Goal: Information Seeking & Learning: Learn about a topic

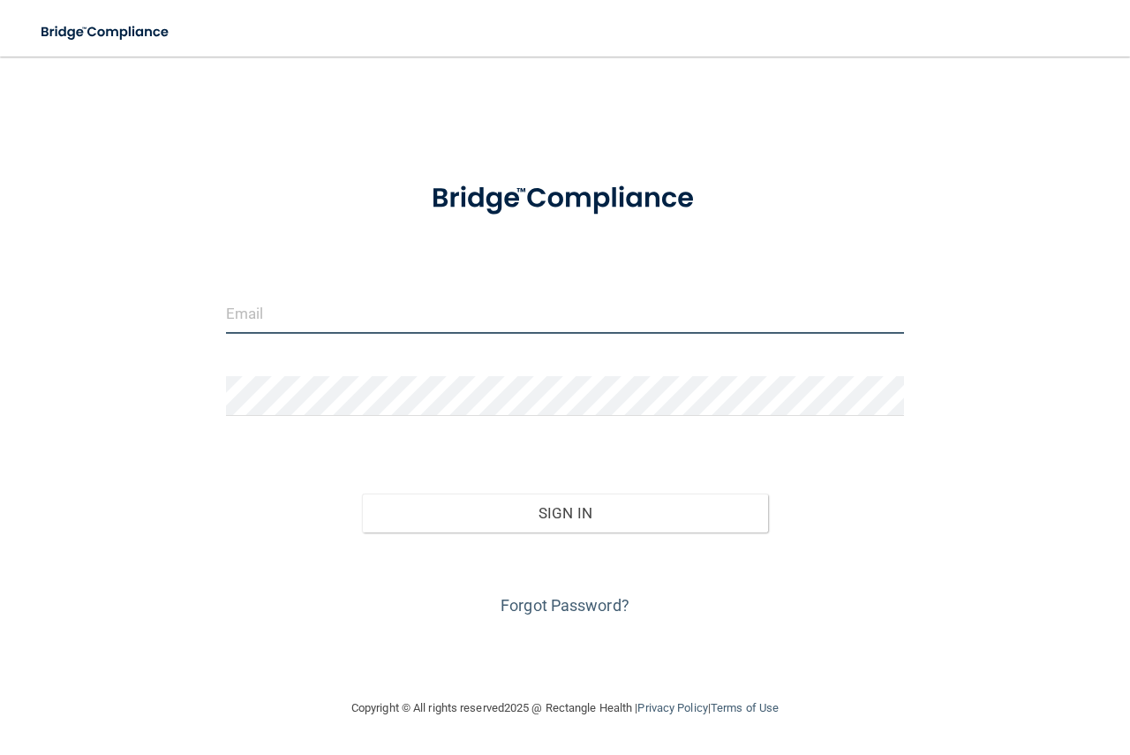
click at [286, 320] on input "email" at bounding box center [565, 314] width 678 height 40
type input "[PERSON_NAME][EMAIL_ADDRESS][DOMAIN_NAME]"
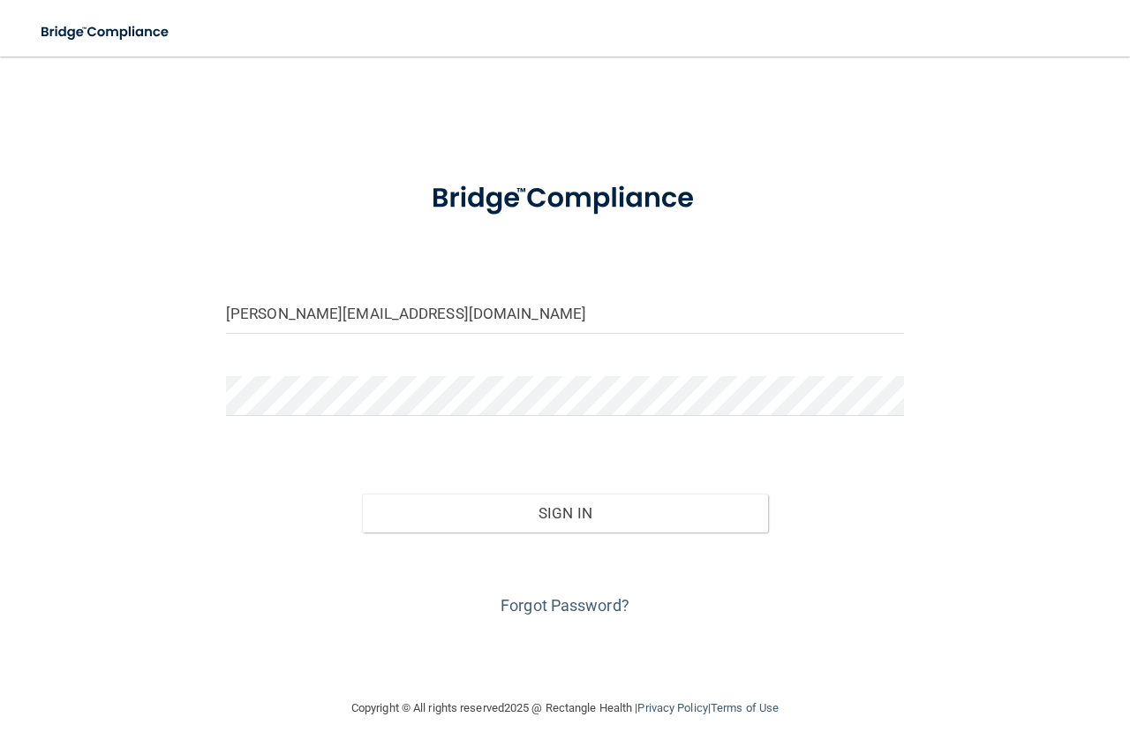
click at [395, 370] on form "stacy@eiofs.com Invalid email/password. You don't have permission to access tha…" at bounding box center [565, 391] width 678 height 458
click at [362, 493] on button "Sign In" at bounding box center [565, 512] width 407 height 39
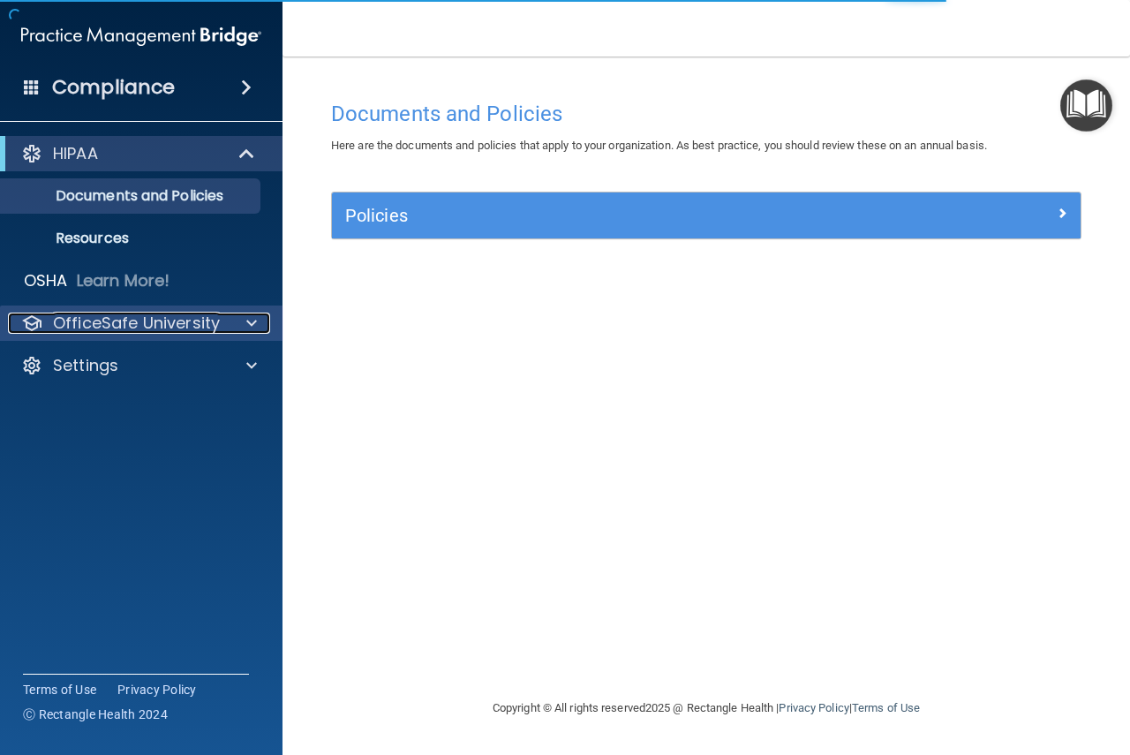
click at [112, 318] on p "OfficeSafe University" at bounding box center [136, 322] width 167 height 21
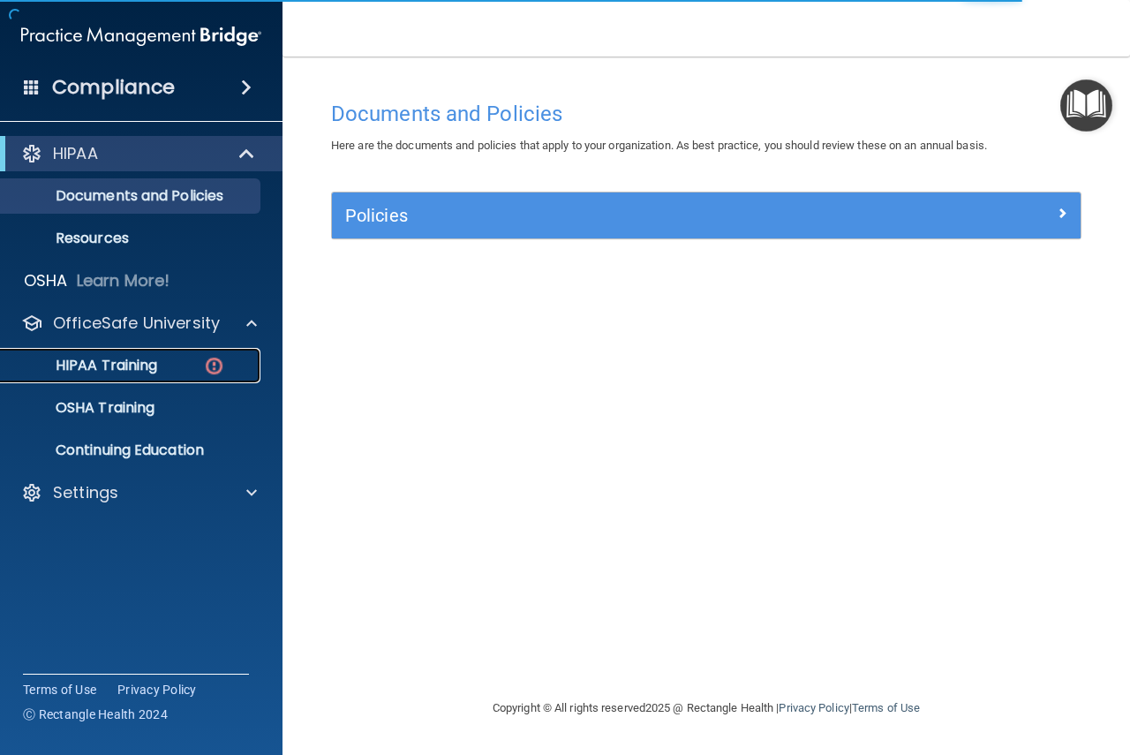
click at [109, 359] on p "HIPAA Training" at bounding box center [84, 366] width 146 height 18
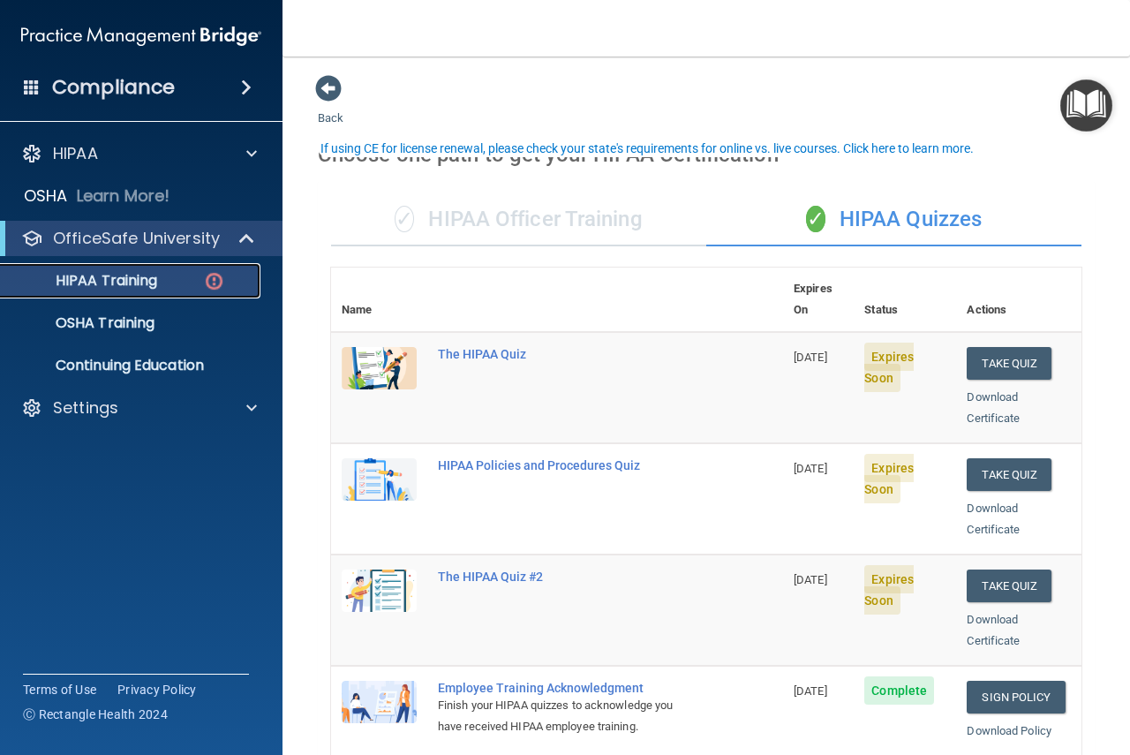
scroll to position [88, 0]
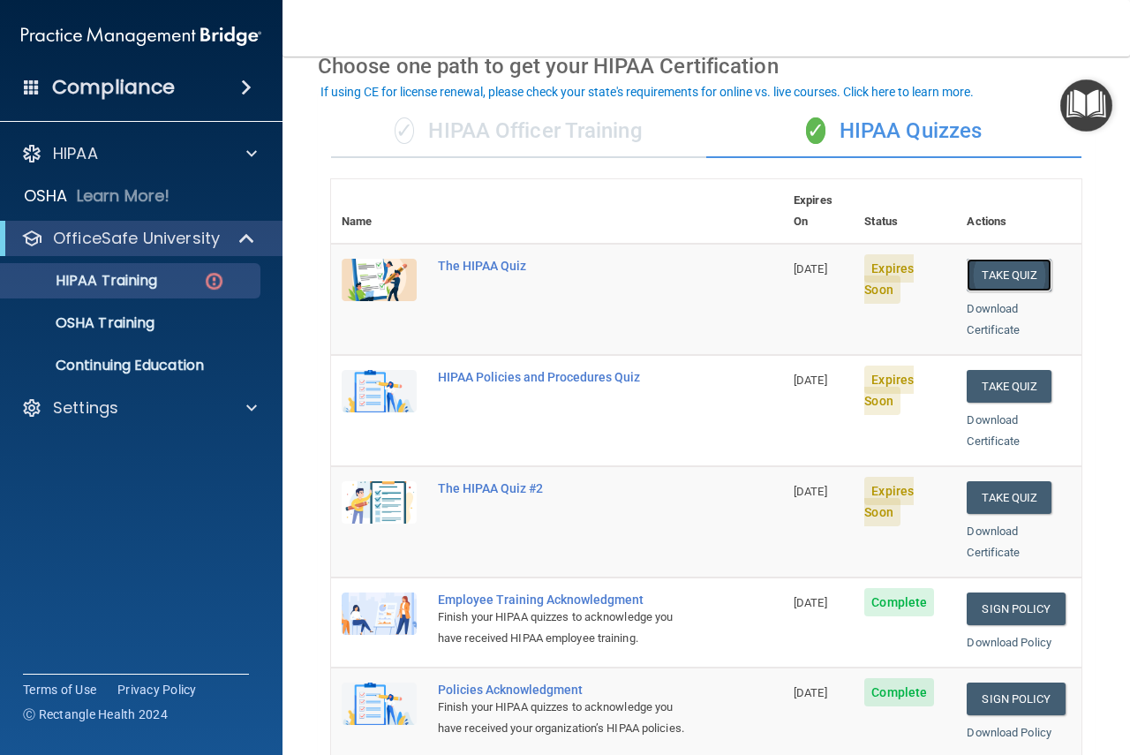
click at [1006, 259] on button "Take Quiz" at bounding box center [1008, 275] width 85 height 33
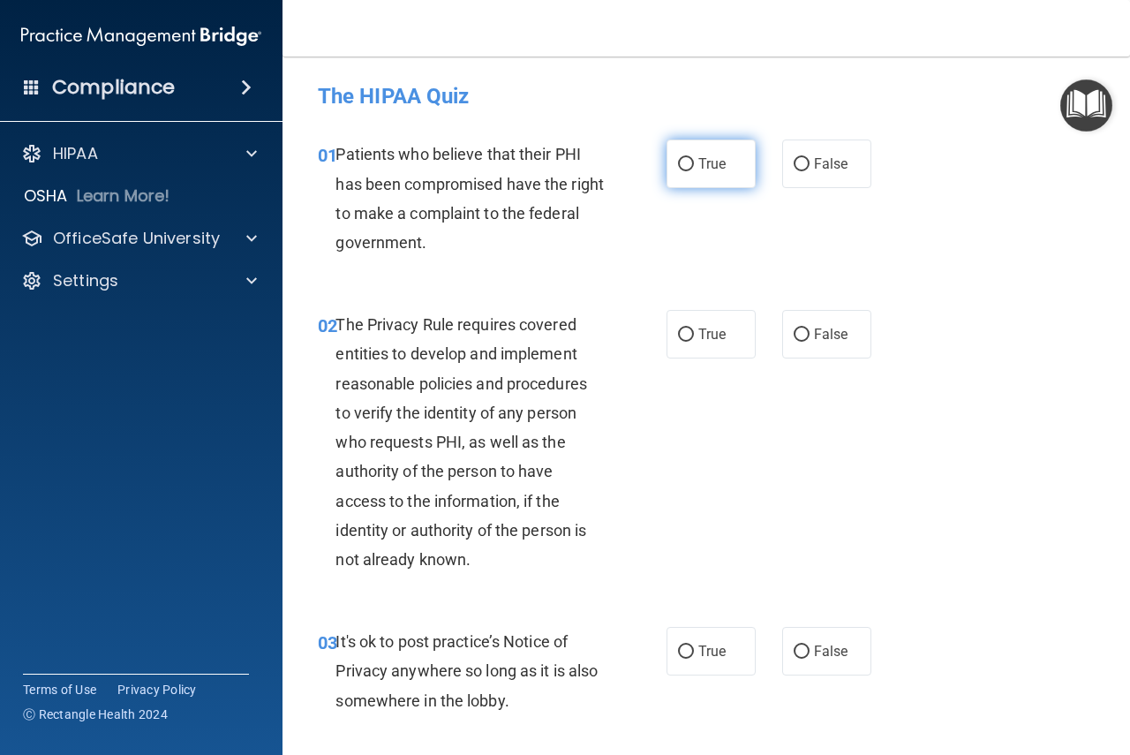
click at [683, 161] on input "True" at bounding box center [686, 164] width 16 height 13
radio input "true"
click at [688, 333] on label "True" at bounding box center [710, 334] width 89 height 49
click at [688, 333] on input "True" at bounding box center [686, 334] width 16 height 13
radio input "true"
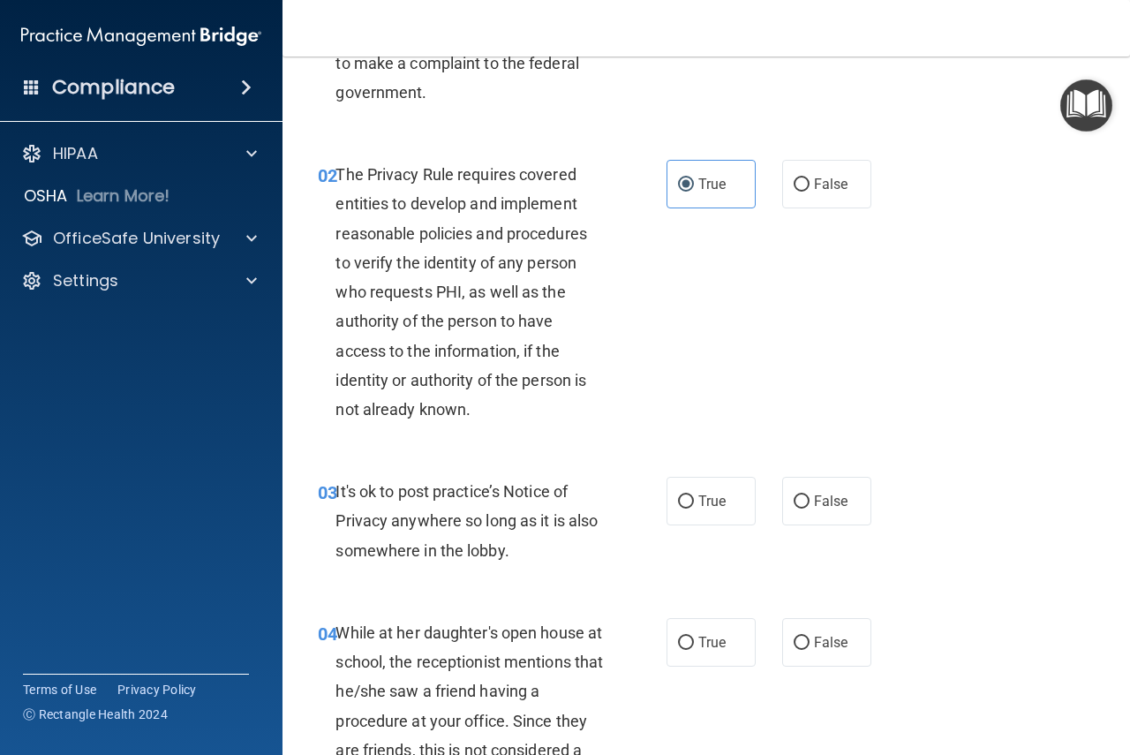
scroll to position [177, 0]
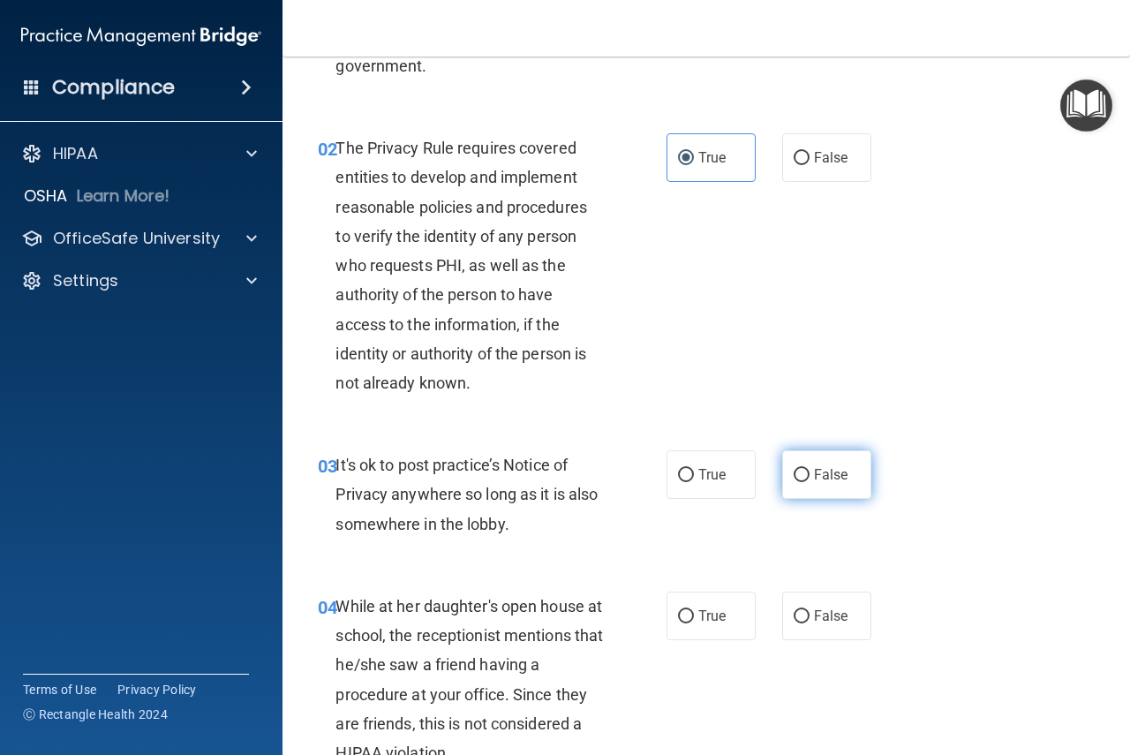
click at [804, 477] on label "False" at bounding box center [826, 474] width 89 height 49
click at [804, 477] on input "False" at bounding box center [801, 475] width 16 height 13
radio input "true"
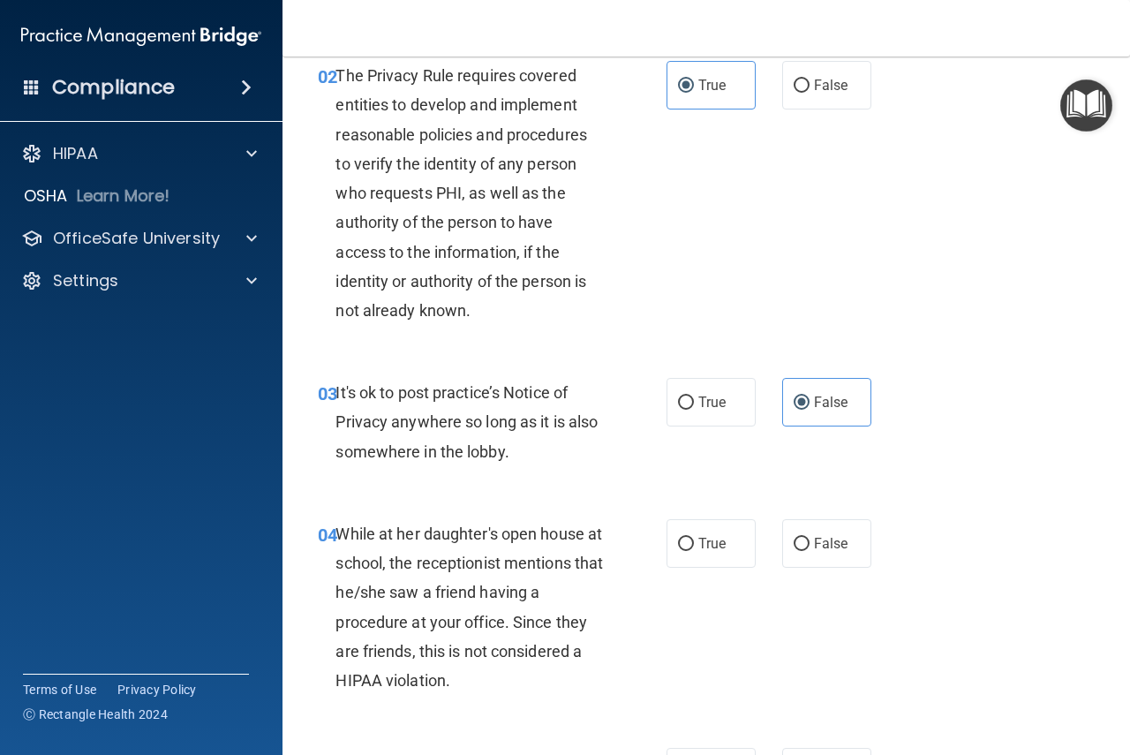
scroll to position [353, 0]
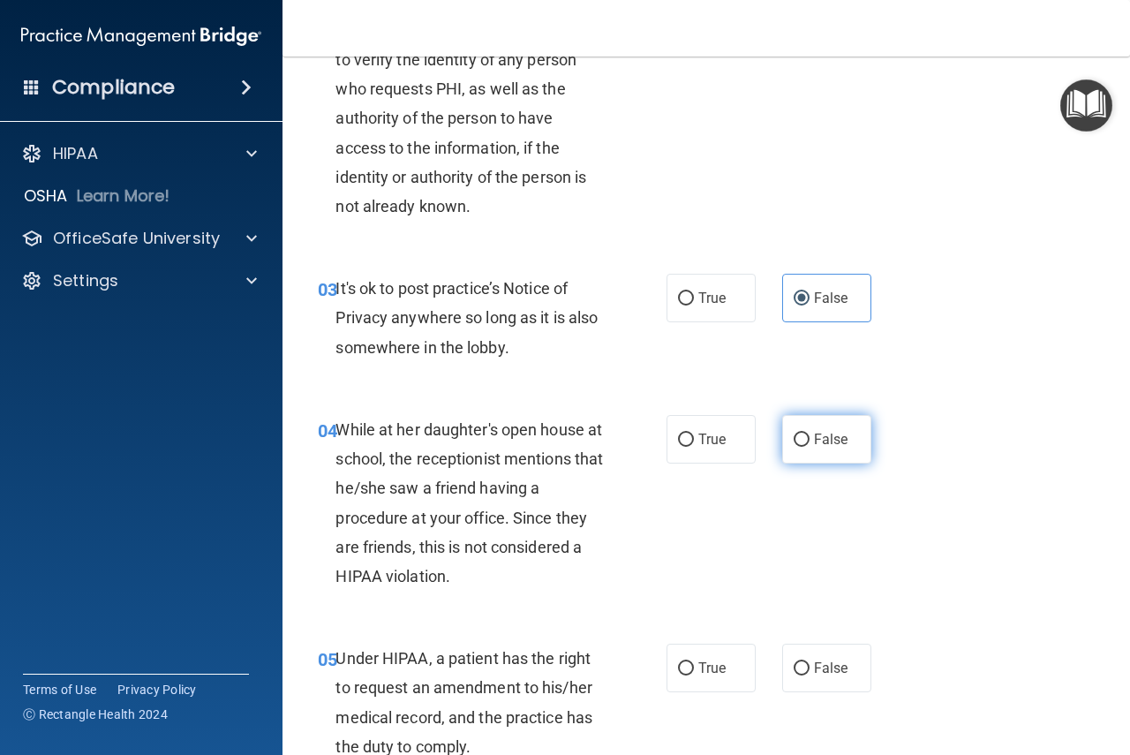
click at [834, 443] on span "False" at bounding box center [831, 439] width 34 height 17
click at [809, 443] on input "False" at bounding box center [801, 439] width 16 height 13
radio input "true"
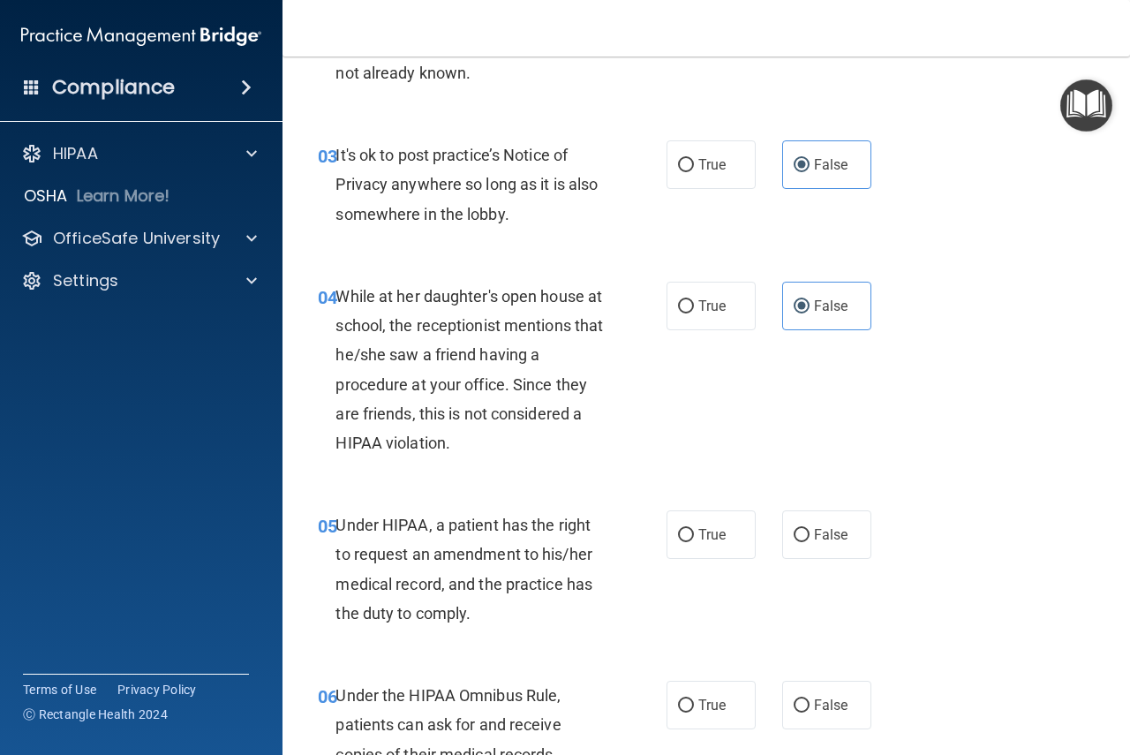
scroll to position [530, 0]
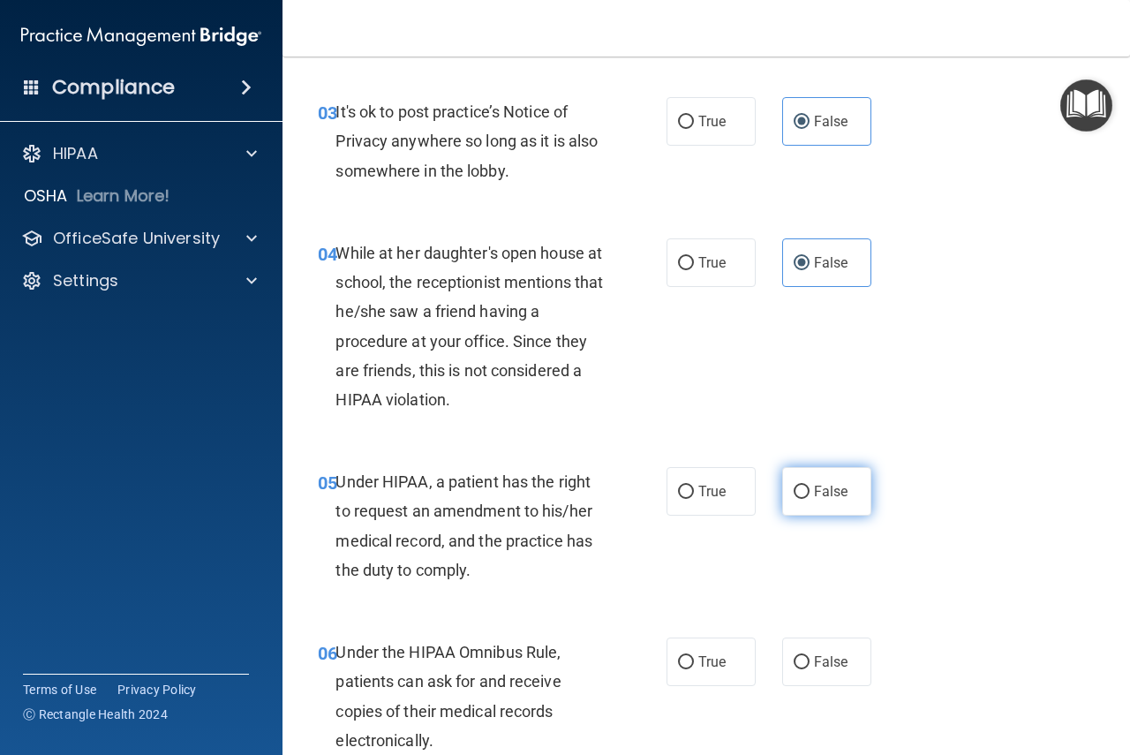
click at [814, 494] on span "False" at bounding box center [831, 491] width 34 height 17
click at [809, 494] on input "False" at bounding box center [801, 491] width 16 height 13
radio input "true"
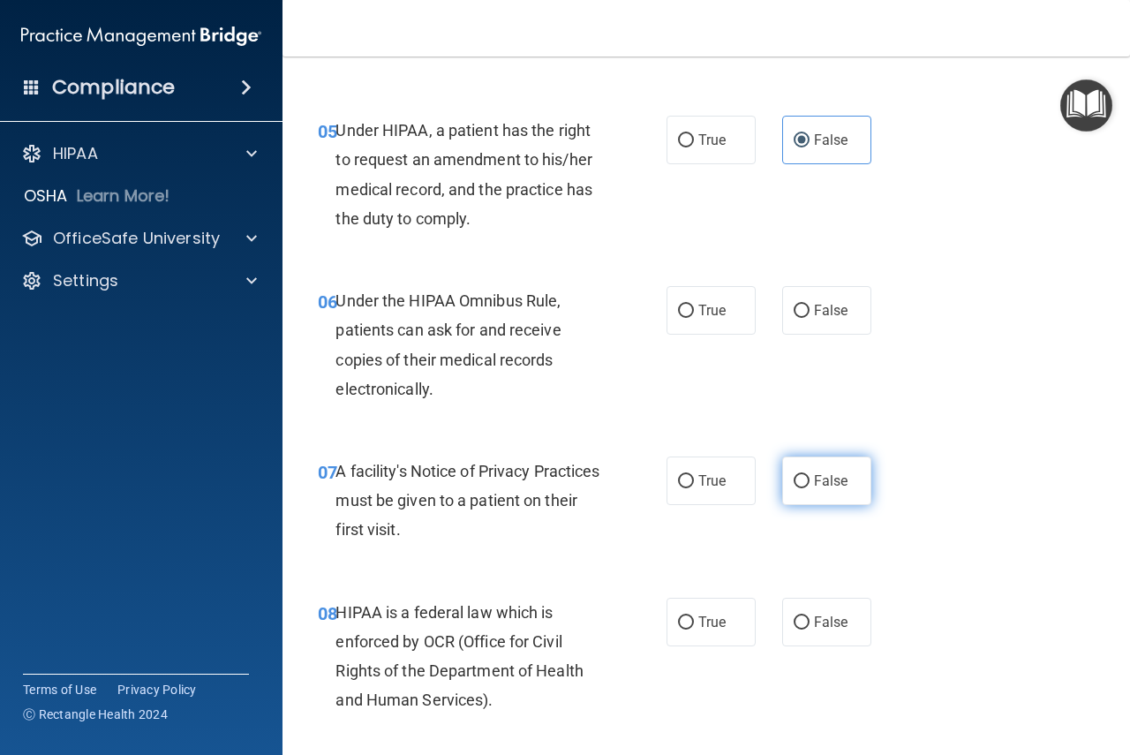
scroll to position [883, 0]
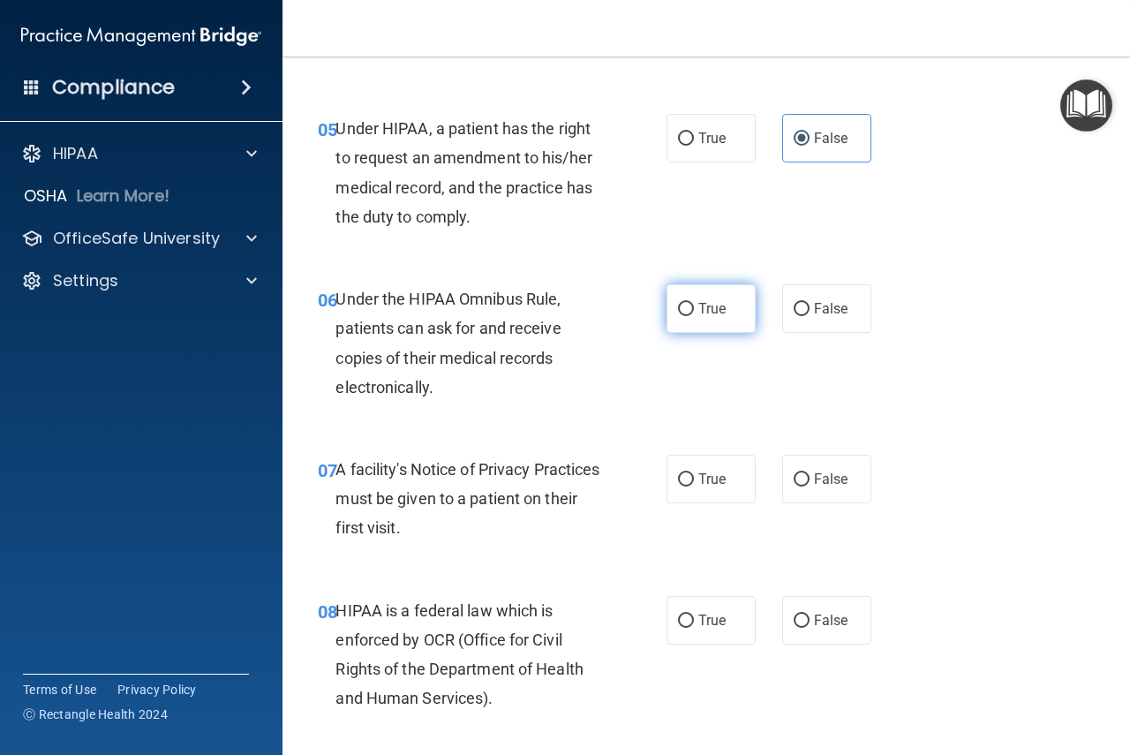
click at [698, 311] on span "True" at bounding box center [711, 308] width 27 height 17
click at [694, 311] on input "True" at bounding box center [686, 309] width 16 height 13
radio input "true"
click at [682, 488] on label "True" at bounding box center [710, 479] width 89 height 49
click at [682, 486] on input "True" at bounding box center [686, 479] width 16 height 13
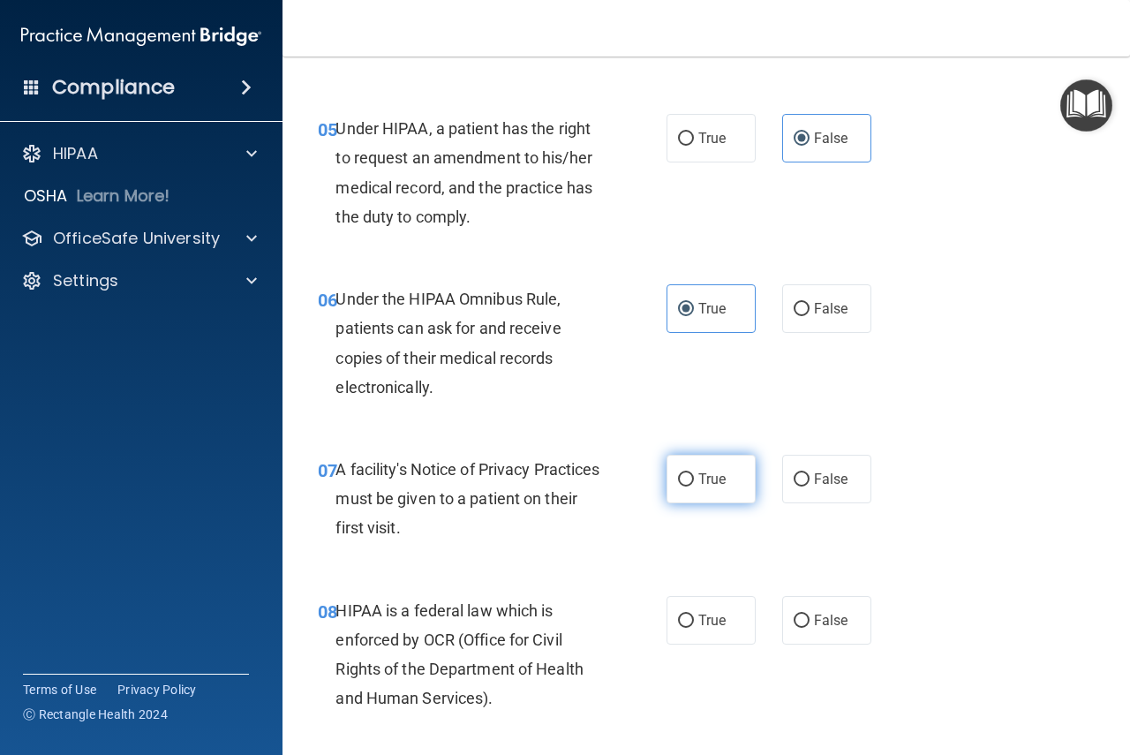
radio input "true"
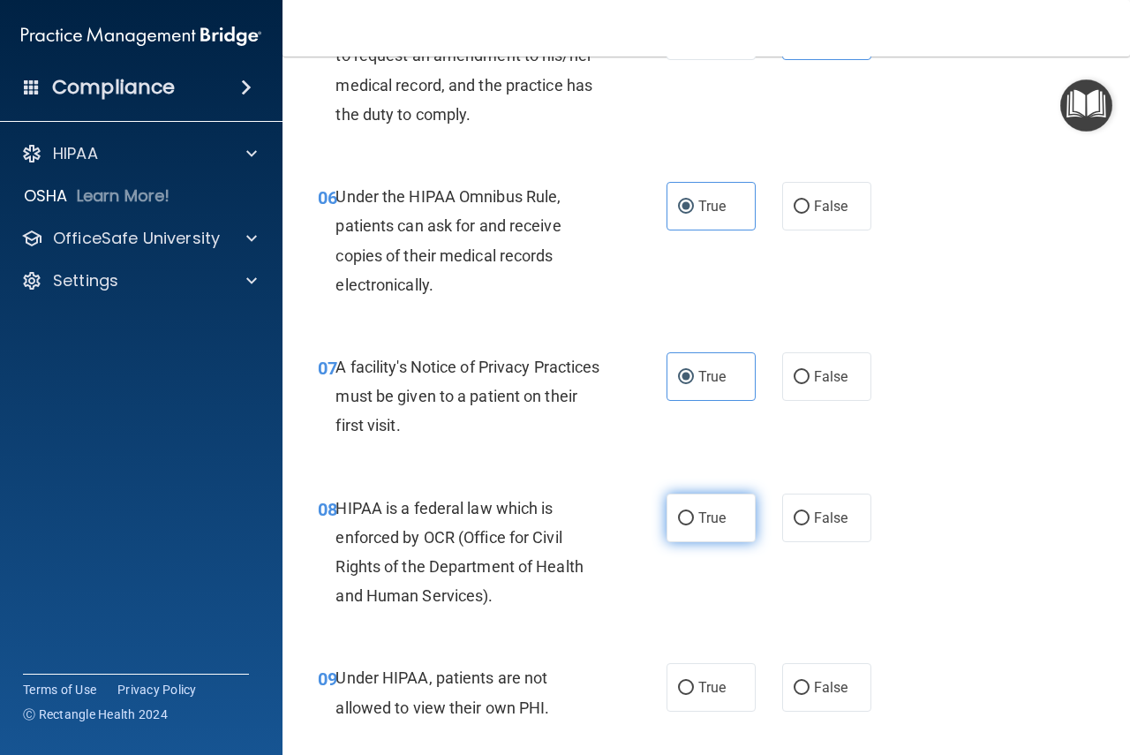
scroll to position [1147, 0]
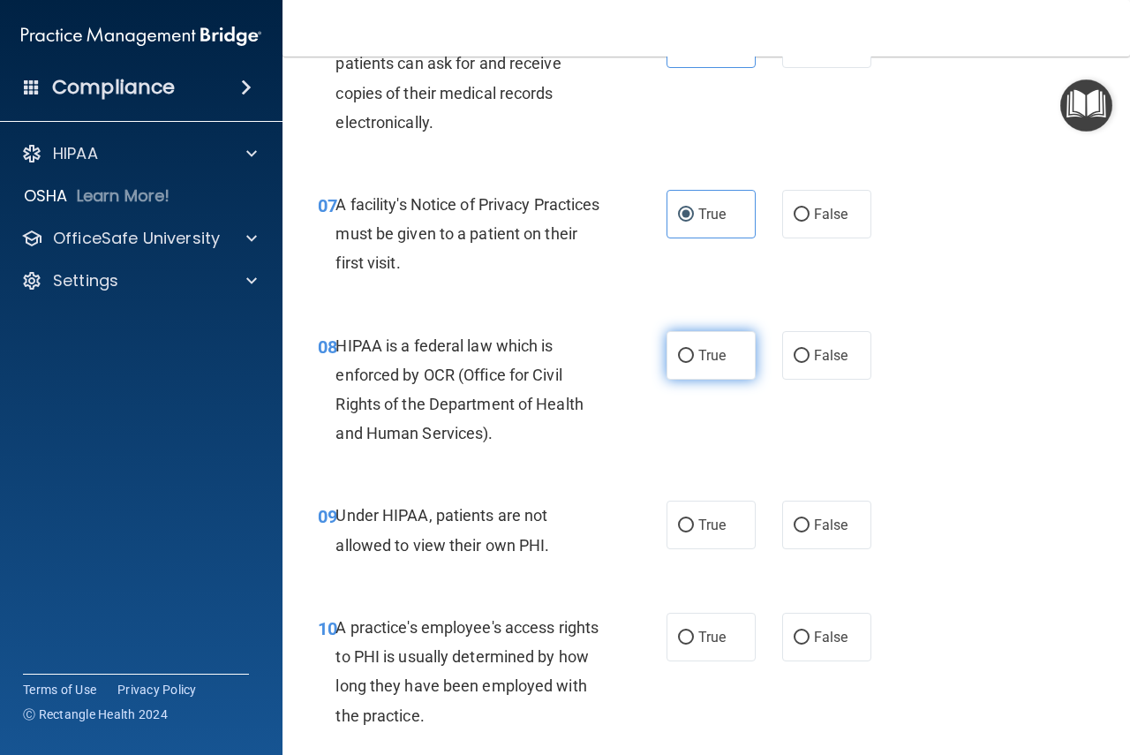
click at [712, 365] on label "True" at bounding box center [710, 355] width 89 height 49
click at [694, 363] on input "True" at bounding box center [686, 356] width 16 height 13
radio input "true"
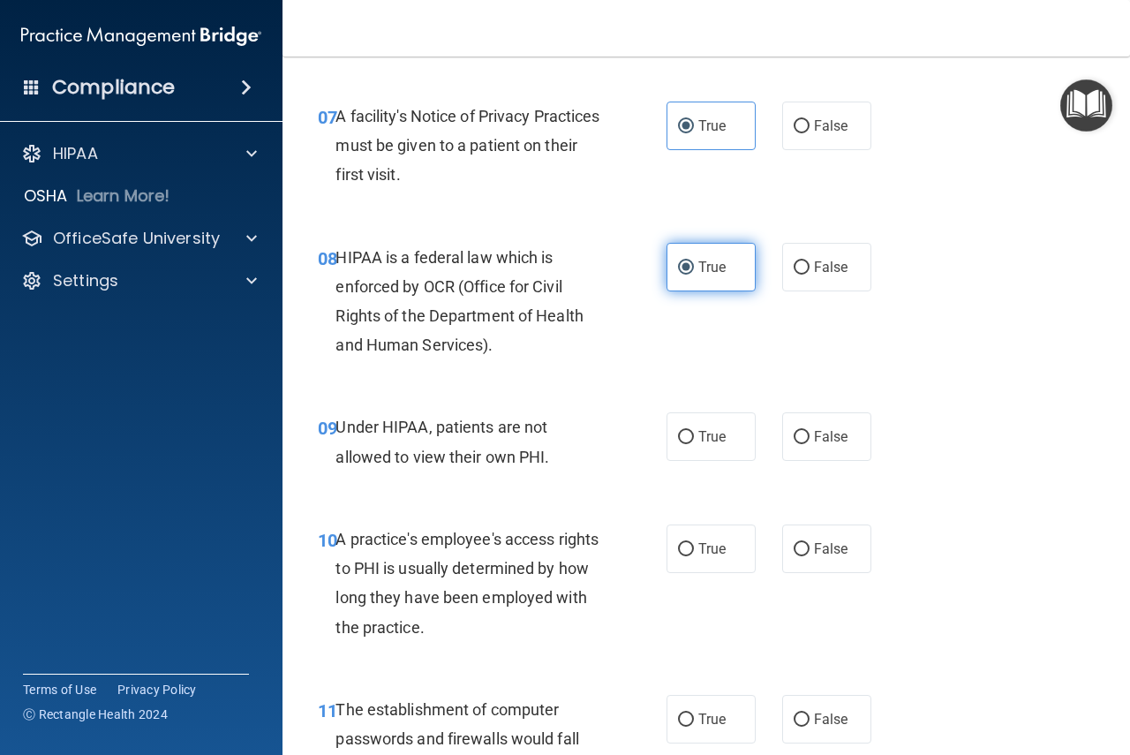
scroll to position [1324, 0]
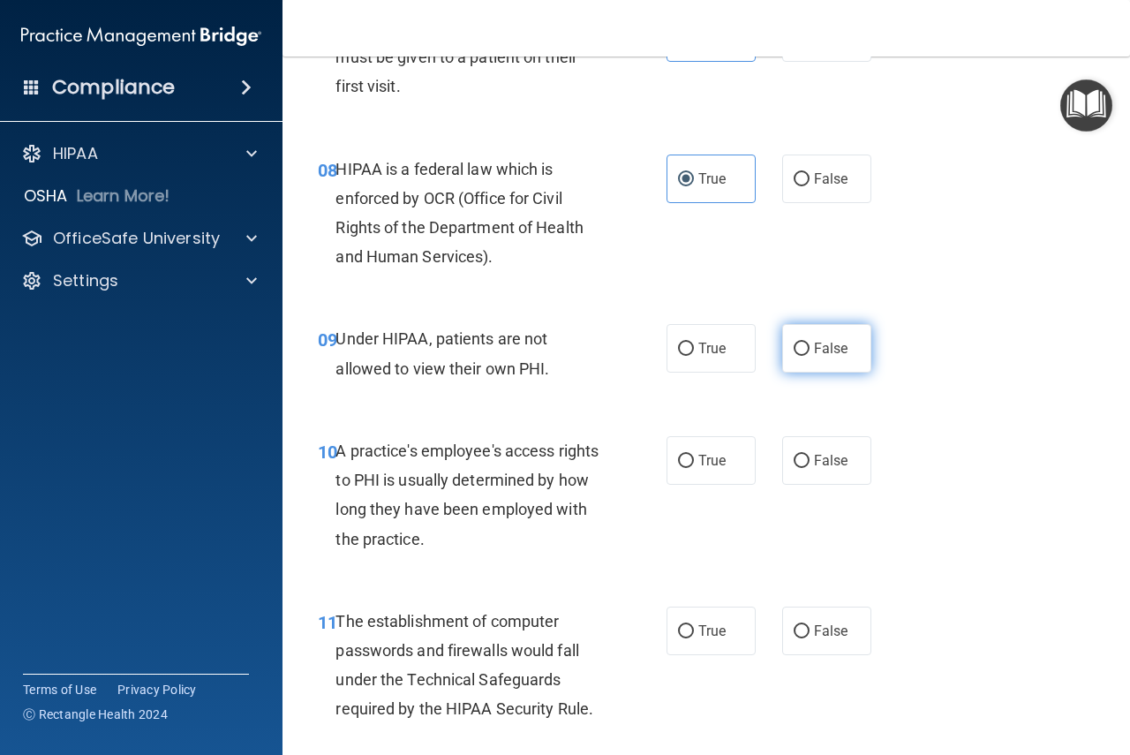
click at [799, 356] on input "False" at bounding box center [801, 348] width 16 height 13
radio input "true"
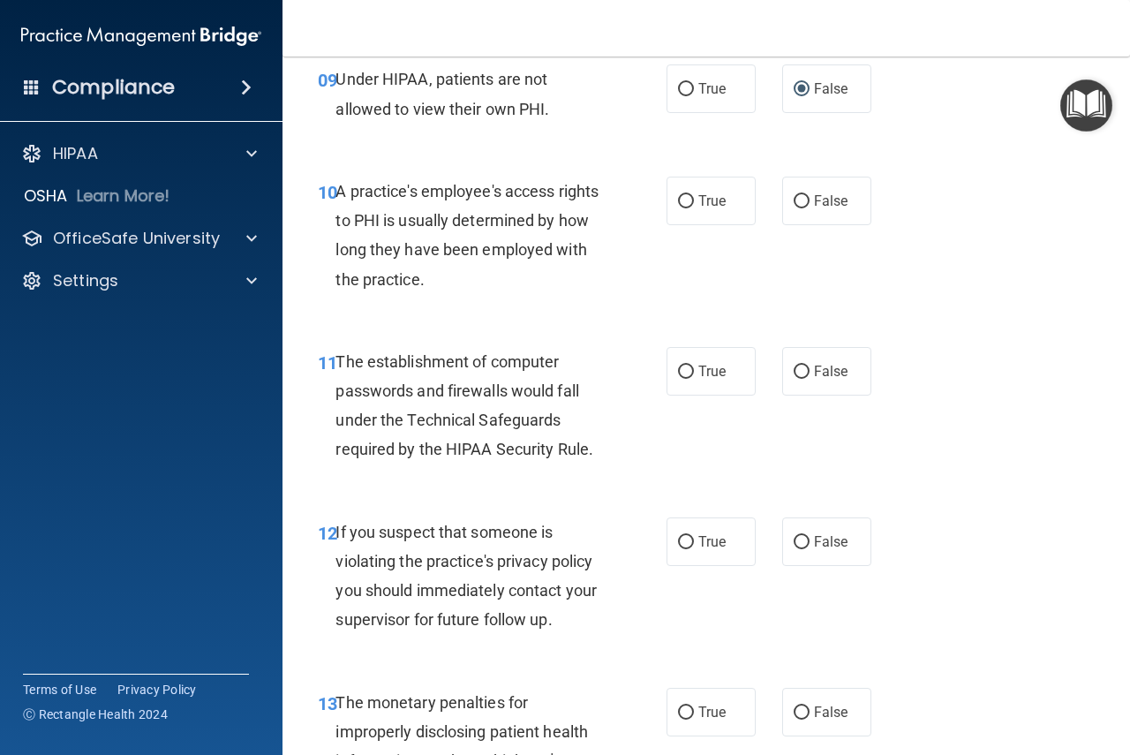
scroll to position [1589, 0]
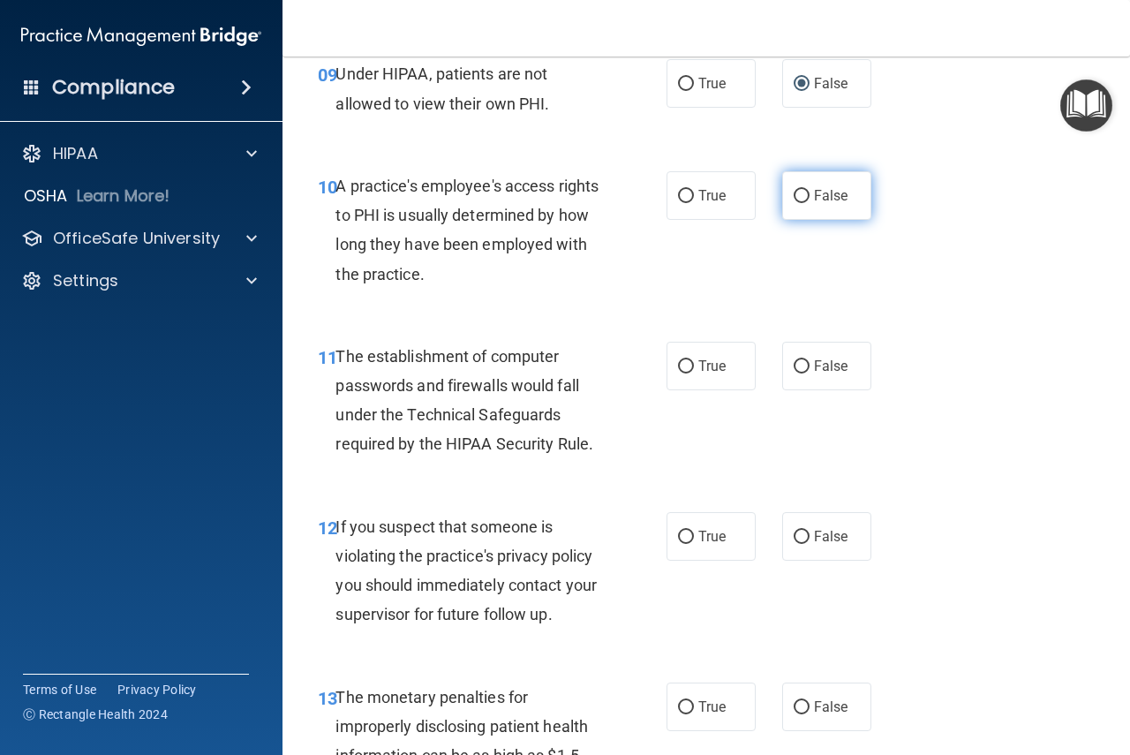
click at [784, 193] on label "False" at bounding box center [826, 195] width 89 height 49
click at [793, 193] on input "False" at bounding box center [801, 196] width 16 height 13
radio input "true"
click at [689, 365] on label "True" at bounding box center [710, 366] width 89 height 49
click at [689, 365] on input "True" at bounding box center [686, 366] width 16 height 13
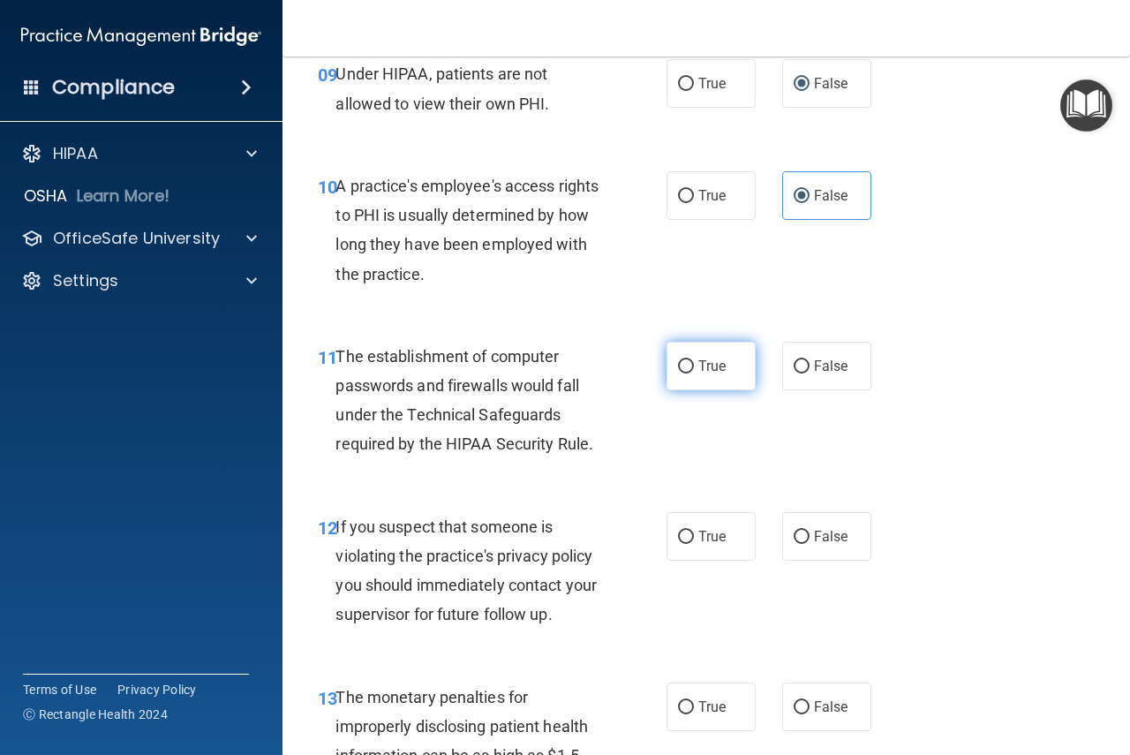
radio input "true"
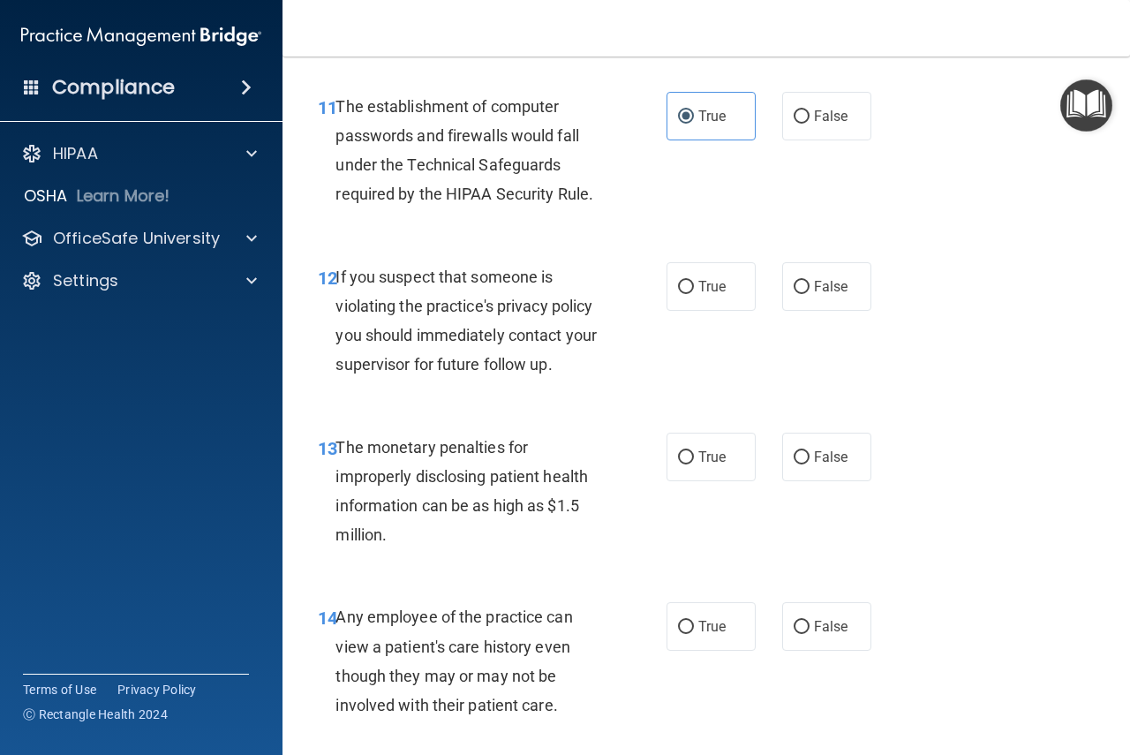
scroll to position [1854, 0]
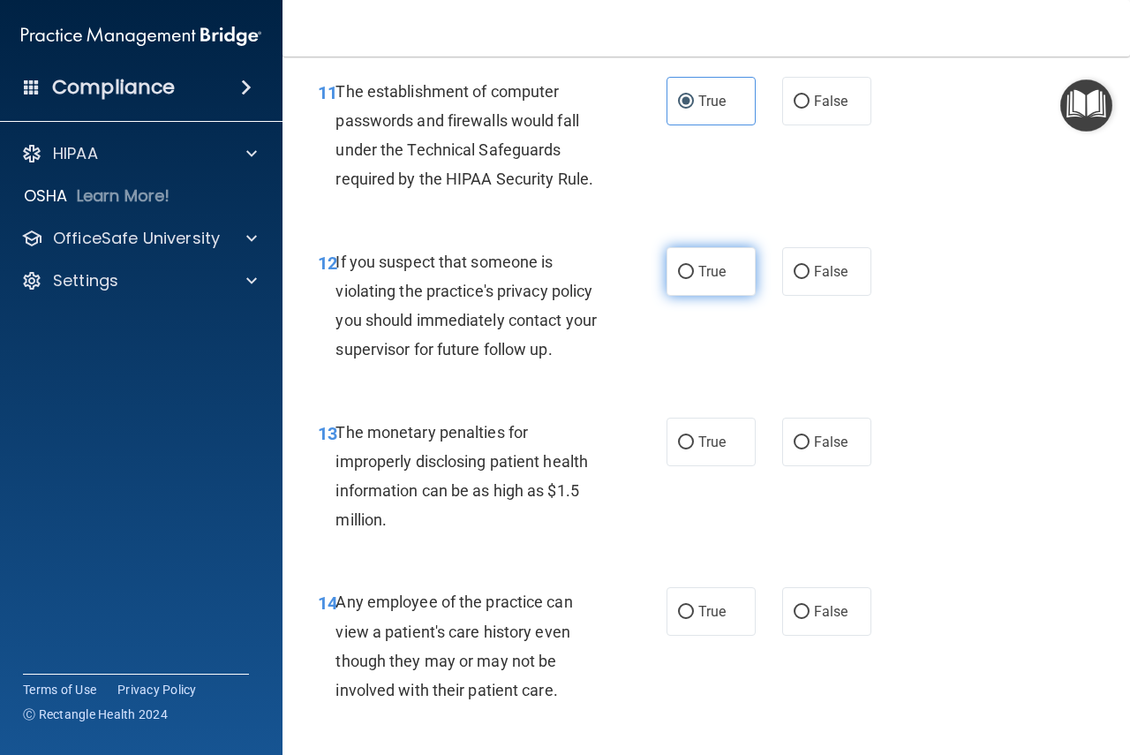
click at [698, 279] on span "True" at bounding box center [711, 271] width 27 height 17
click at [694, 279] on input "True" at bounding box center [686, 272] width 16 height 13
radio input "true"
click at [678, 444] on input "True" at bounding box center [686, 442] width 16 height 13
radio input "true"
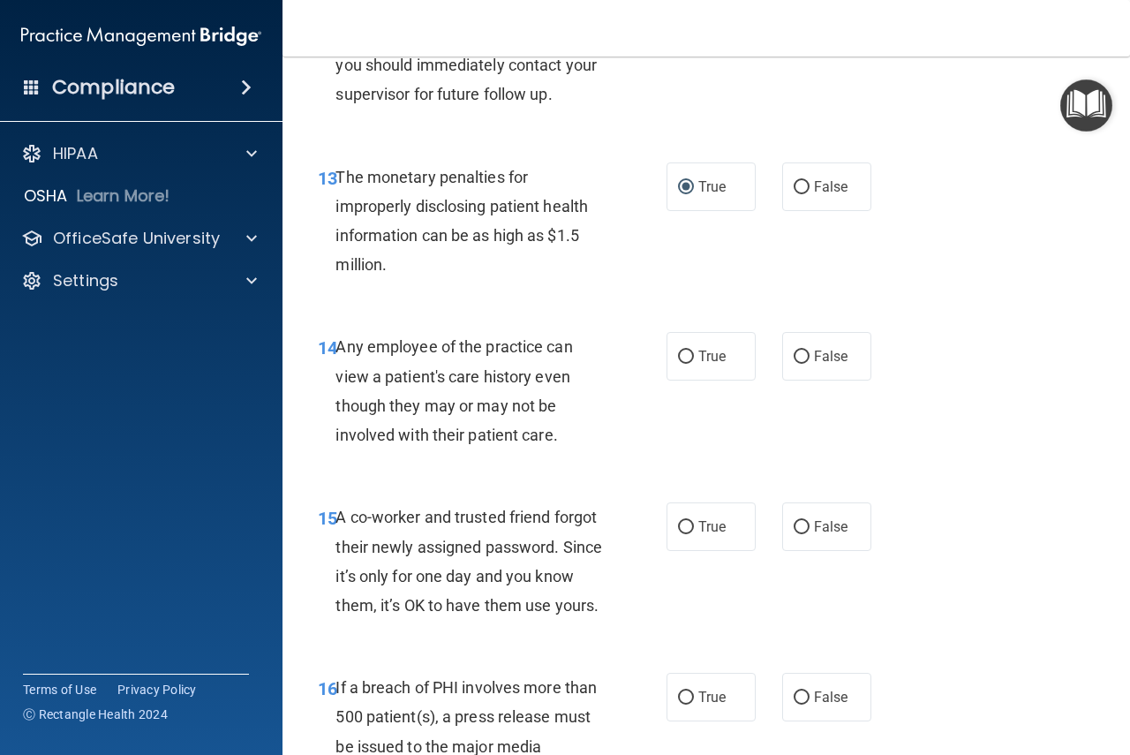
scroll to position [2118, 0]
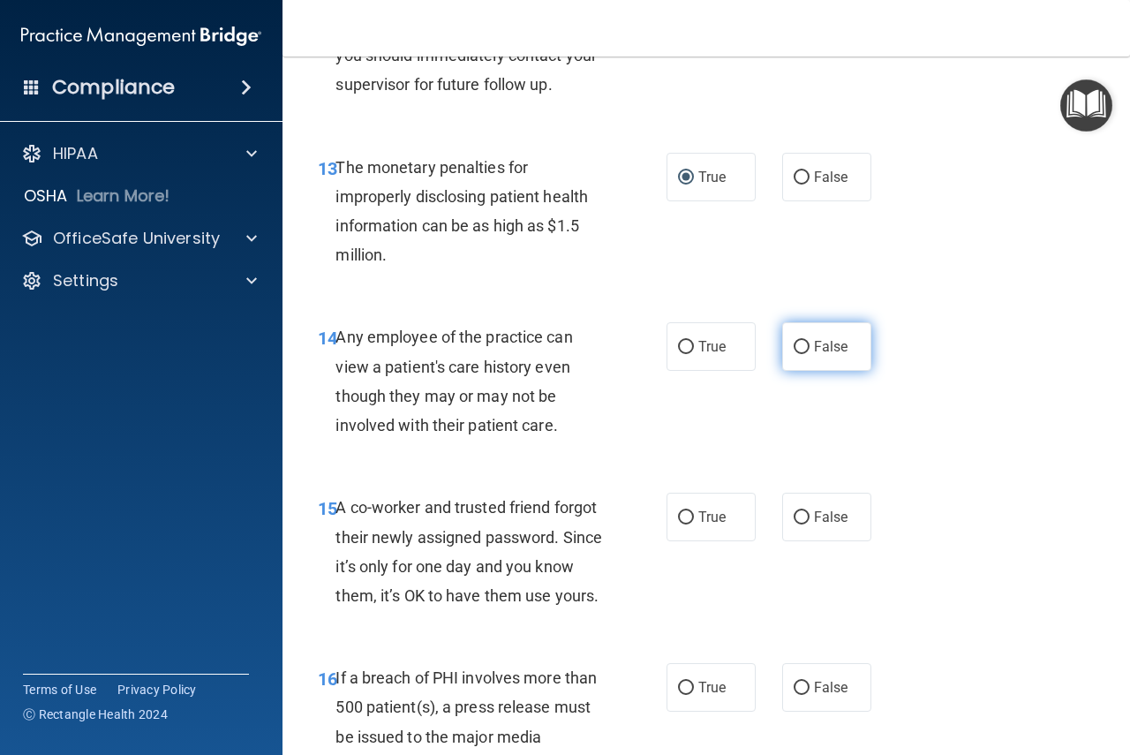
click at [837, 357] on label "False" at bounding box center [826, 346] width 89 height 49
click at [809, 354] on input "False" at bounding box center [801, 347] width 16 height 13
radio input "true"
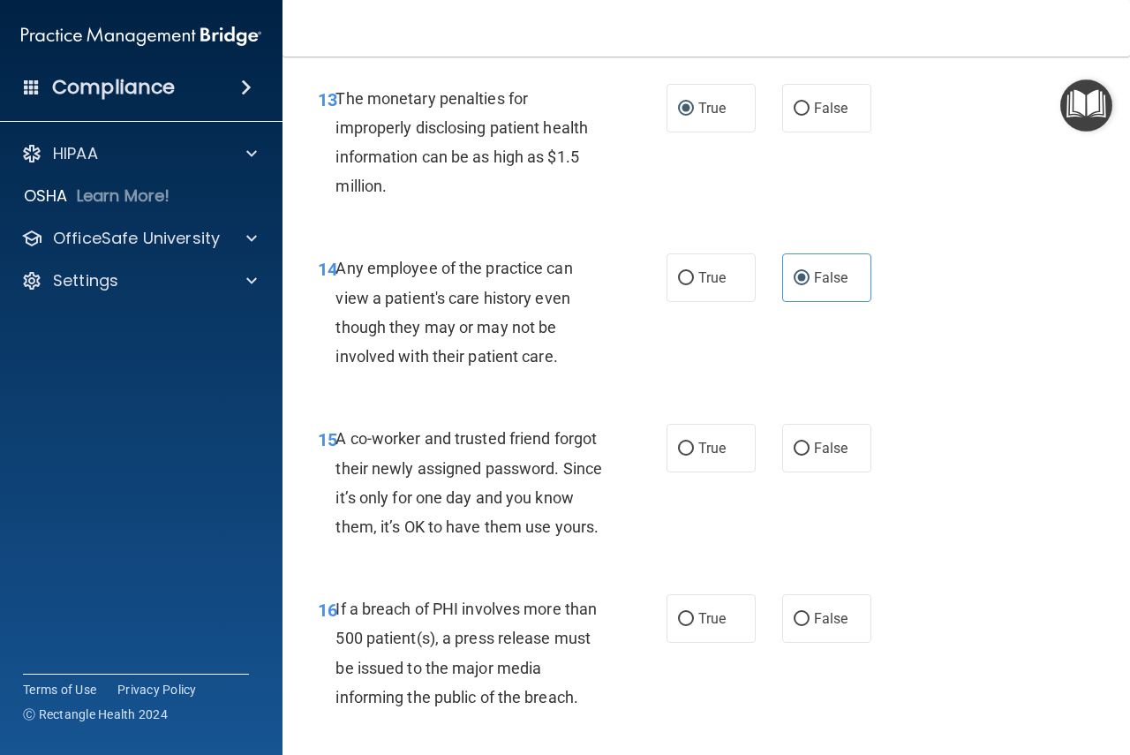
scroll to position [2295, 0]
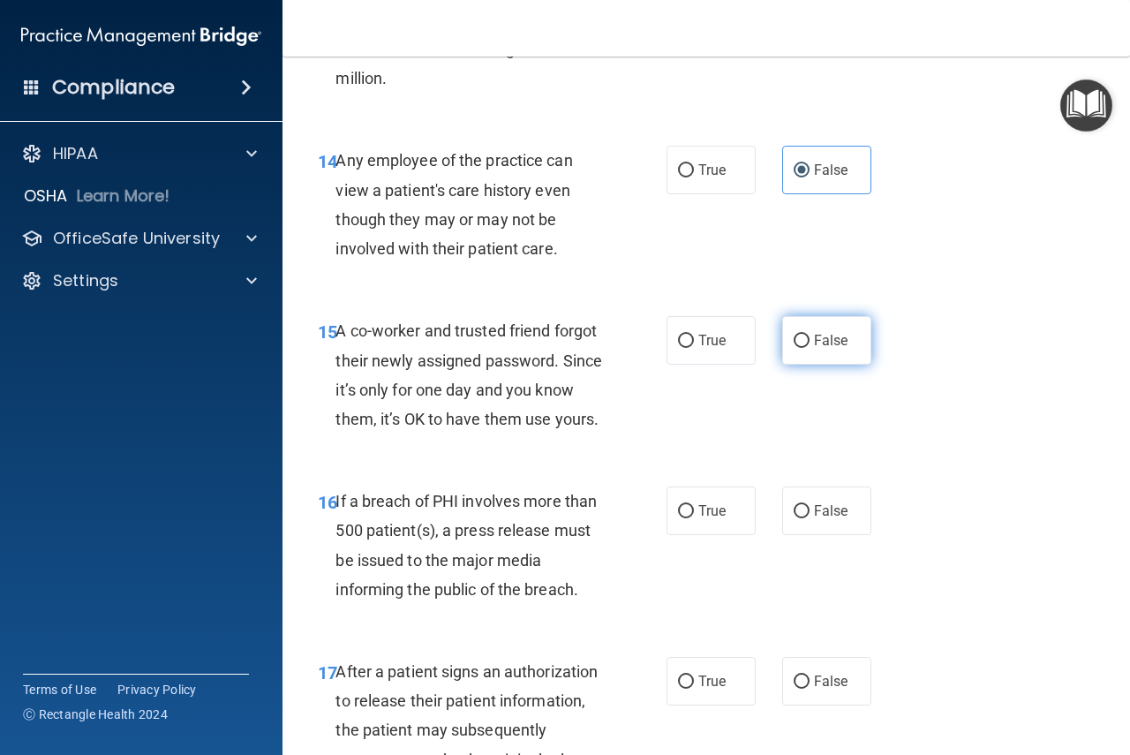
click at [798, 329] on label "False" at bounding box center [826, 340] width 89 height 49
click at [798, 335] on input "False" at bounding box center [801, 341] width 16 height 13
radio input "true"
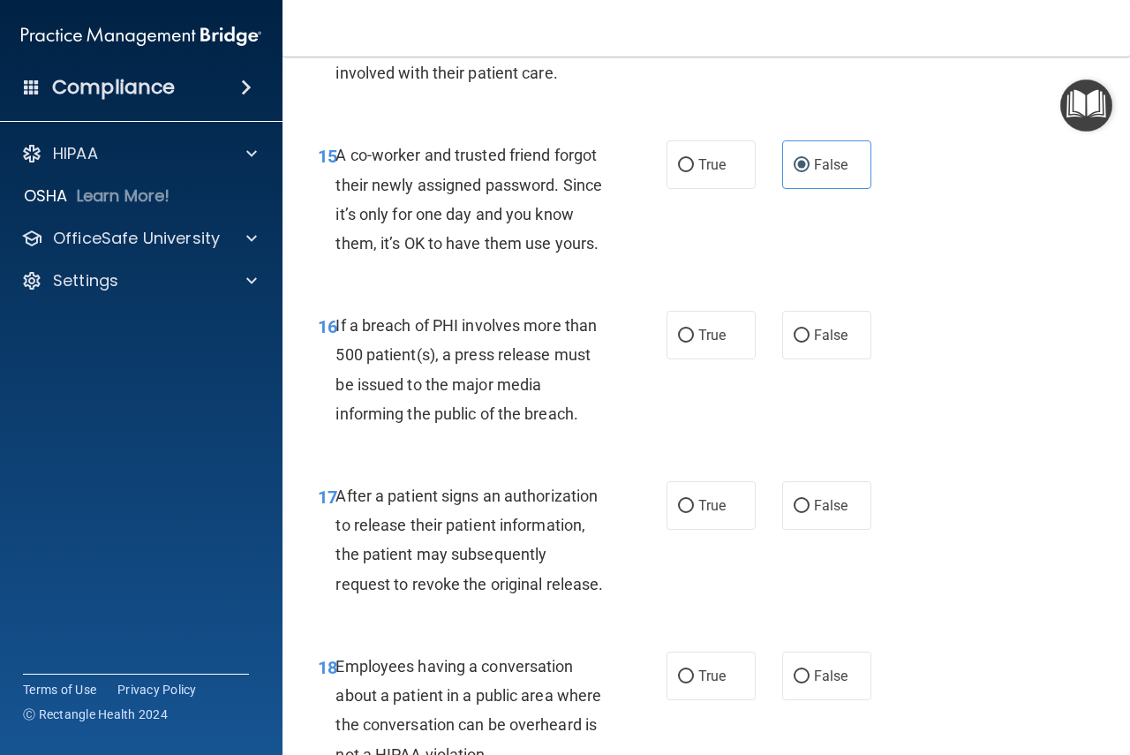
scroll to position [2471, 0]
click at [685, 342] on input "True" at bounding box center [686, 334] width 16 height 13
radio input "true"
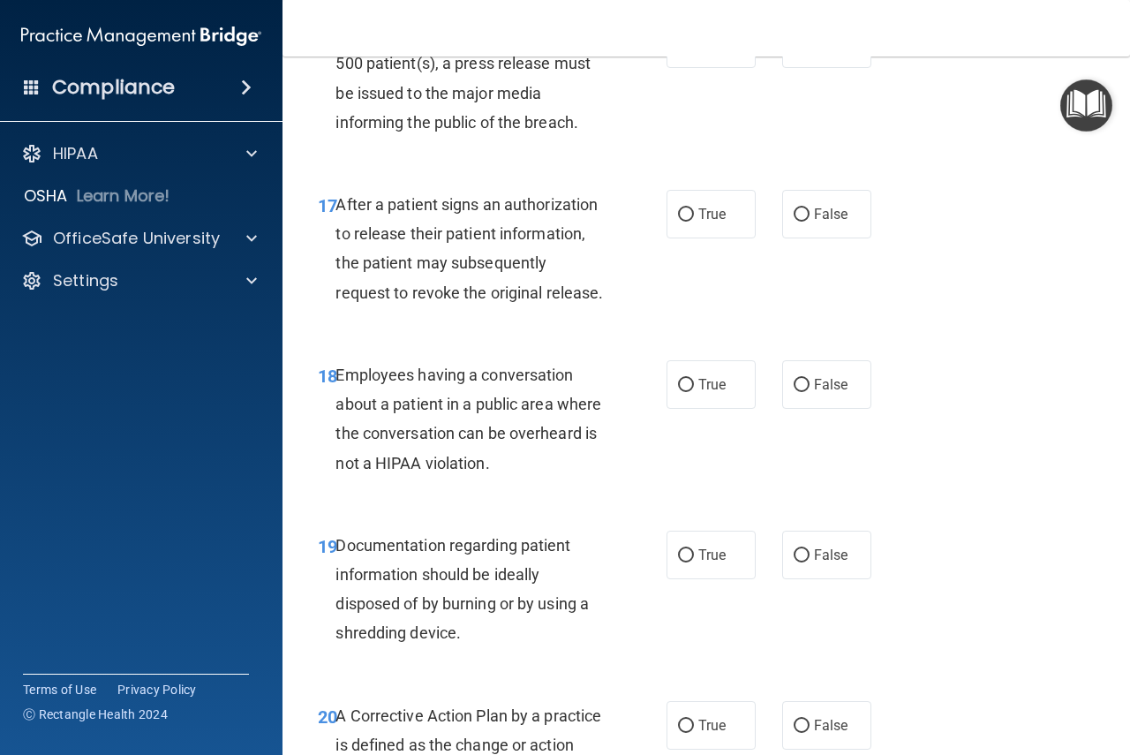
scroll to position [2824, 0]
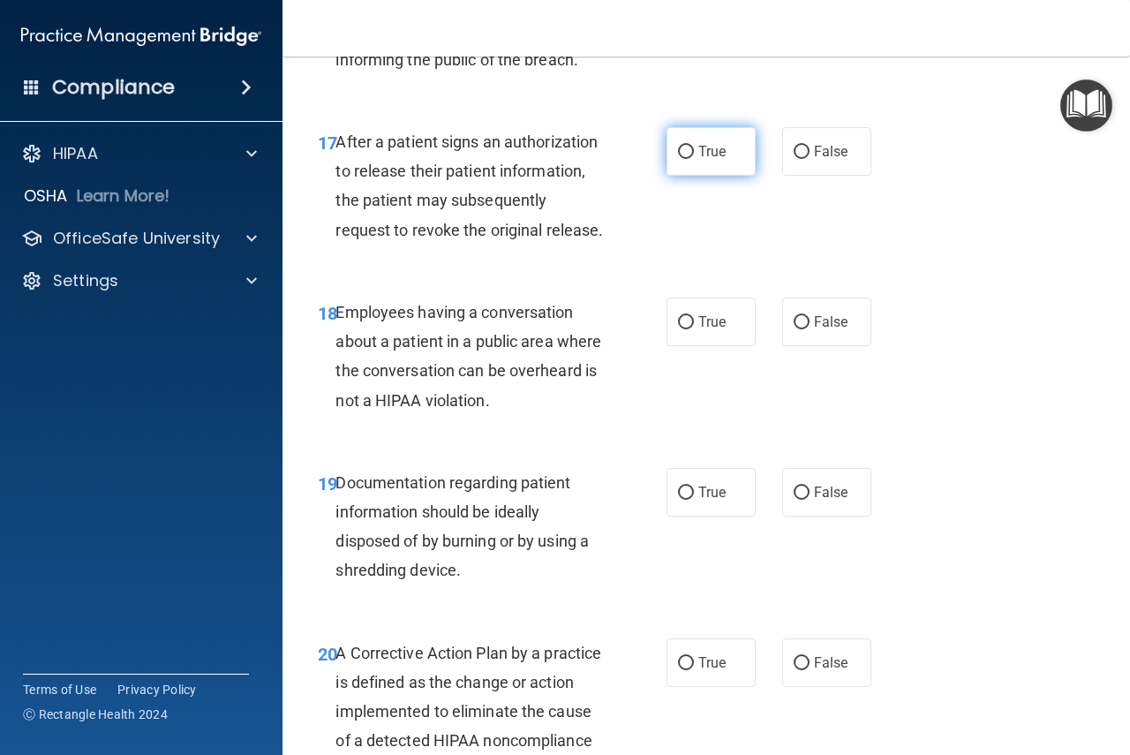
click at [682, 159] on input "True" at bounding box center [686, 152] width 16 height 13
radio input "true"
click at [799, 329] on input "False" at bounding box center [801, 322] width 16 height 13
radio input "true"
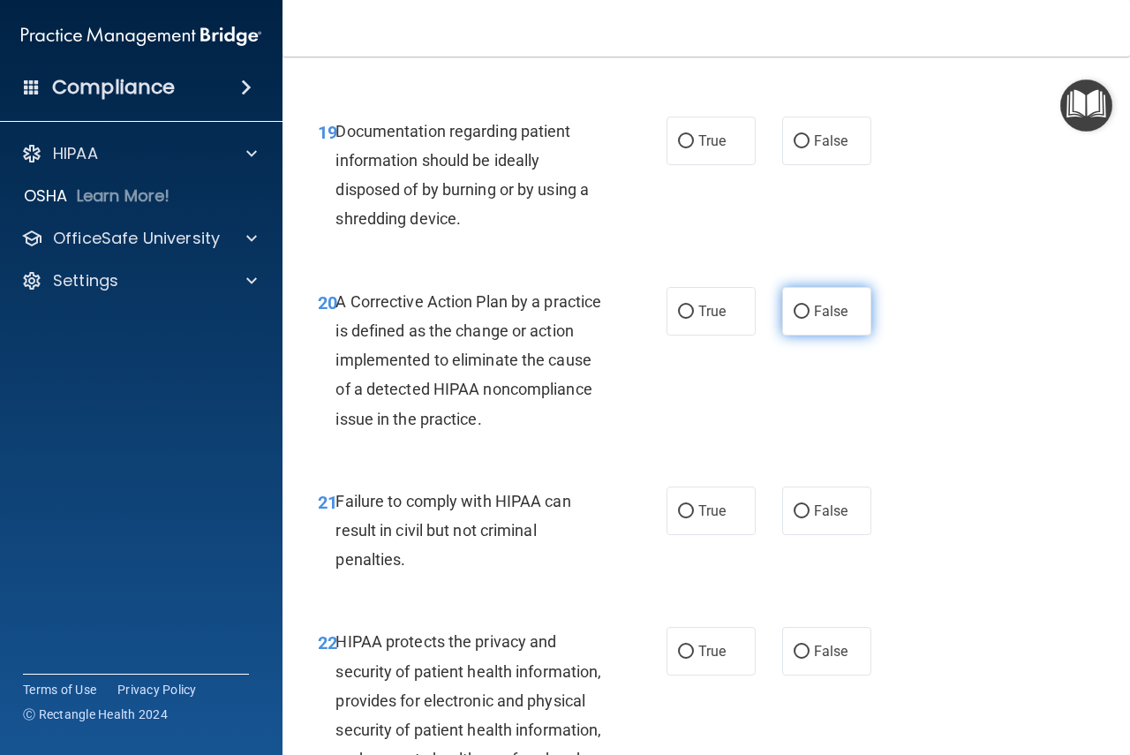
scroll to position [3177, 0]
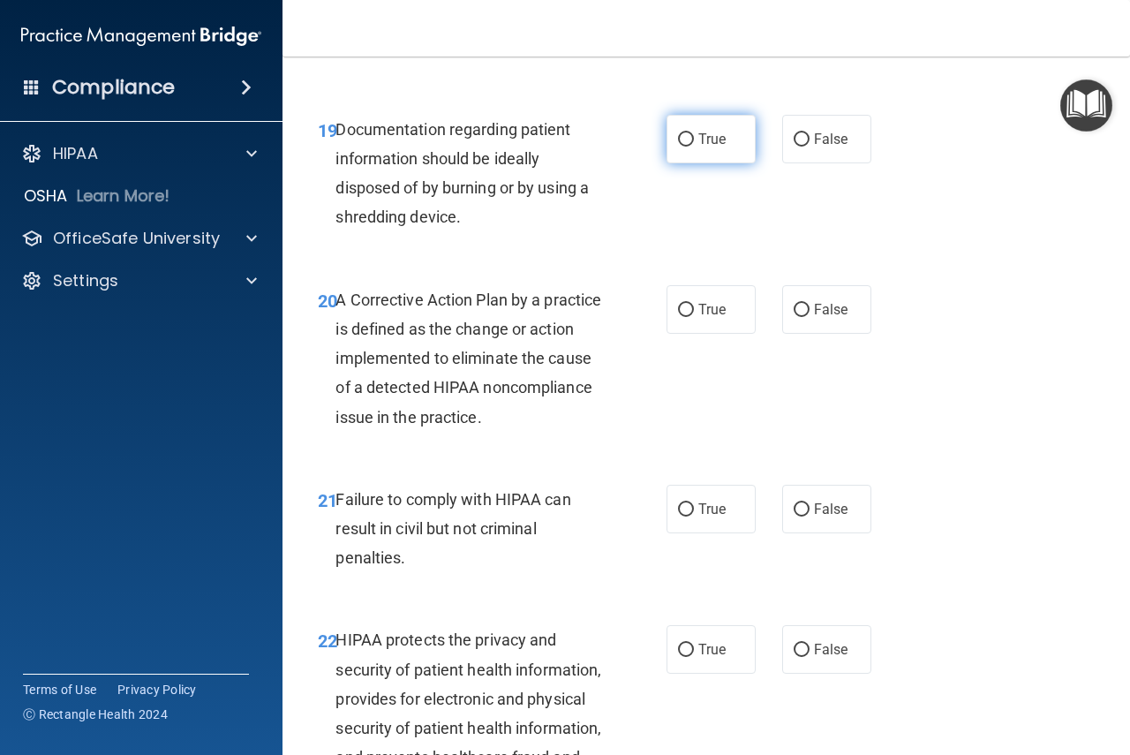
click at [703, 163] on label "True" at bounding box center [710, 139] width 89 height 49
click at [694, 147] on input "True" at bounding box center [686, 139] width 16 height 13
radio input "true"
click at [683, 317] on input "True" at bounding box center [686, 310] width 16 height 13
radio input "true"
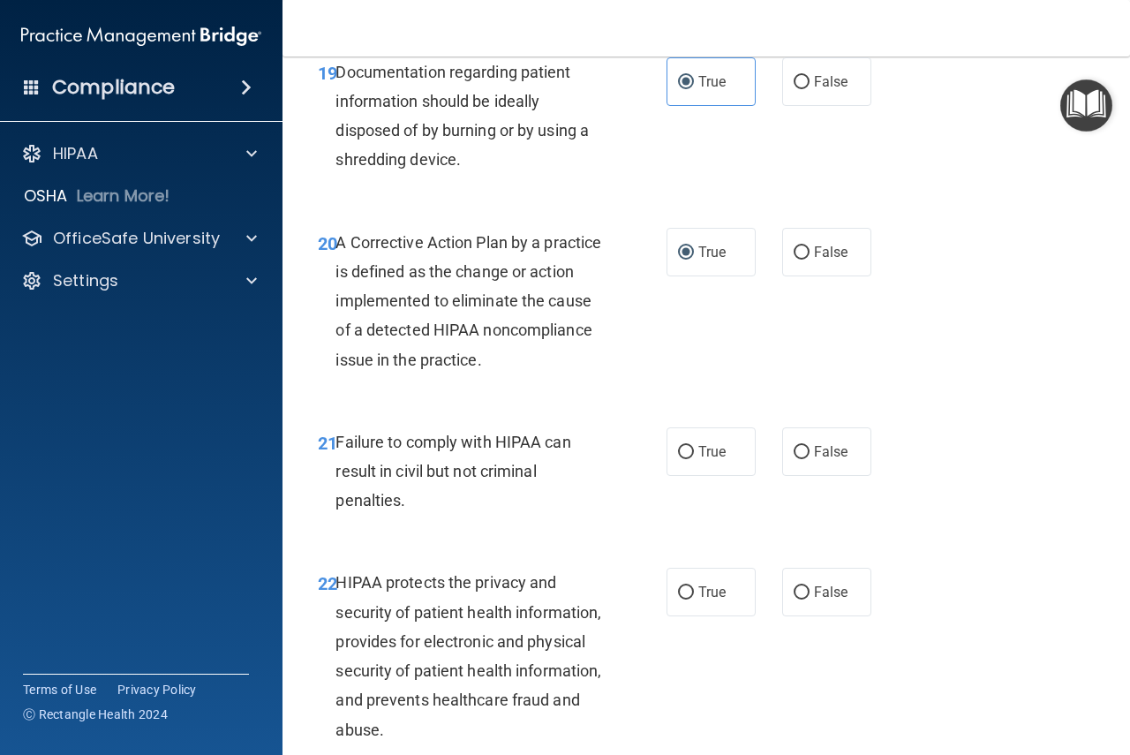
scroll to position [3266, 0]
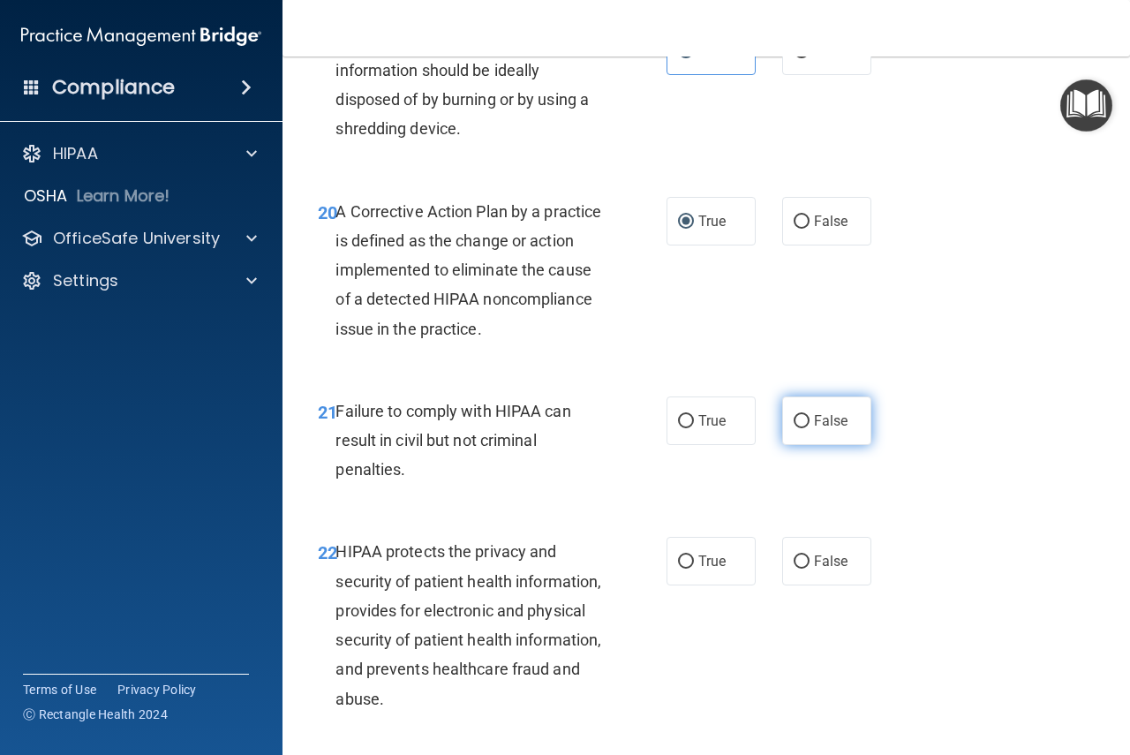
click at [821, 429] on span "False" at bounding box center [831, 420] width 34 height 17
click at [809, 428] on input "False" at bounding box center [801, 421] width 16 height 13
radio input "true"
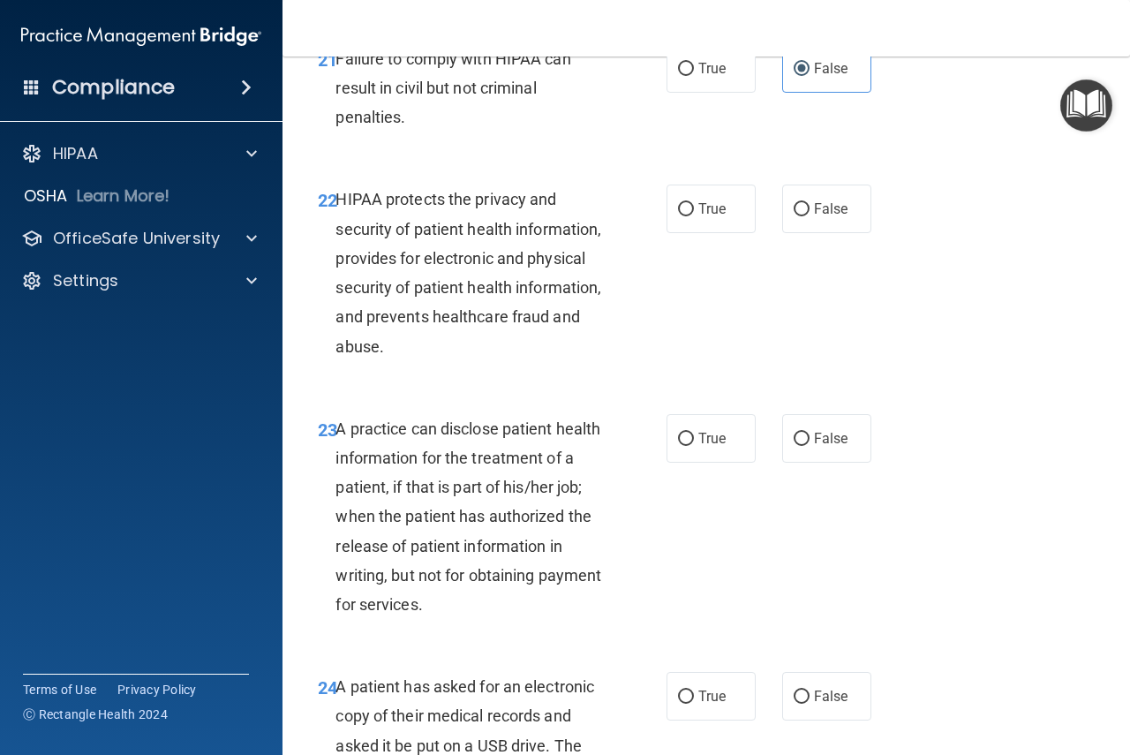
scroll to position [3619, 0]
click at [711, 216] on span "True" at bounding box center [711, 207] width 27 height 17
click at [694, 215] on input "True" at bounding box center [686, 208] width 16 height 13
radio input "true"
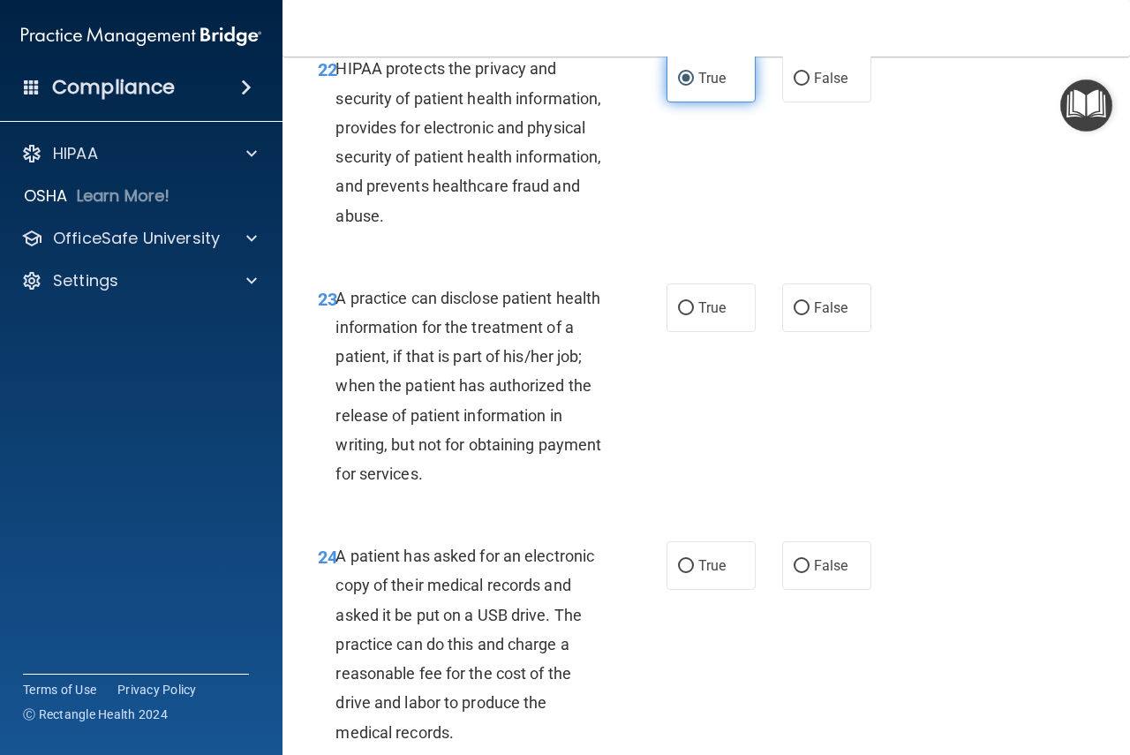
scroll to position [3795, 0]
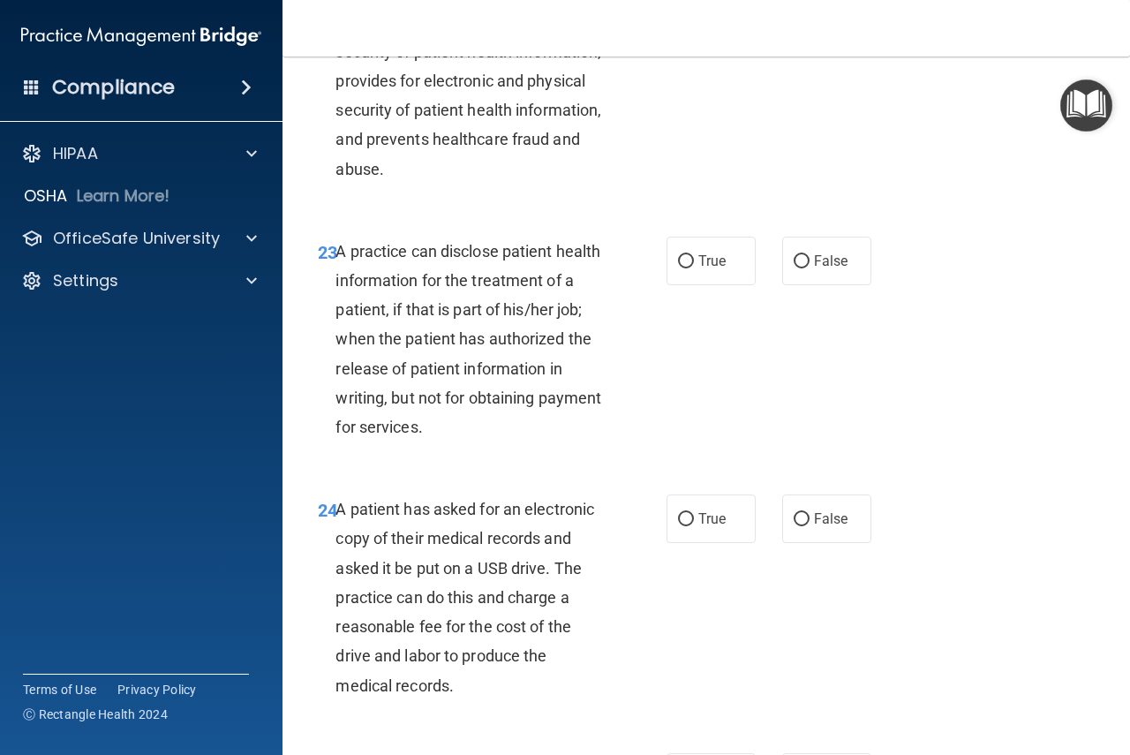
click at [820, 351] on div "23 A practice can disclose patient health information for the treatment of a pa…" at bounding box center [706, 343] width 803 height 259
click at [822, 269] on span "False" at bounding box center [831, 260] width 34 height 17
click at [809, 268] on input "False" at bounding box center [801, 261] width 16 height 13
radio input "true"
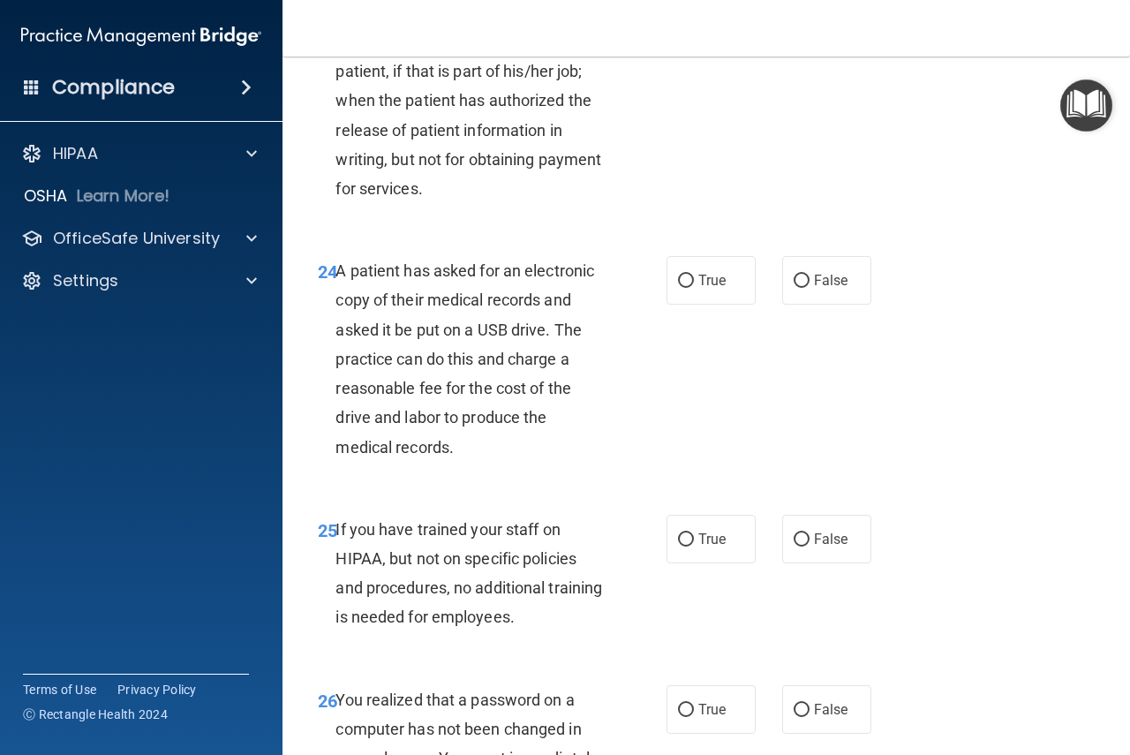
scroll to position [4060, 0]
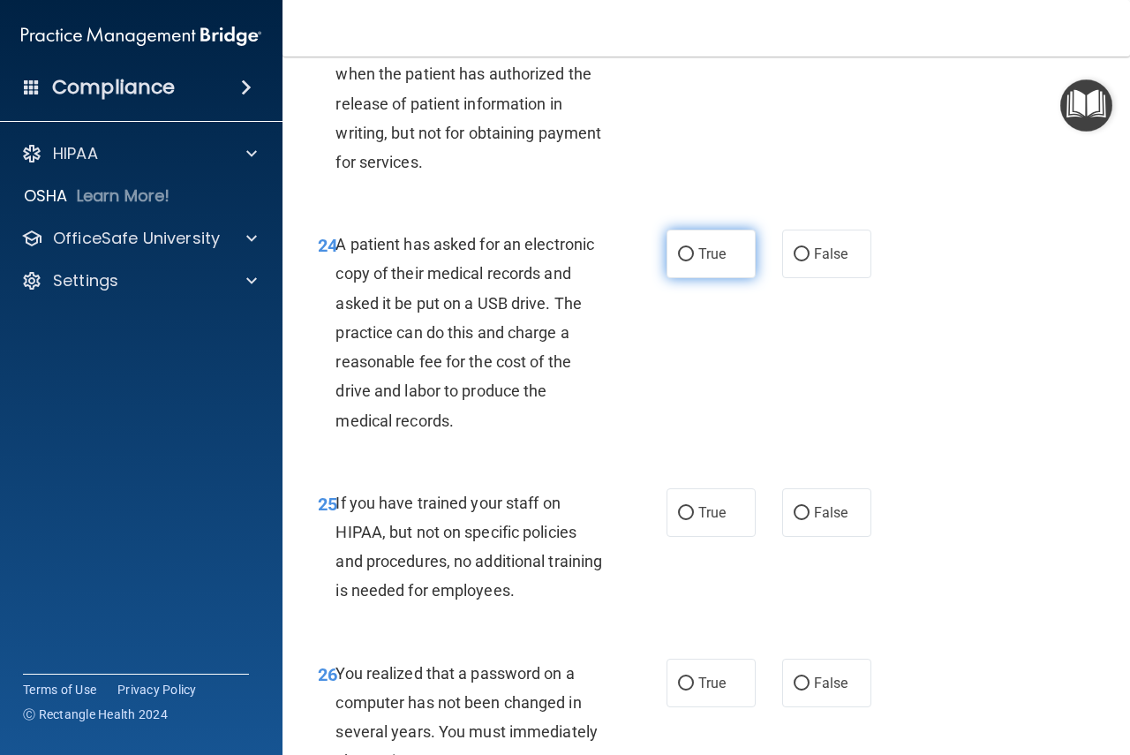
click at [687, 278] on label "True" at bounding box center [710, 253] width 89 height 49
click at [687, 261] on input "True" at bounding box center [686, 254] width 16 height 13
radio input "true"
click at [823, 521] on span "False" at bounding box center [831, 512] width 34 height 17
click at [809, 520] on input "False" at bounding box center [801, 513] width 16 height 13
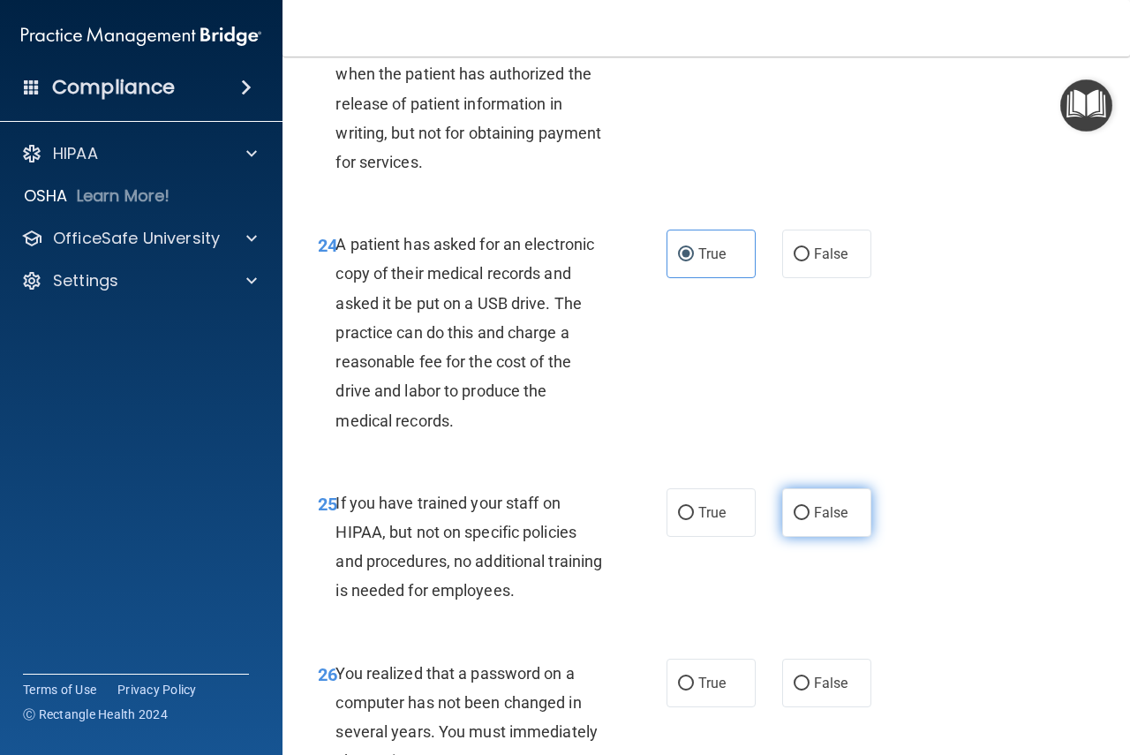
radio input "true"
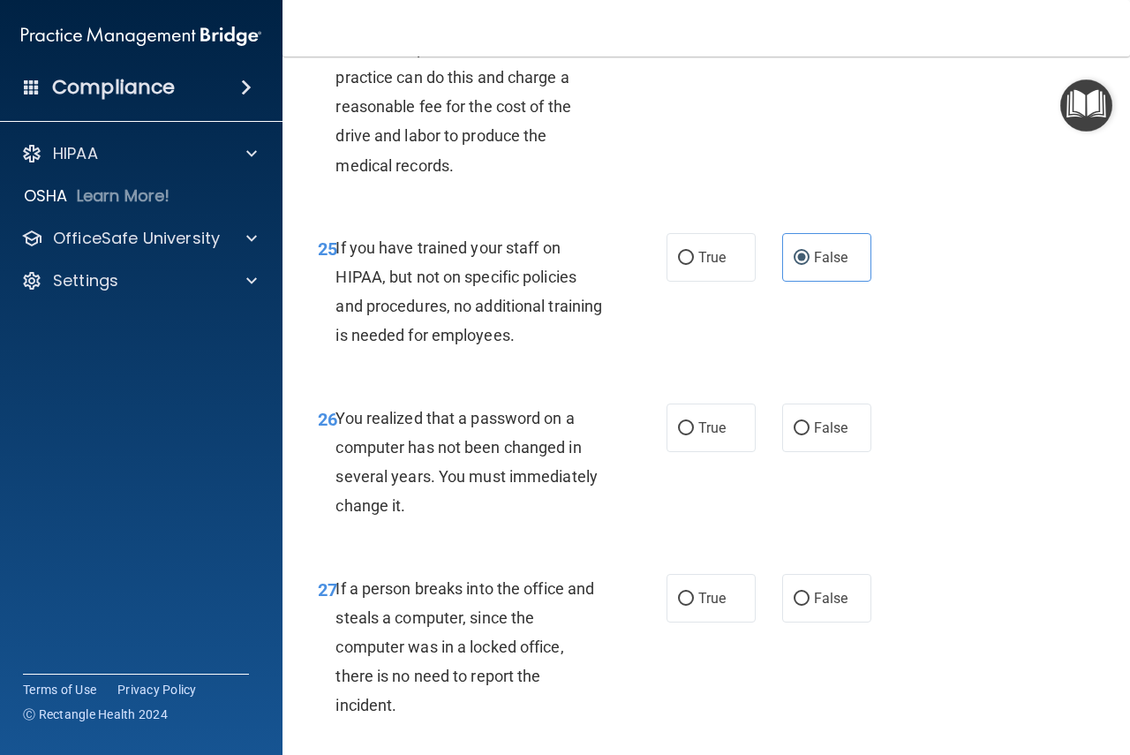
scroll to position [4325, 0]
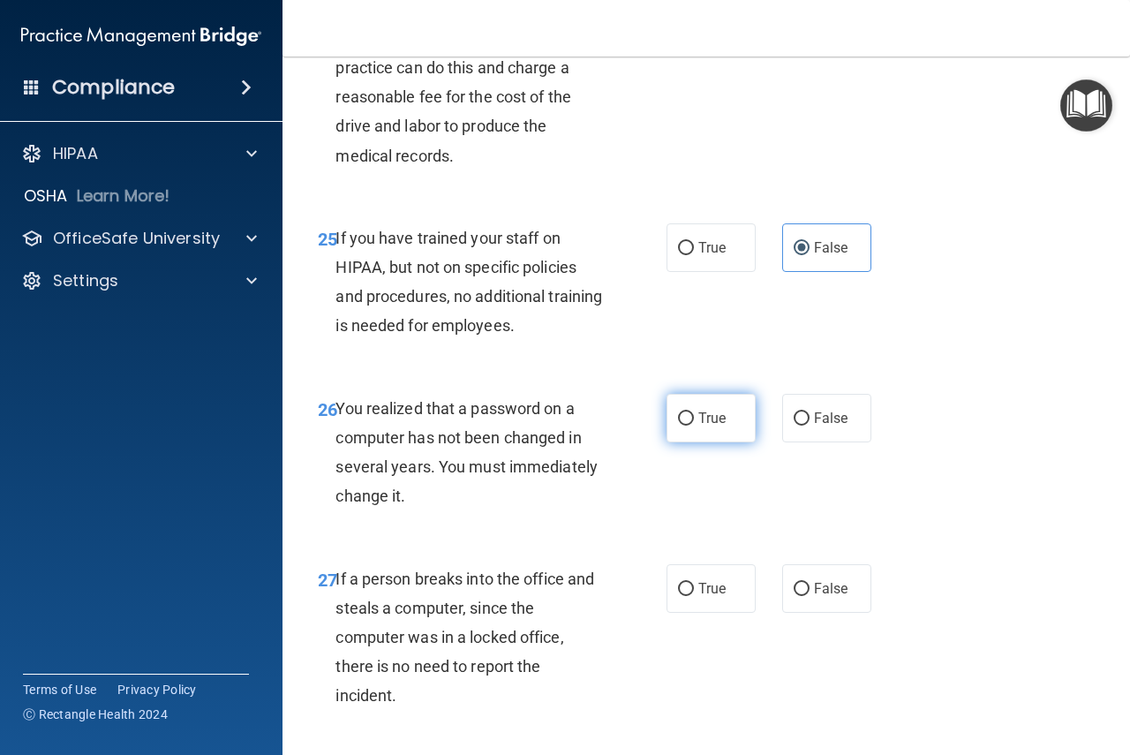
click at [690, 442] on label "True" at bounding box center [710, 418] width 89 height 49
click at [690, 425] on input "True" at bounding box center [686, 418] width 16 height 13
radio input "true"
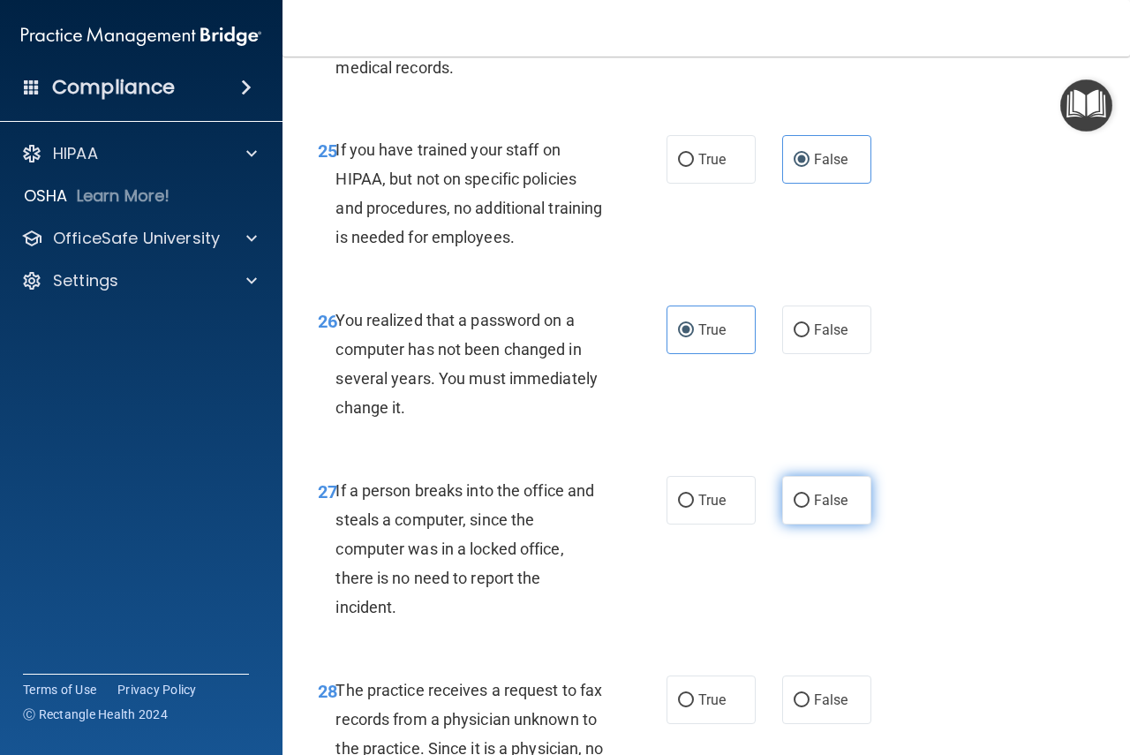
click at [854, 524] on label "False" at bounding box center [826, 500] width 89 height 49
click at [809, 508] on input "False" at bounding box center [801, 500] width 16 height 13
radio input "true"
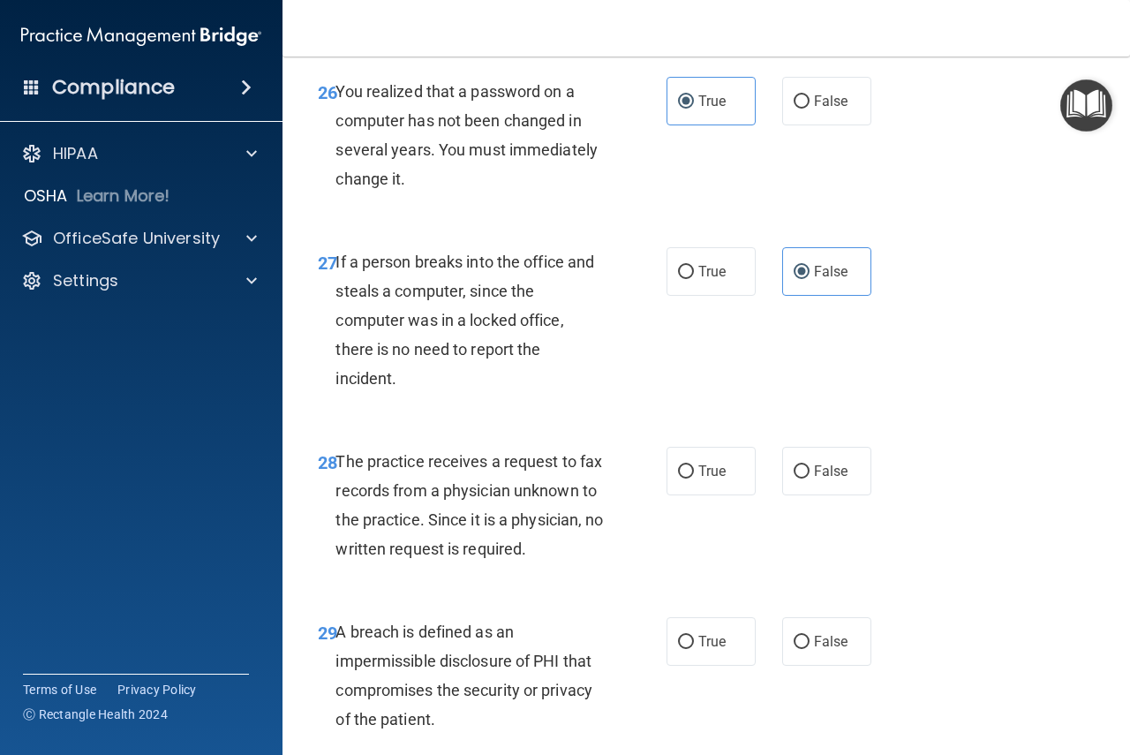
scroll to position [4766, 0]
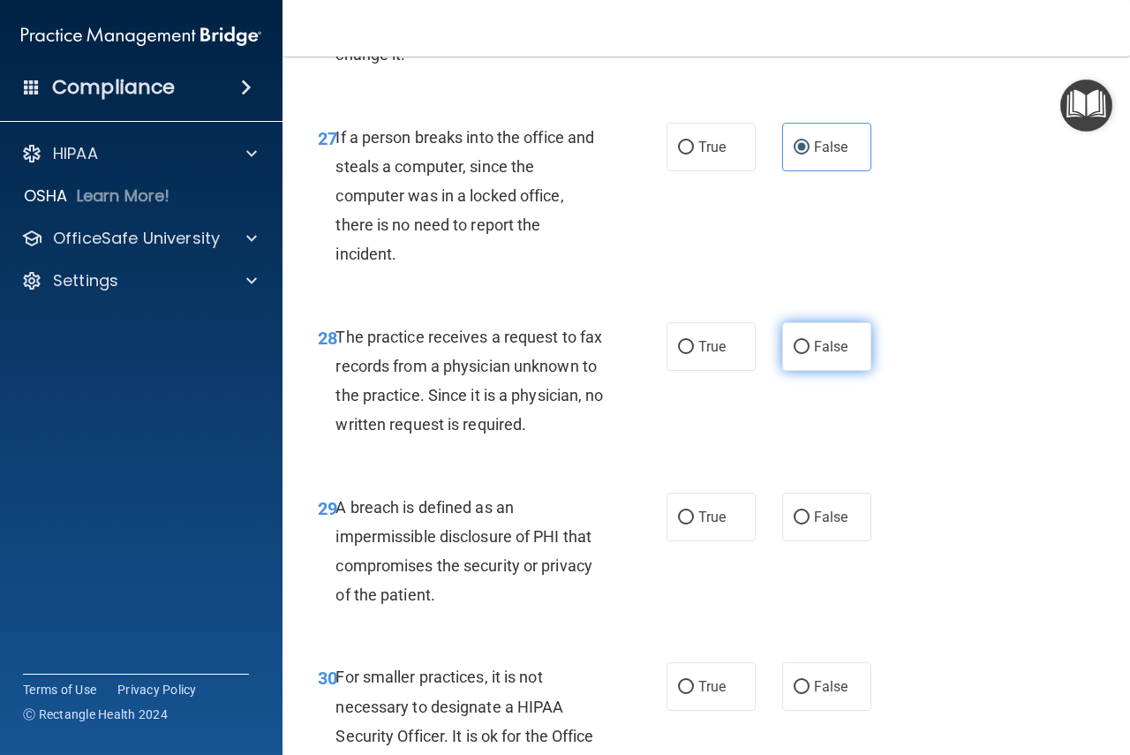
click at [793, 371] on label "False" at bounding box center [826, 346] width 89 height 49
click at [793, 354] on input "False" at bounding box center [801, 347] width 16 height 13
radio input "true"
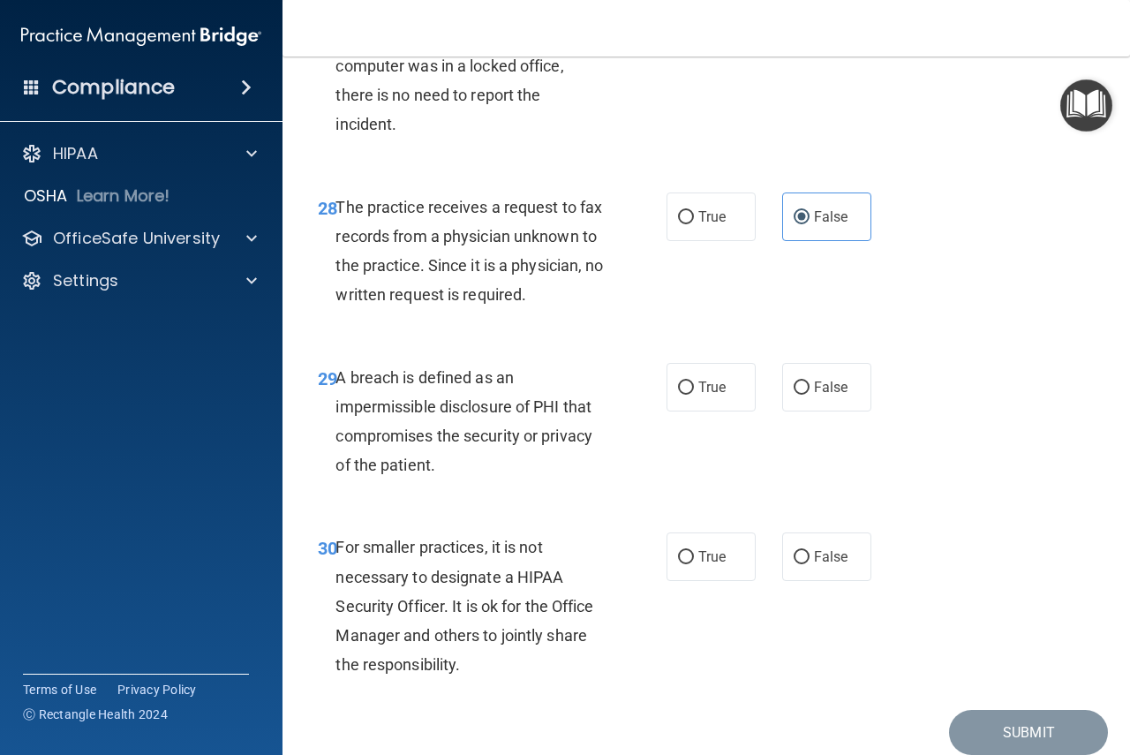
scroll to position [4943, 0]
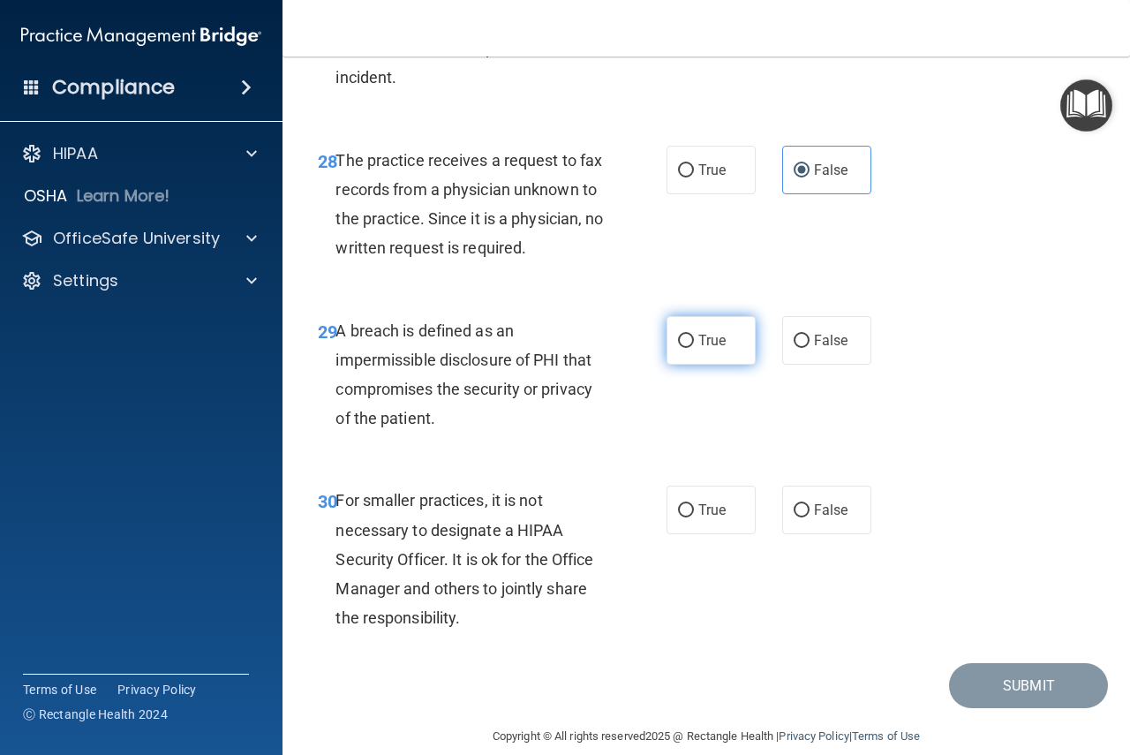
click at [702, 365] on label "True" at bounding box center [710, 340] width 89 height 49
click at [694, 348] on input "True" at bounding box center [686, 341] width 16 height 13
radio input "true"
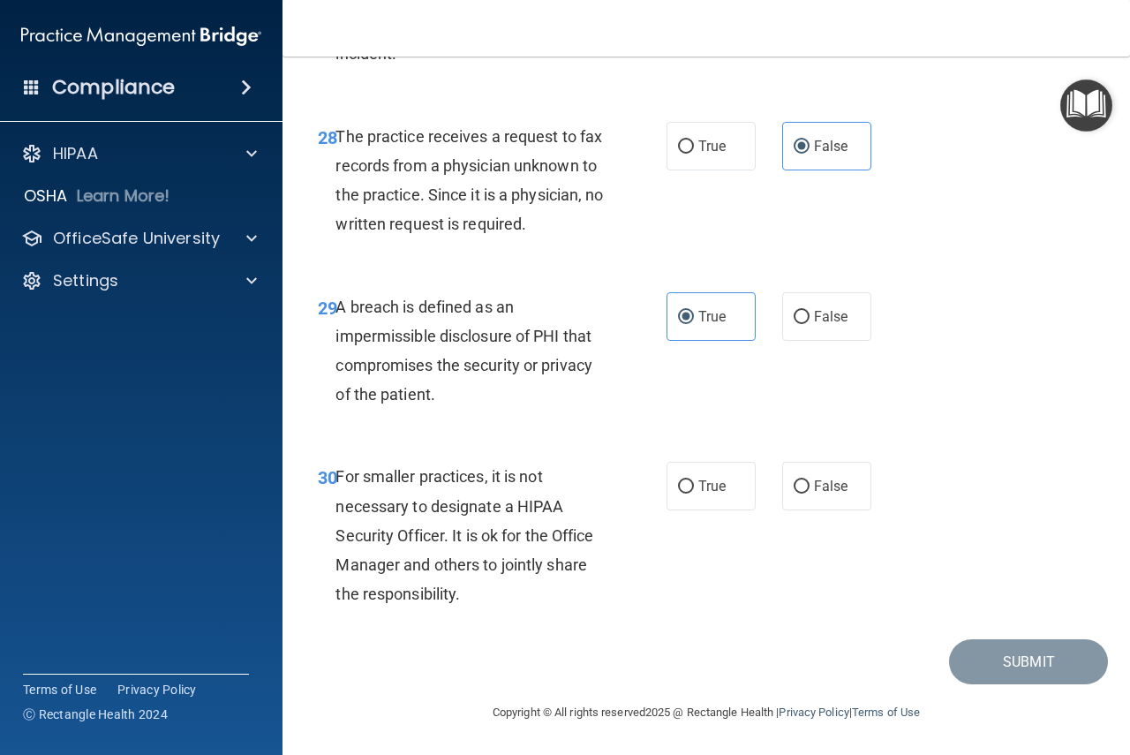
scroll to position [5055, 0]
click at [802, 490] on label "False" at bounding box center [826, 486] width 89 height 49
click at [802, 490] on input "False" at bounding box center [801, 486] width 16 height 13
radio input "true"
click at [1019, 667] on button "Submit" at bounding box center [1028, 661] width 159 height 45
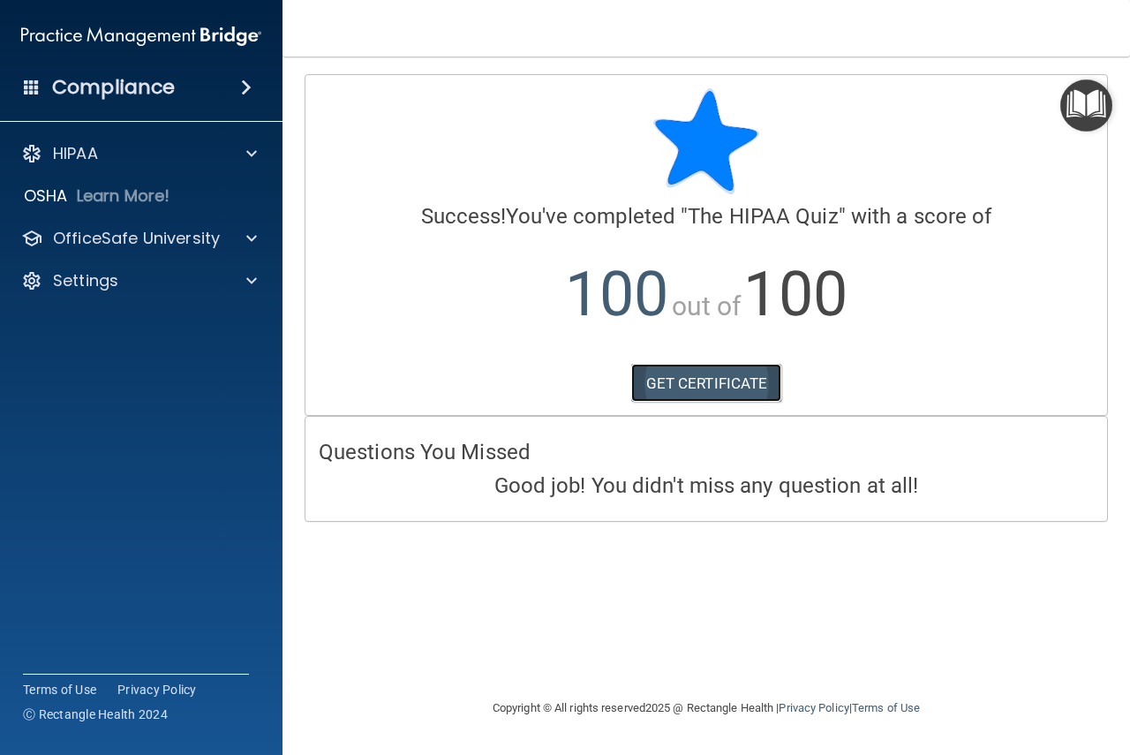
click at [686, 378] on link "GET CERTIFICATE" at bounding box center [706, 383] width 151 height 39
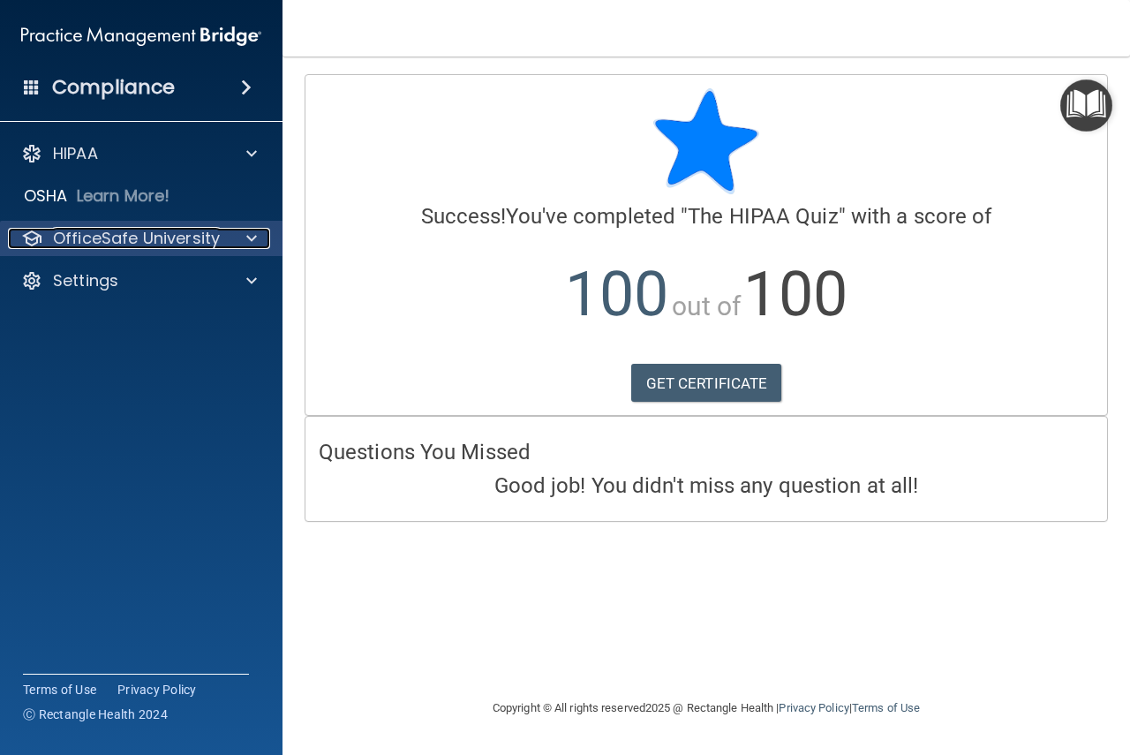
click at [124, 238] on p "OfficeSafe University" at bounding box center [136, 238] width 167 height 21
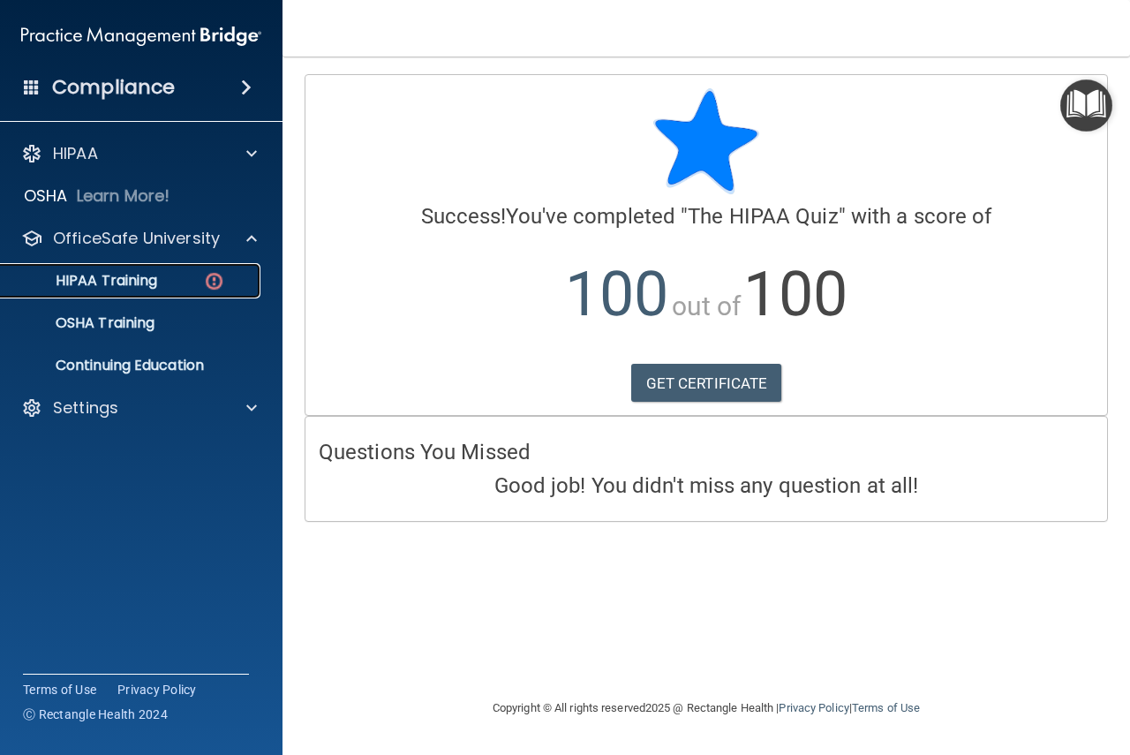
click at [128, 277] on p "HIPAA Training" at bounding box center [84, 281] width 146 height 18
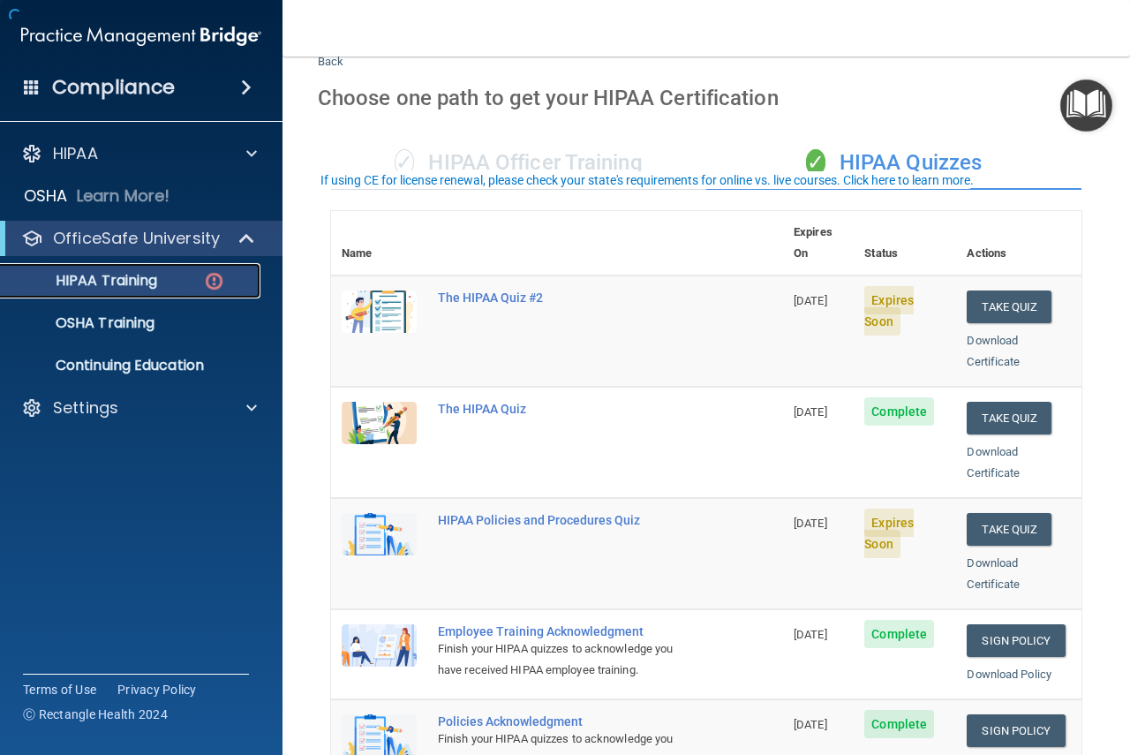
scroll to position [88, 0]
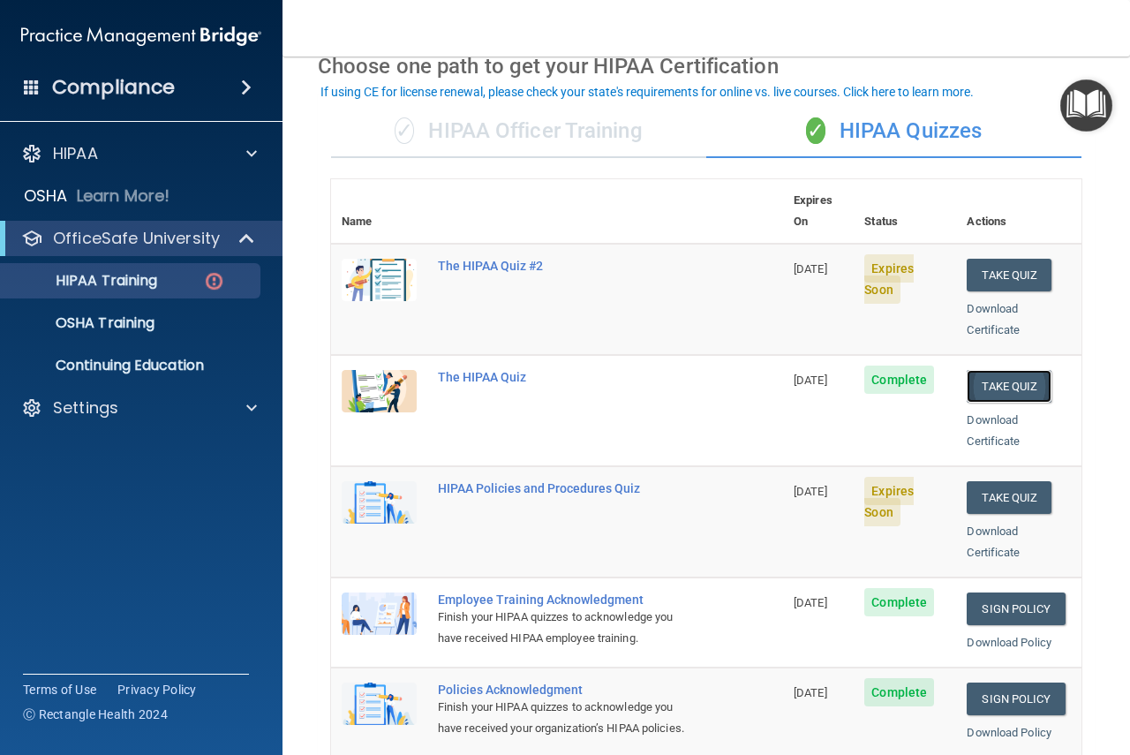
click at [972, 370] on button "Take Quiz" at bounding box center [1008, 386] width 85 height 33
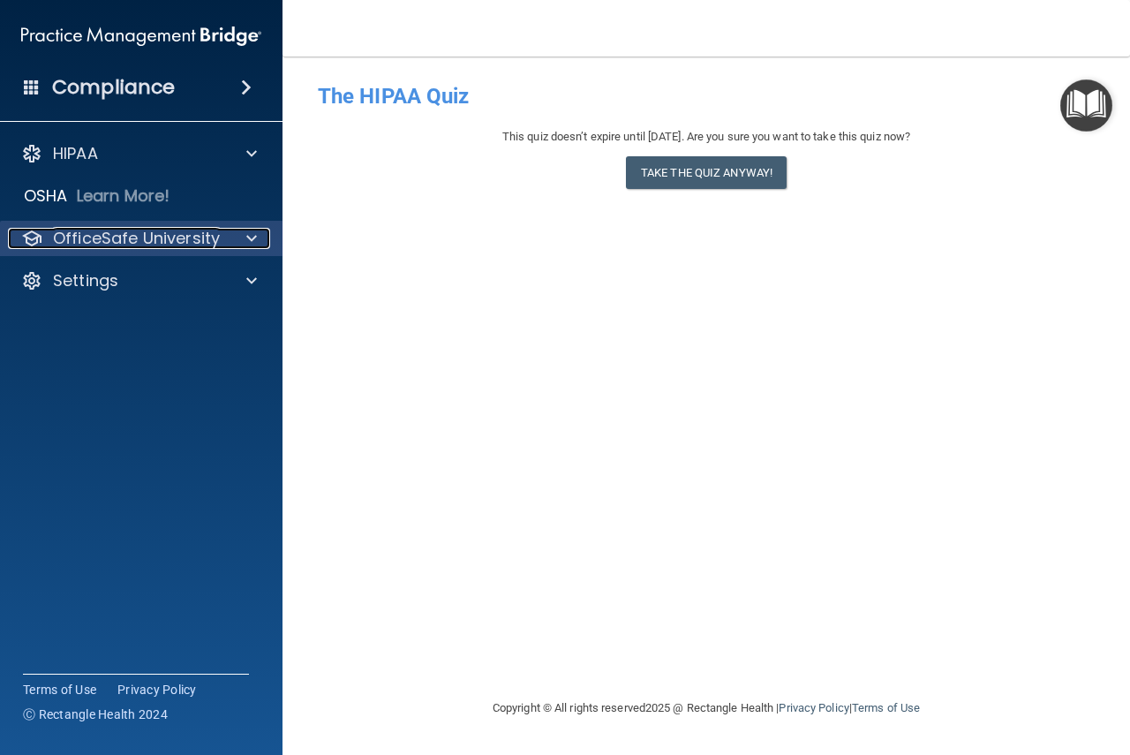
click at [238, 237] on div at bounding box center [249, 238] width 44 height 21
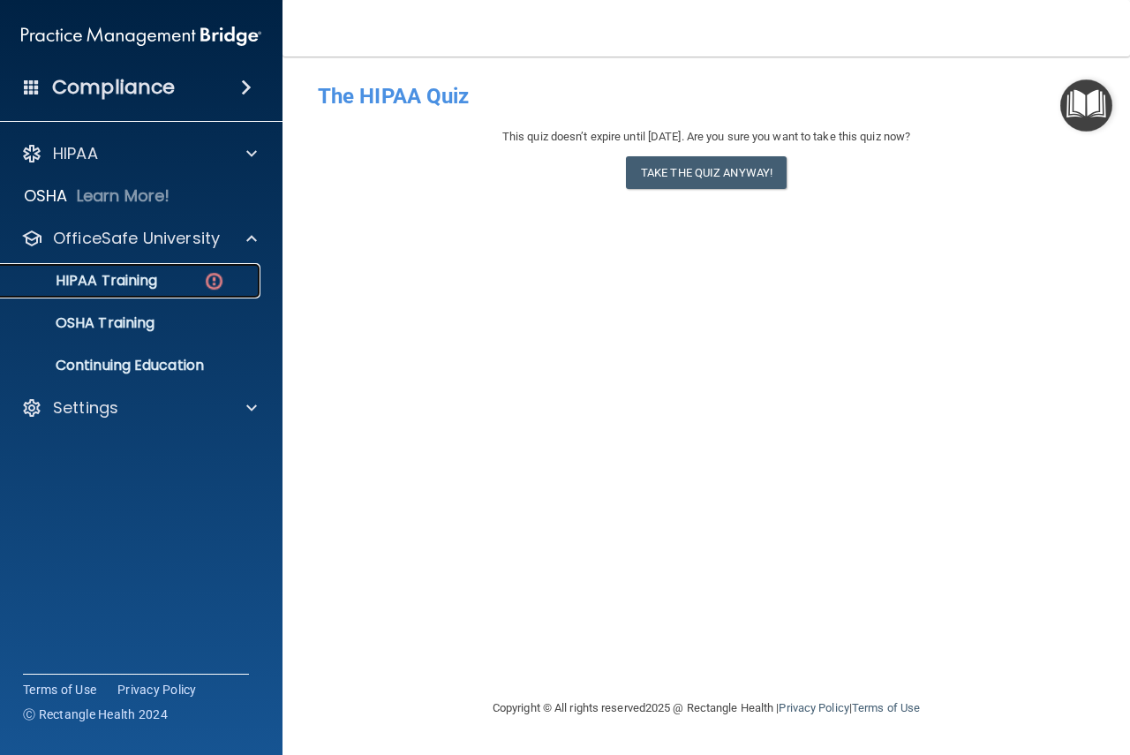
click at [123, 280] on p "HIPAA Training" at bounding box center [84, 281] width 146 height 18
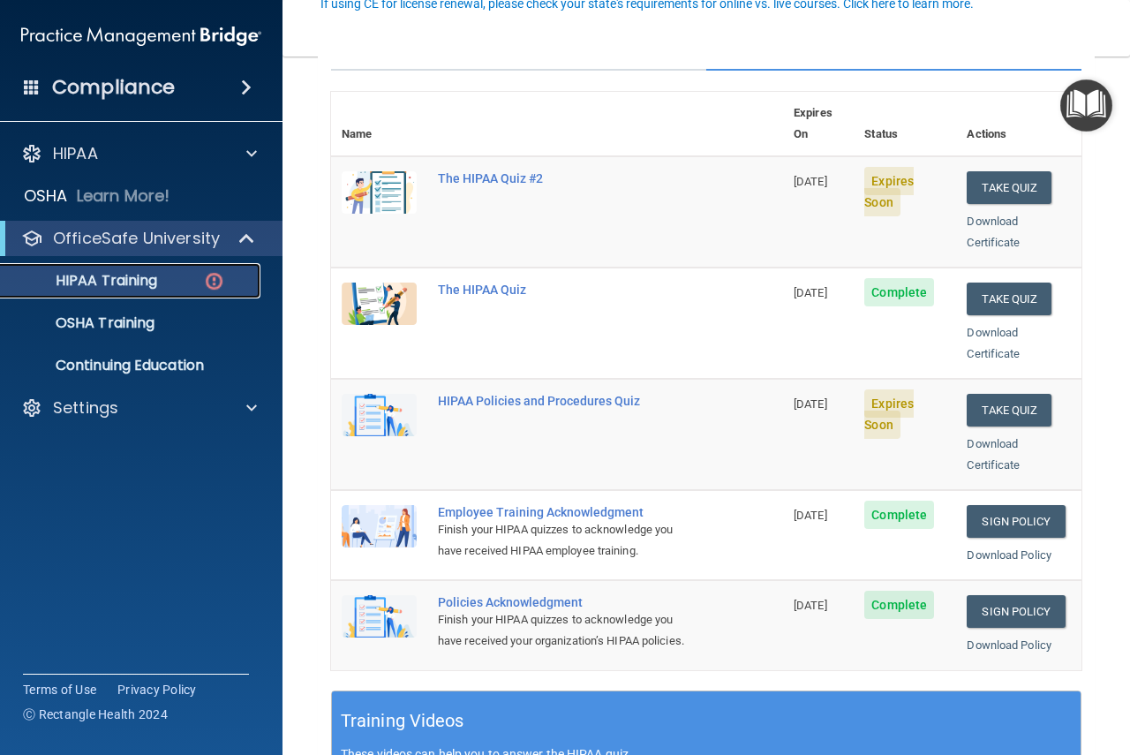
scroll to position [177, 0]
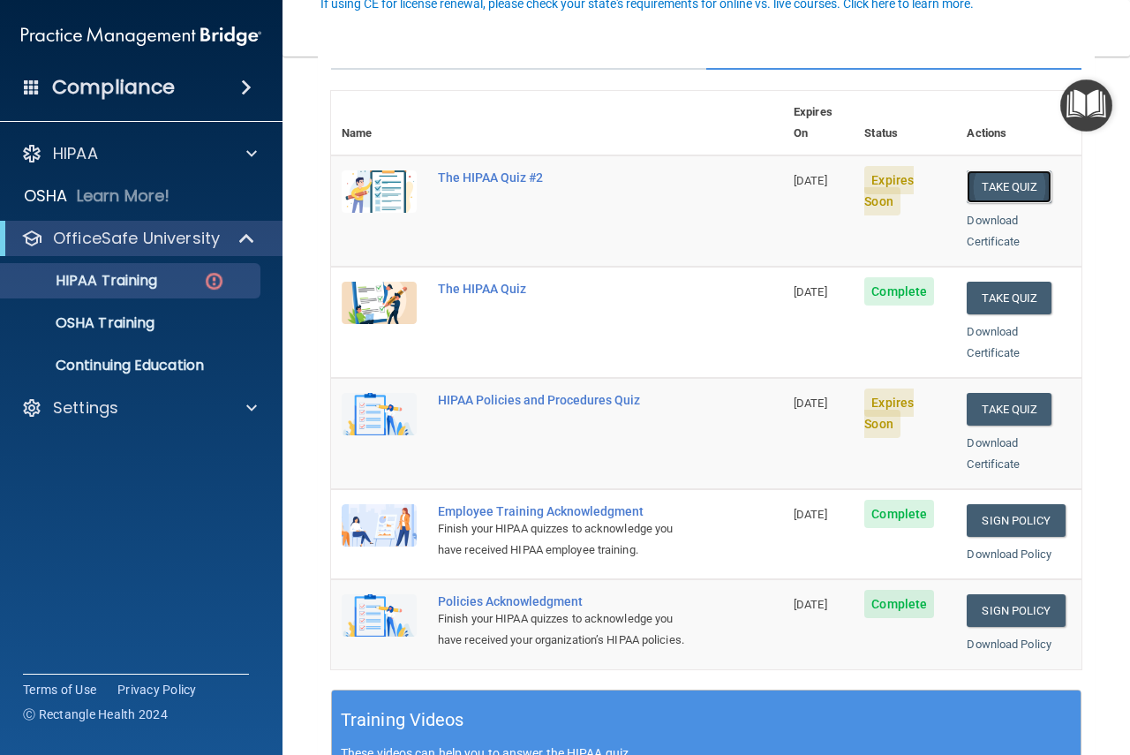
click at [981, 174] on button "Take Quiz" at bounding box center [1008, 186] width 85 height 33
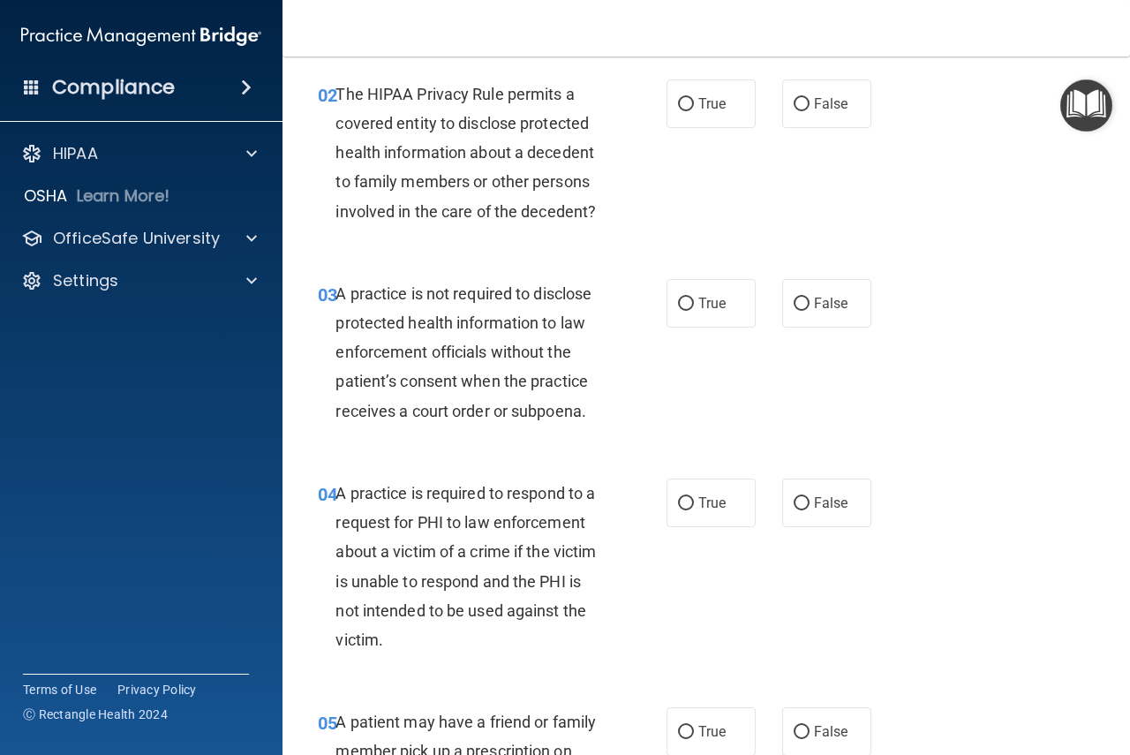
scroll to position [53, 0]
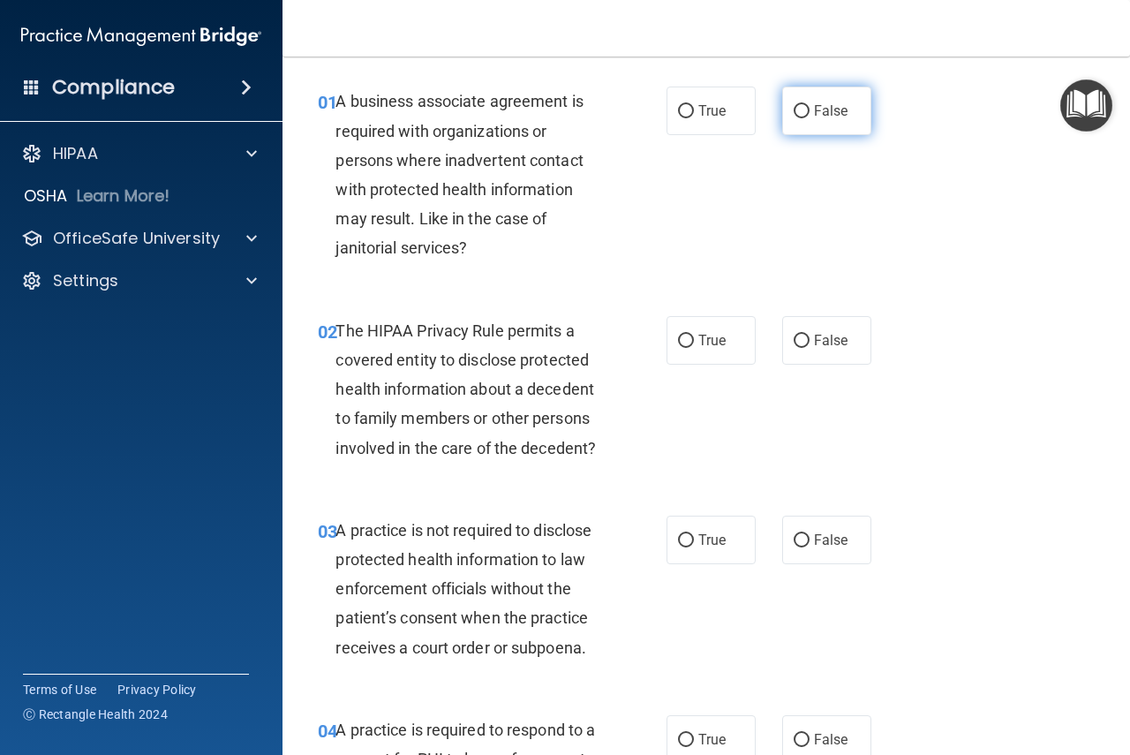
click at [797, 117] on input "False" at bounding box center [801, 111] width 16 height 13
radio input "true"
click at [690, 355] on label "True" at bounding box center [710, 340] width 89 height 49
click at [690, 348] on input "True" at bounding box center [686, 341] width 16 height 13
radio input "true"
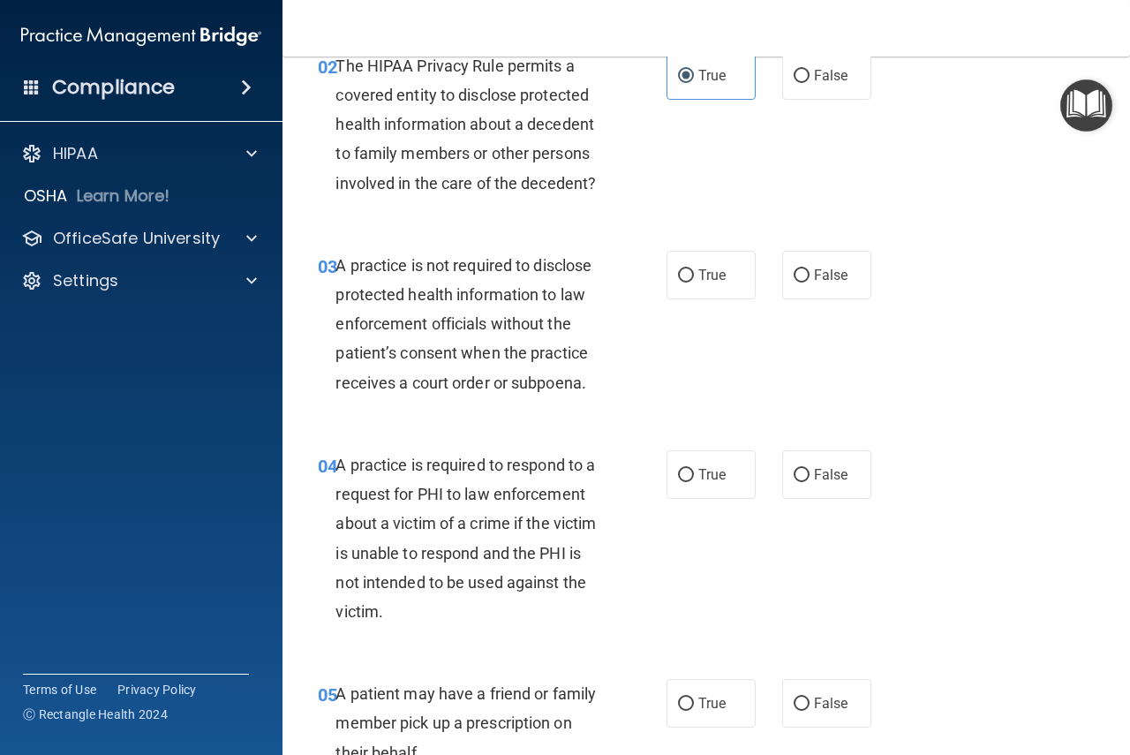
scroll to position [406, 0]
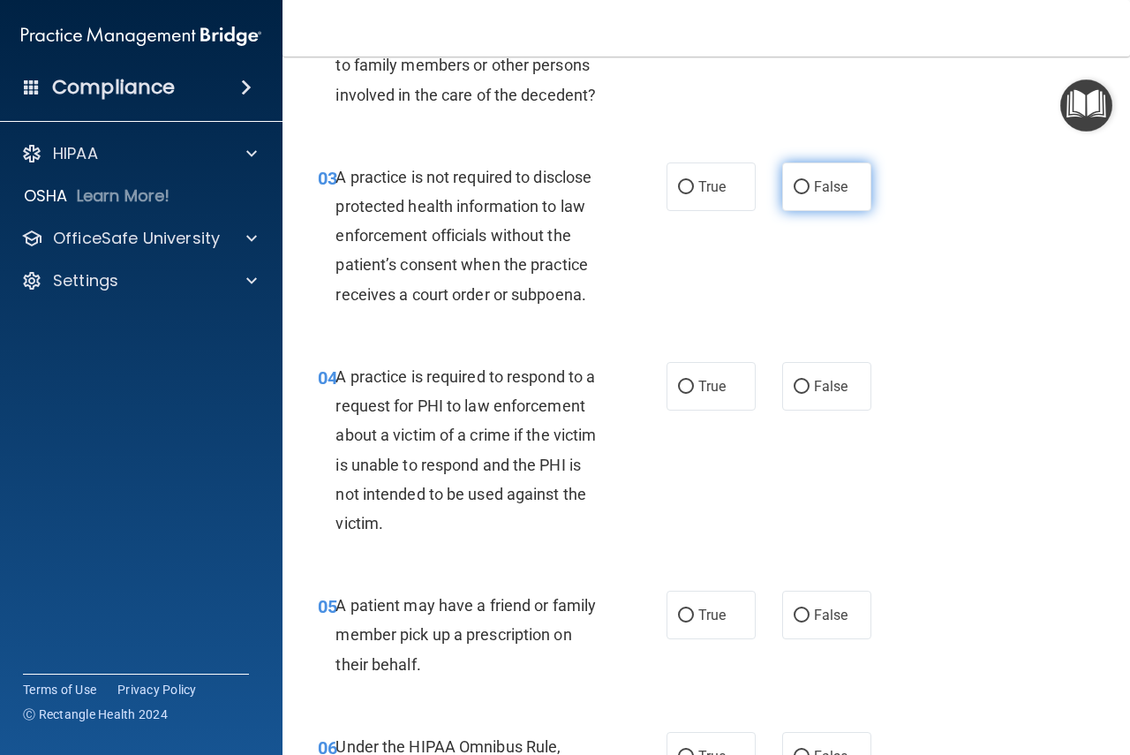
click at [804, 186] on label "False" at bounding box center [826, 186] width 89 height 49
click at [804, 186] on input "False" at bounding box center [801, 187] width 16 height 13
radio input "true"
click at [679, 386] on input "True" at bounding box center [686, 386] width 16 height 13
radio input "true"
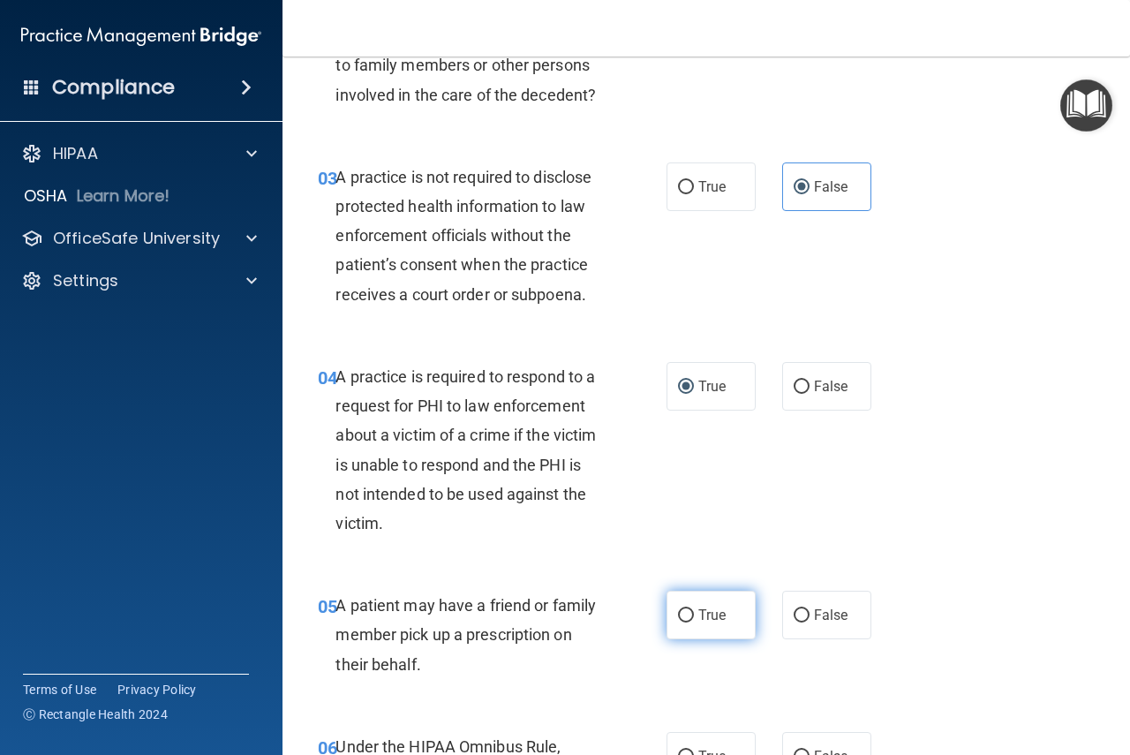
click at [698, 622] on span "True" at bounding box center [711, 614] width 27 height 17
click at [694, 622] on input "True" at bounding box center [686, 615] width 16 height 13
radio input "true"
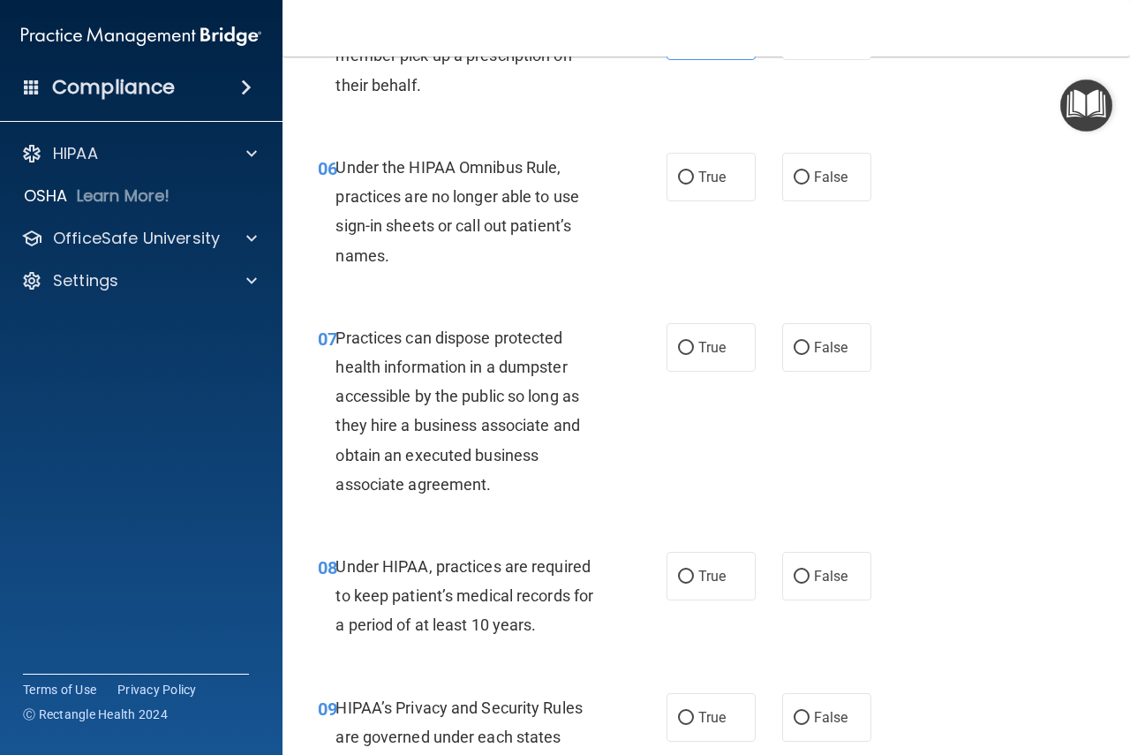
scroll to position [1024, 0]
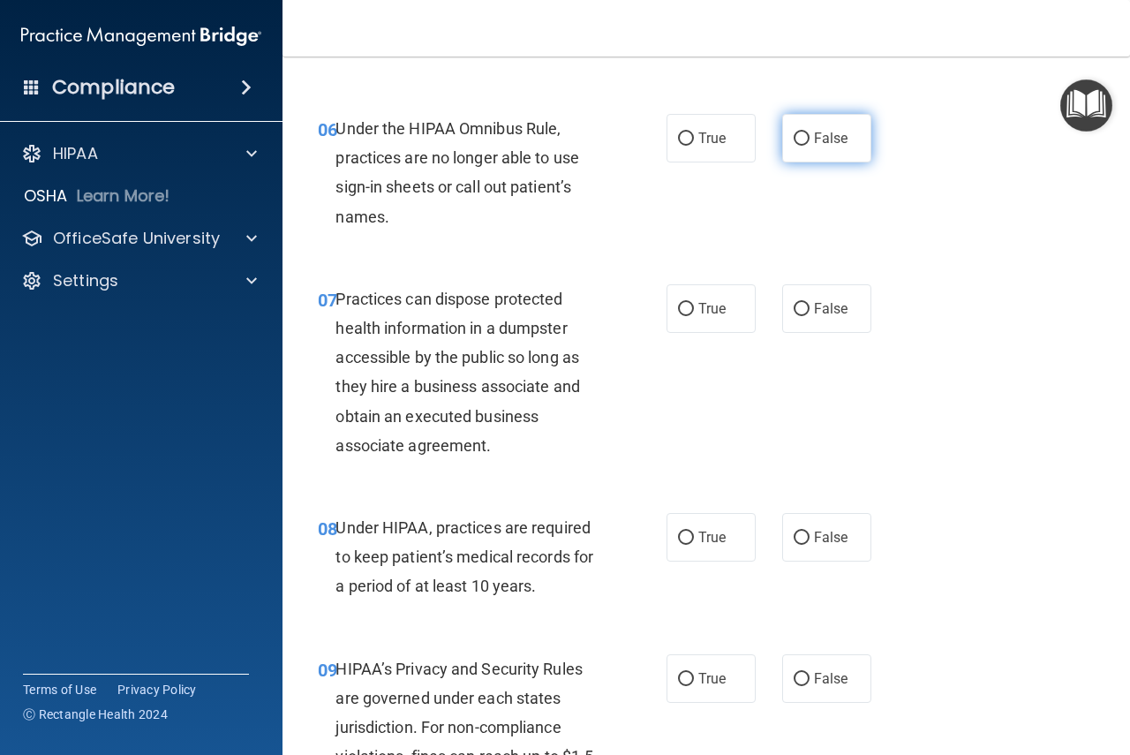
click at [814, 137] on span "False" at bounding box center [831, 138] width 34 height 17
click at [808, 137] on input "False" at bounding box center [801, 138] width 16 height 13
radio input "true"
click at [793, 303] on input "False" at bounding box center [801, 309] width 16 height 13
radio input "true"
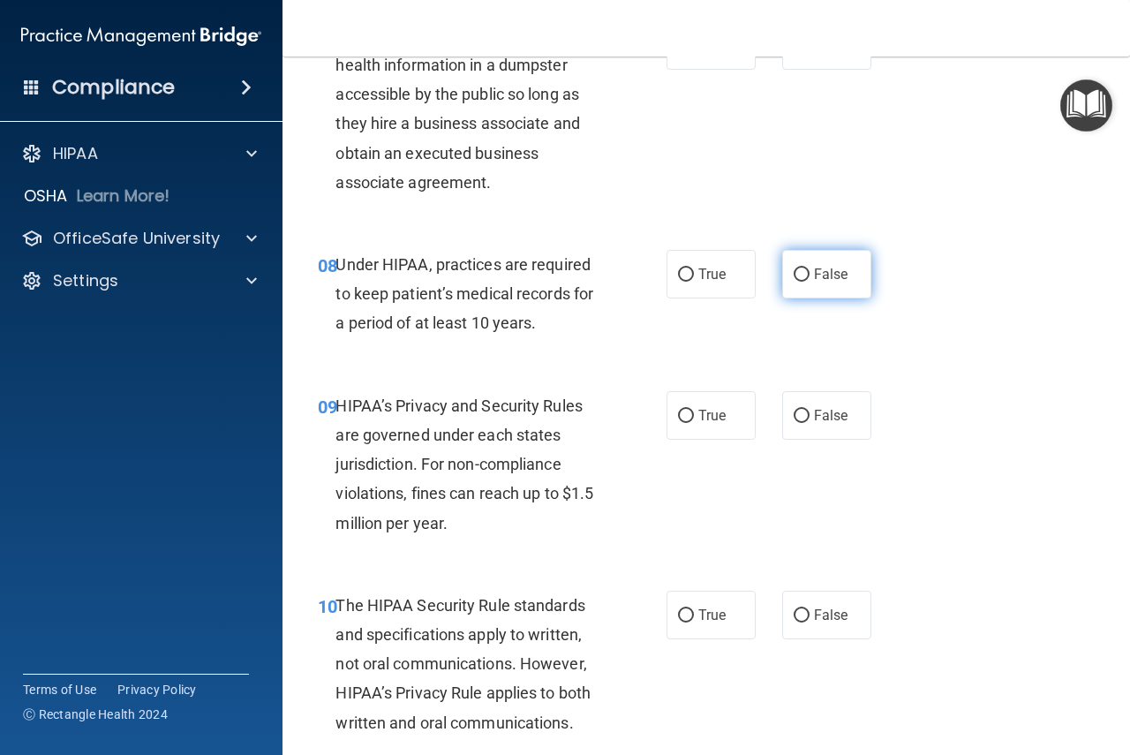
scroll to position [1289, 0]
click at [829, 262] on label "False" at bounding box center [826, 272] width 89 height 49
click at [799, 271] on input "False" at bounding box center [801, 273] width 16 height 13
radio input "true"
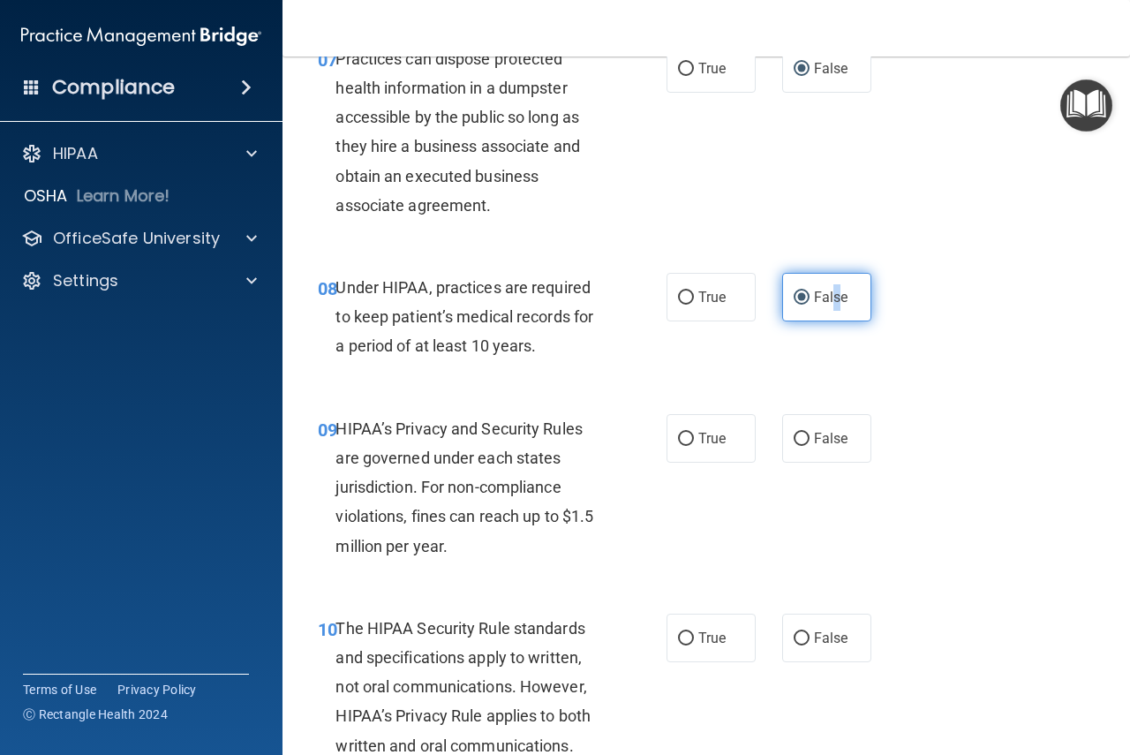
scroll to position [1377, 0]
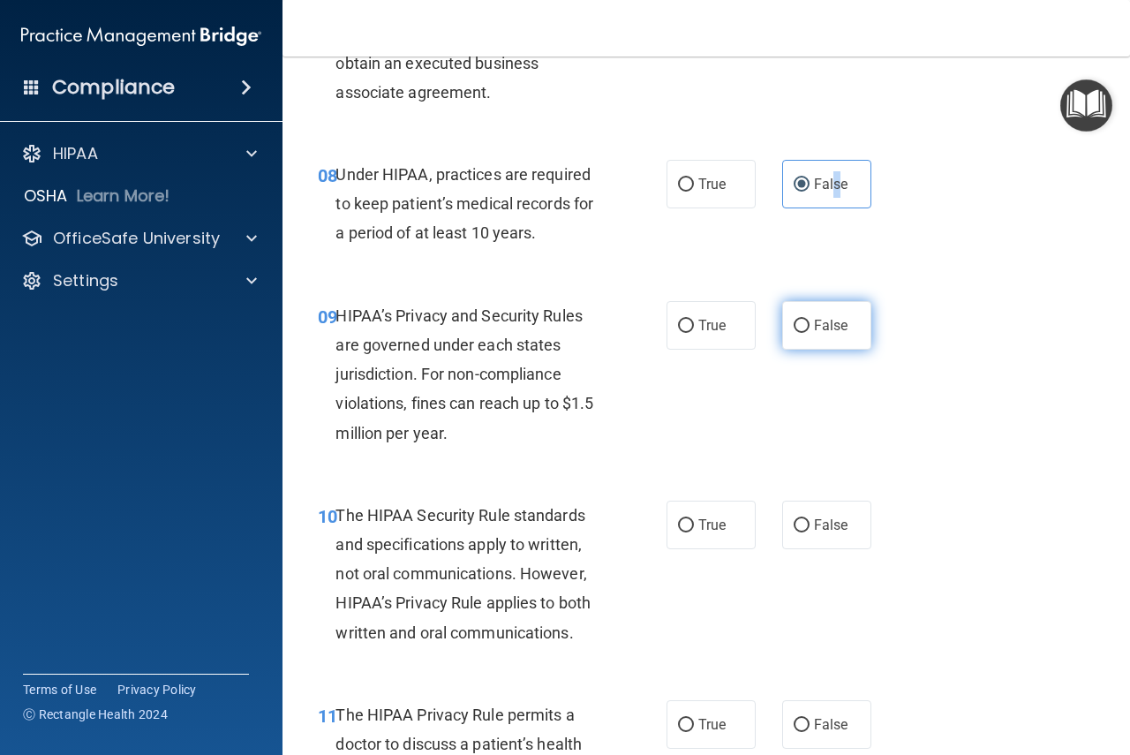
click at [796, 325] on input "False" at bounding box center [801, 326] width 16 height 13
radio input "true"
click at [698, 523] on span "True" at bounding box center [711, 524] width 27 height 17
click at [694, 523] on input "True" at bounding box center [686, 525] width 16 height 13
radio input "true"
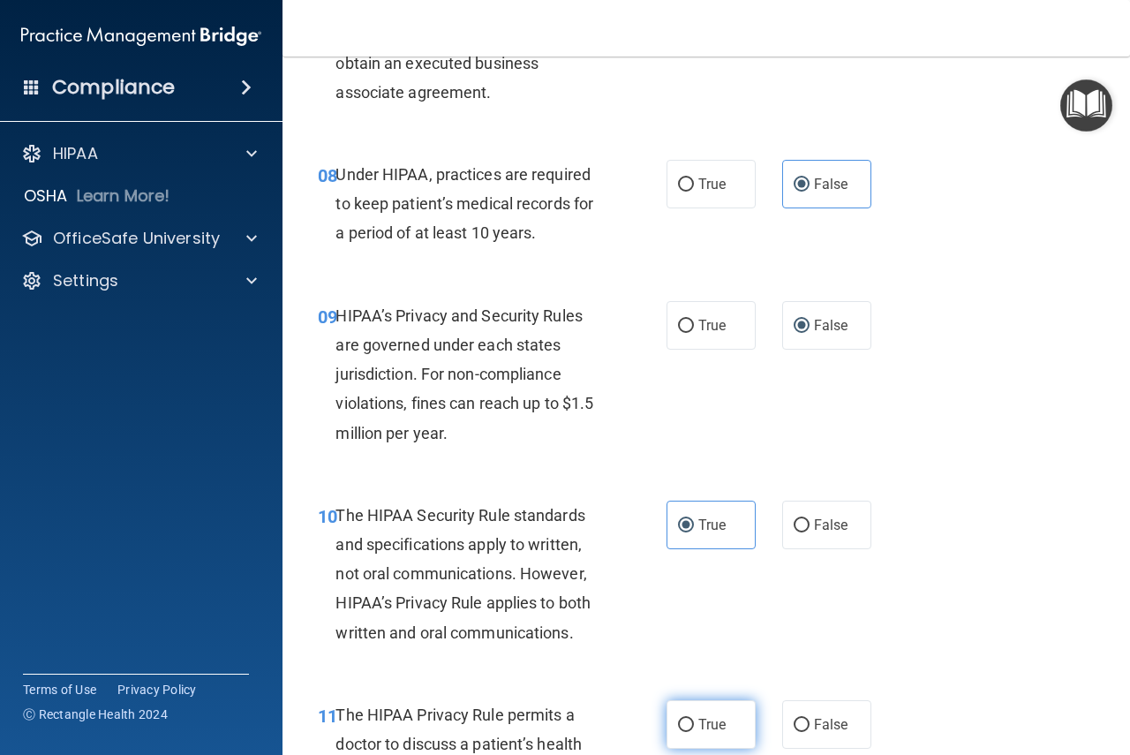
click at [681, 720] on input "True" at bounding box center [686, 724] width 16 height 13
radio input "true"
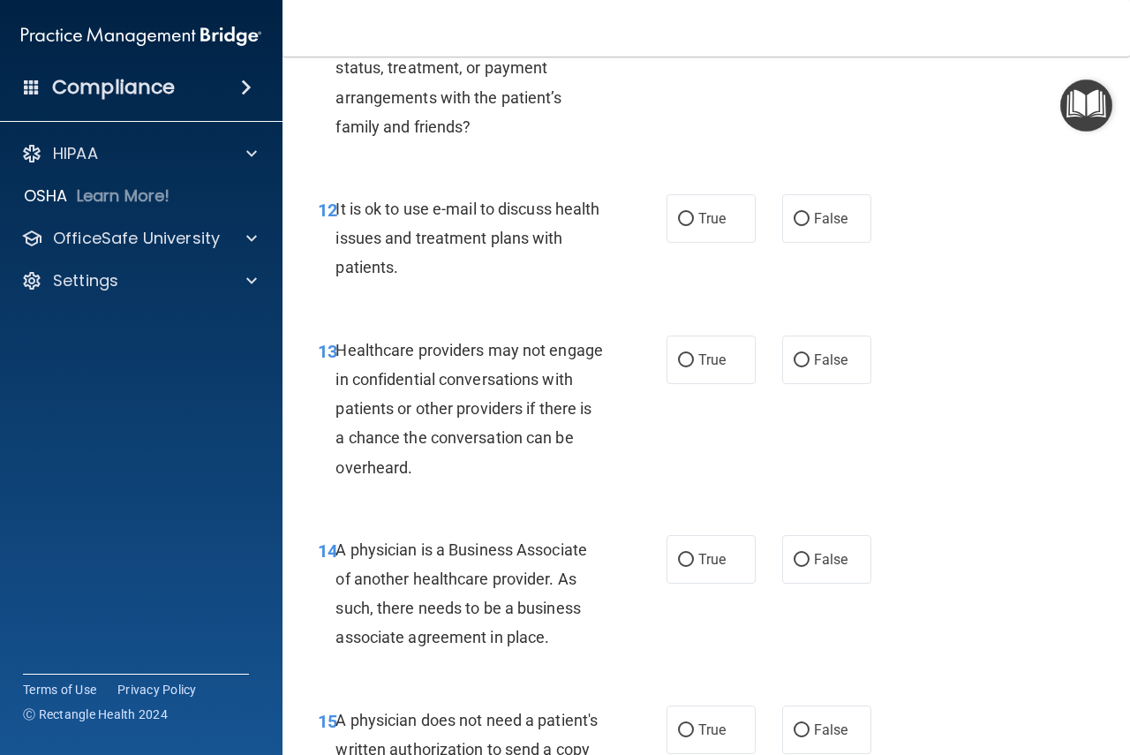
scroll to position [2083, 0]
click at [667, 202] on label "True" at bounding box center [710, 217] width 89 height 49
click at [678, 212] on input "True" at bounding box center [686, 218] width 16 height 13
radio input "true"
click at [815, 356] on span "False" at bounding box center [831, 358] width 34 height 17
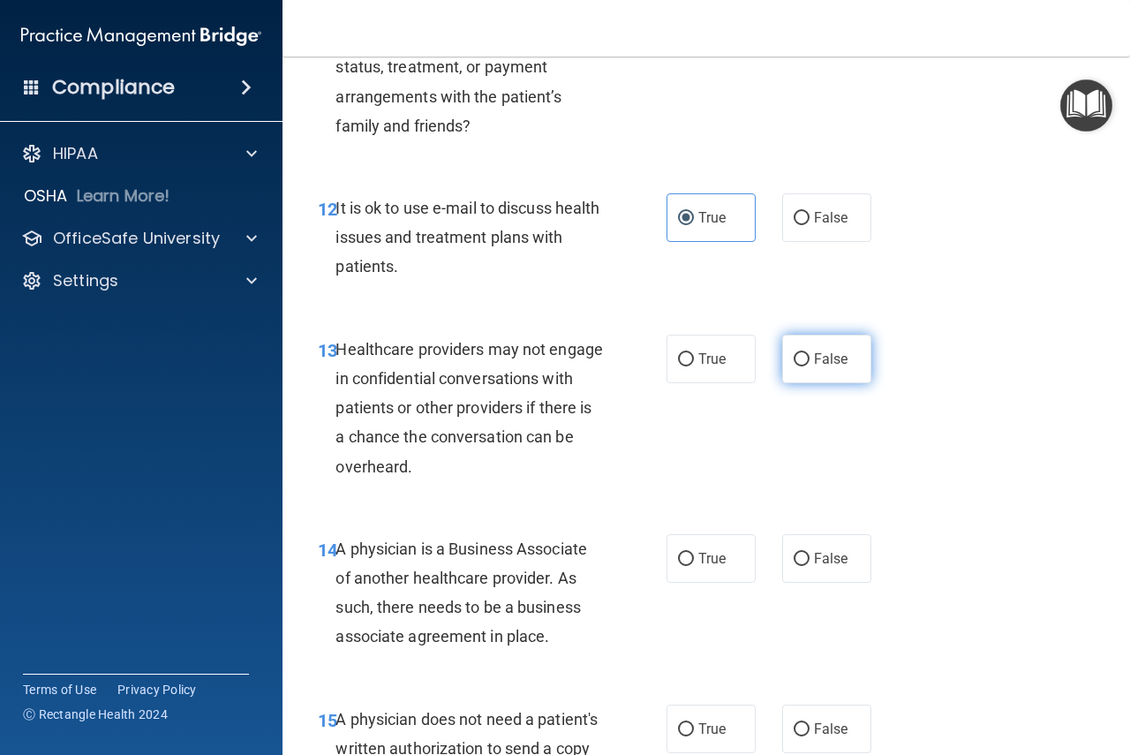
click at [809, 356] on input "False" at bounding box center [801, 359] width 16 height 13
radio input "true"
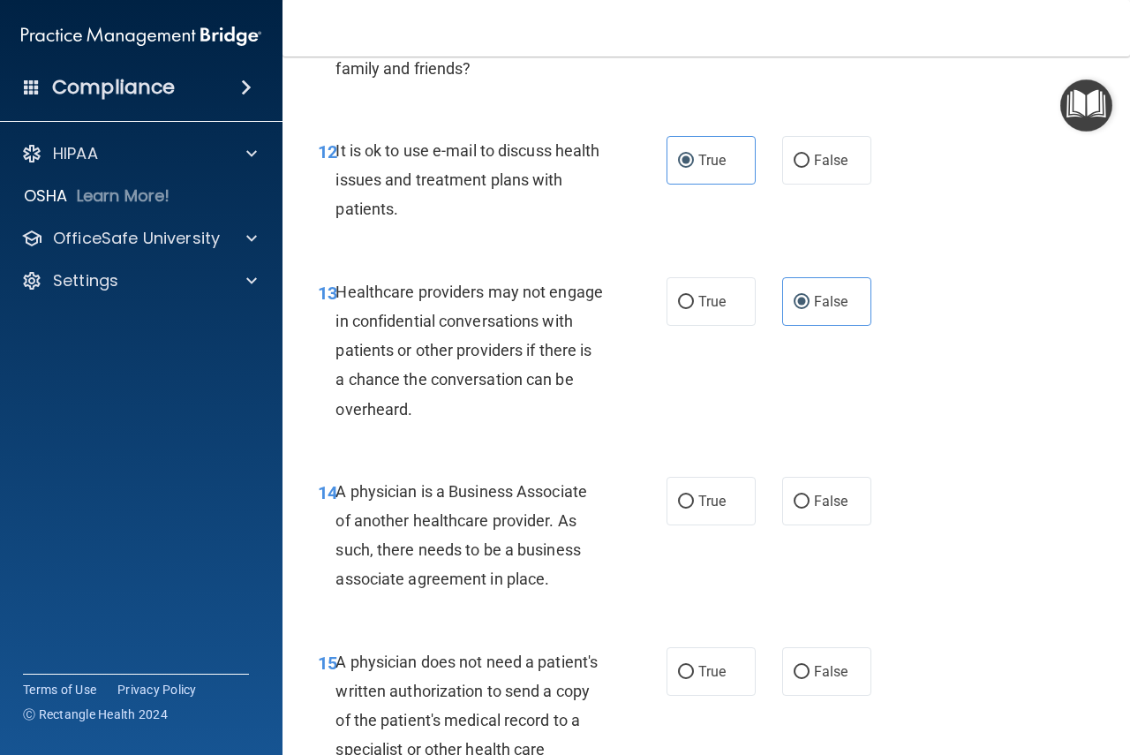
scroll to position [2171, 0]
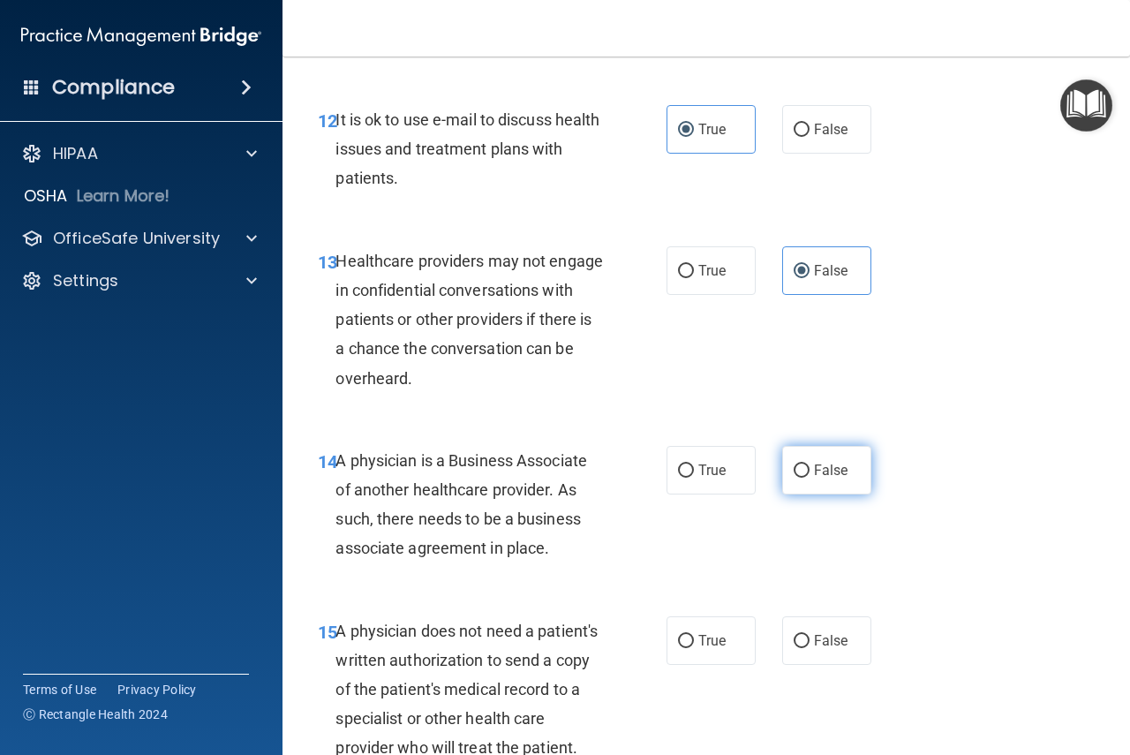
click at [814, 470] on span "False" at bounding box center [831, 470] width 34 height 17
click at [807, 470] on input "False" at bounding box center [801, 470] width 16 height 13
radio input "true"
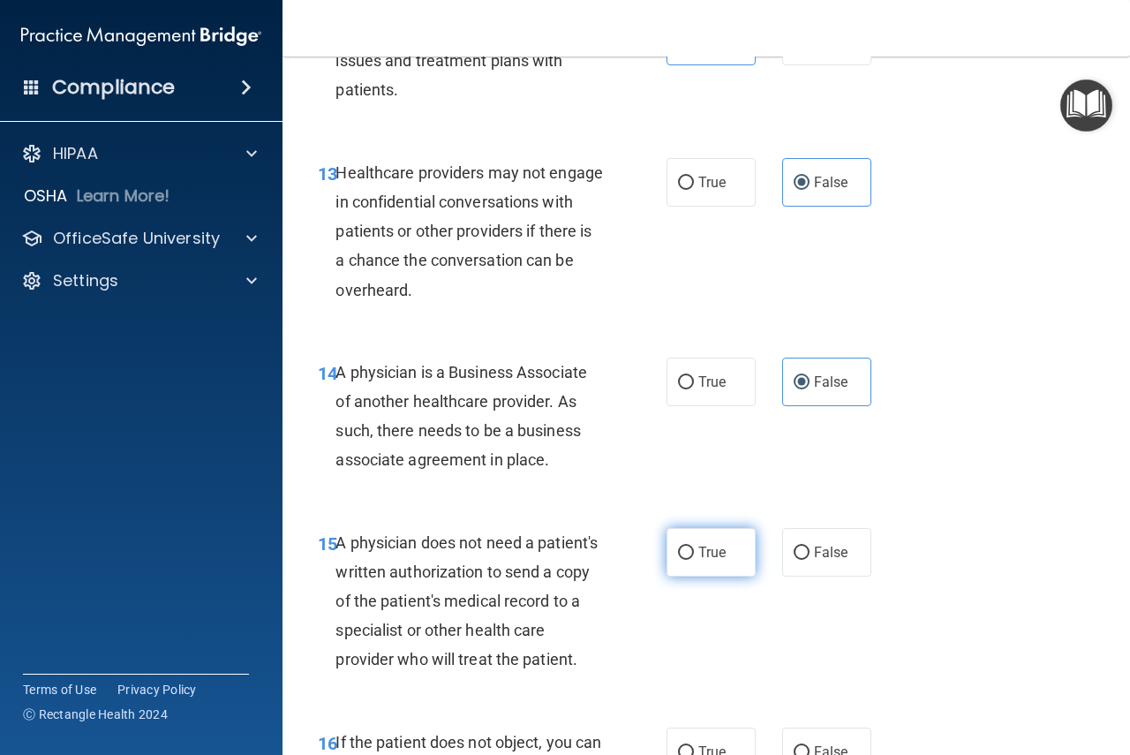
click at [699, 545] on span "True" at bounding box center [711, 552] width 27 height 17
click at [694, 546] on input "True" at bounding box center [686, 552] width 16 height 13
radio input "true"
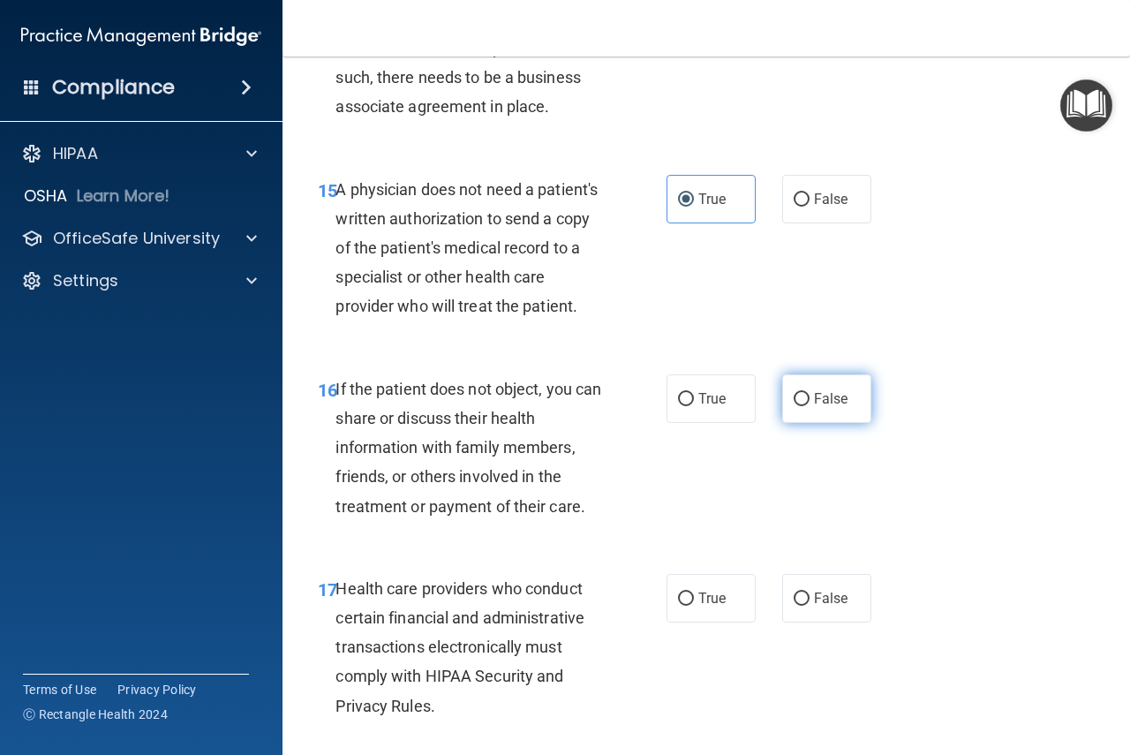
scroll to position [2789, 0]
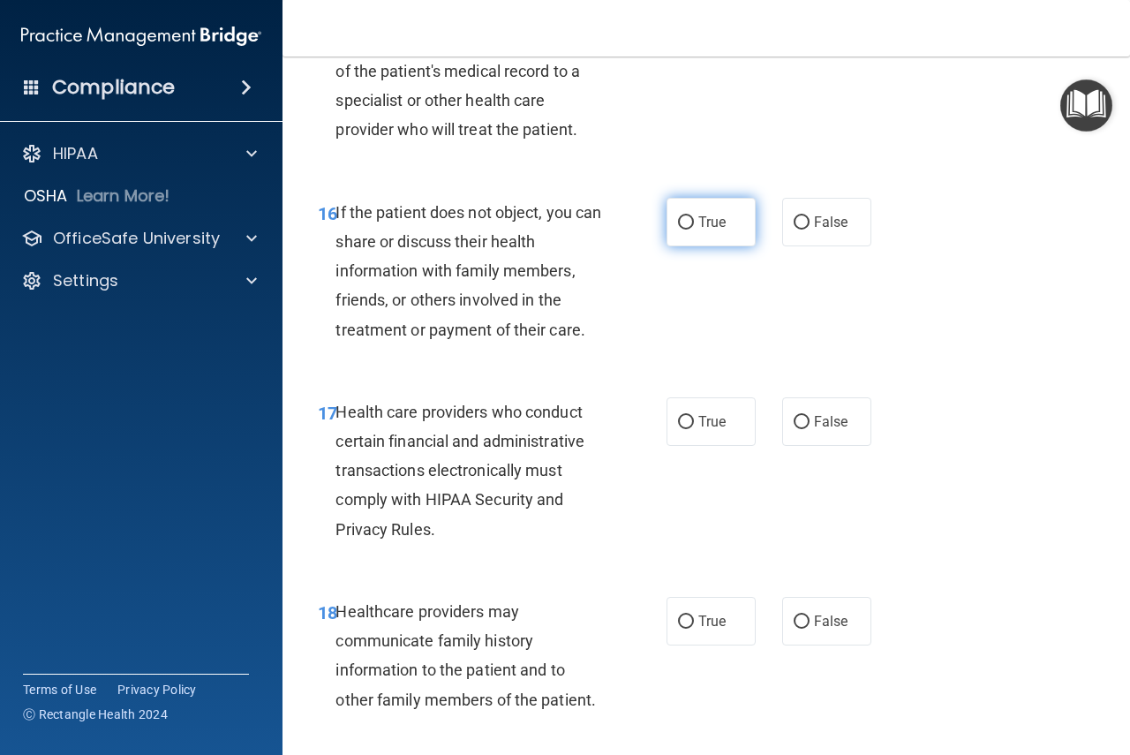
click at [681, 229] on input "True" at bounding box center [686, 222] width 16 height 13
radio input "true"
click at [688, 446] on label "True" at bounding box center [710, 421] width 89 height 49
click at [688, 429] on input "True" at bounding box center [686, 422] width 16 height 13
radio input "true"
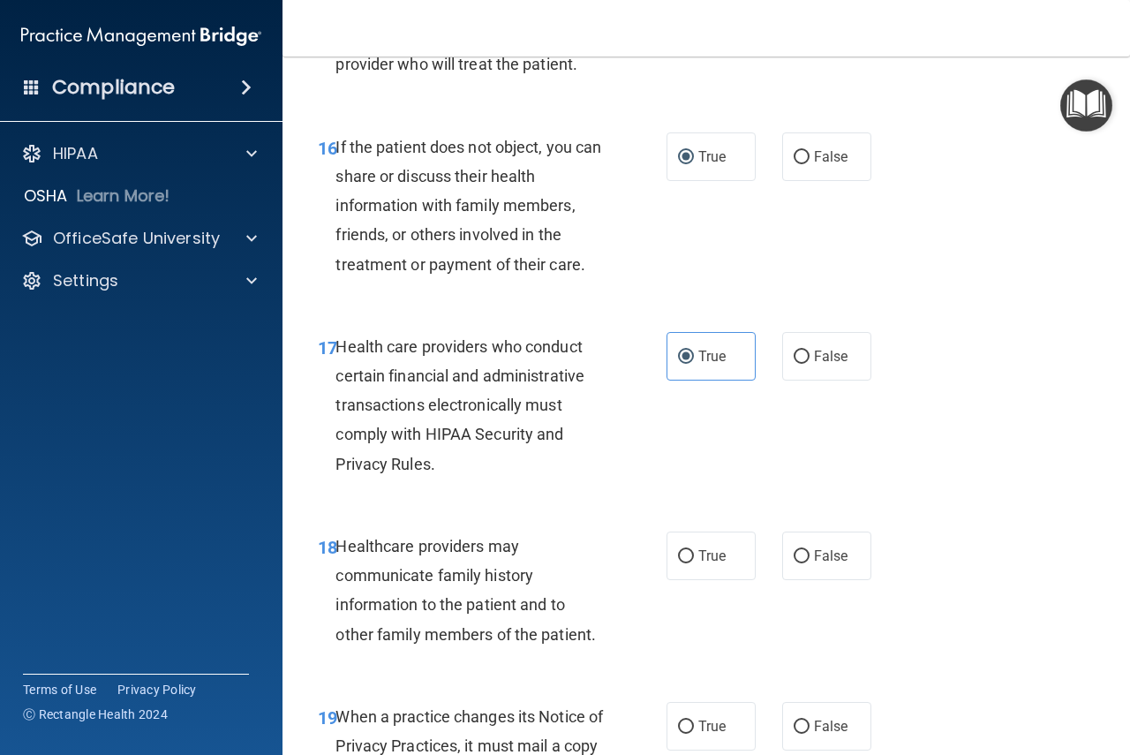
scroll to position [3054, 0]
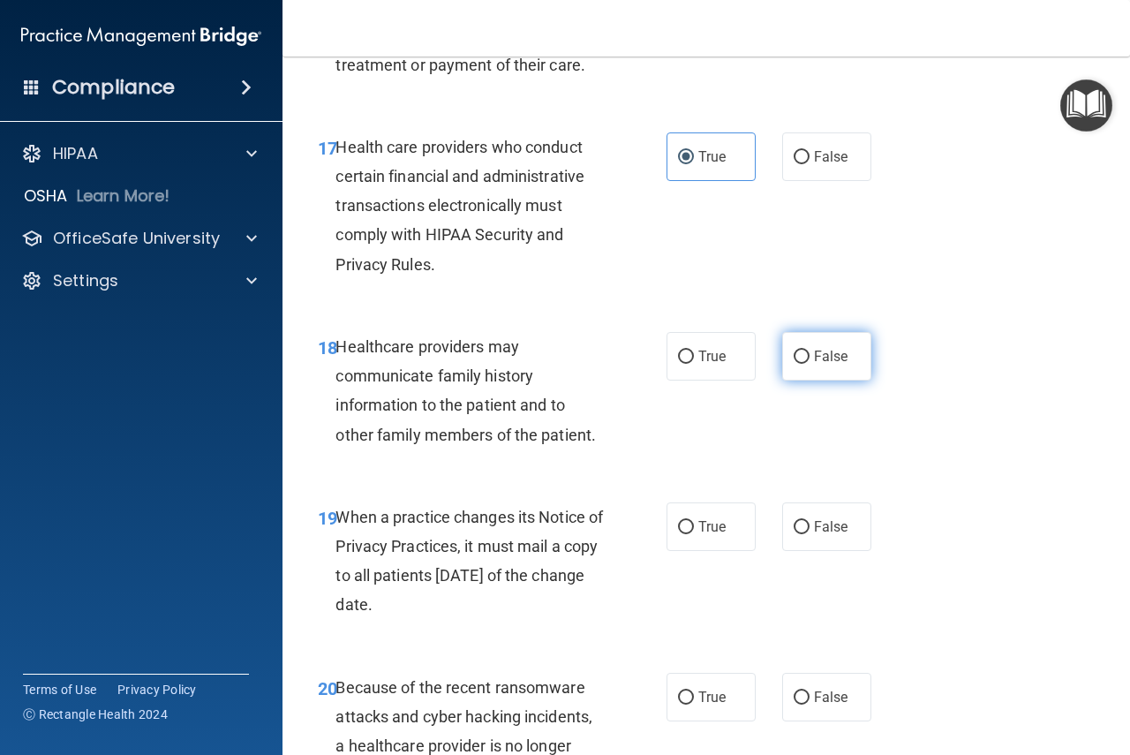
click at [794, 364] on input "False" at bounding box center [801, 356] width 16 height 13
radio input "true"
click at [798, 534] on input "False" at bounding box center [801, 527] width 16 height 13
radio input "true"
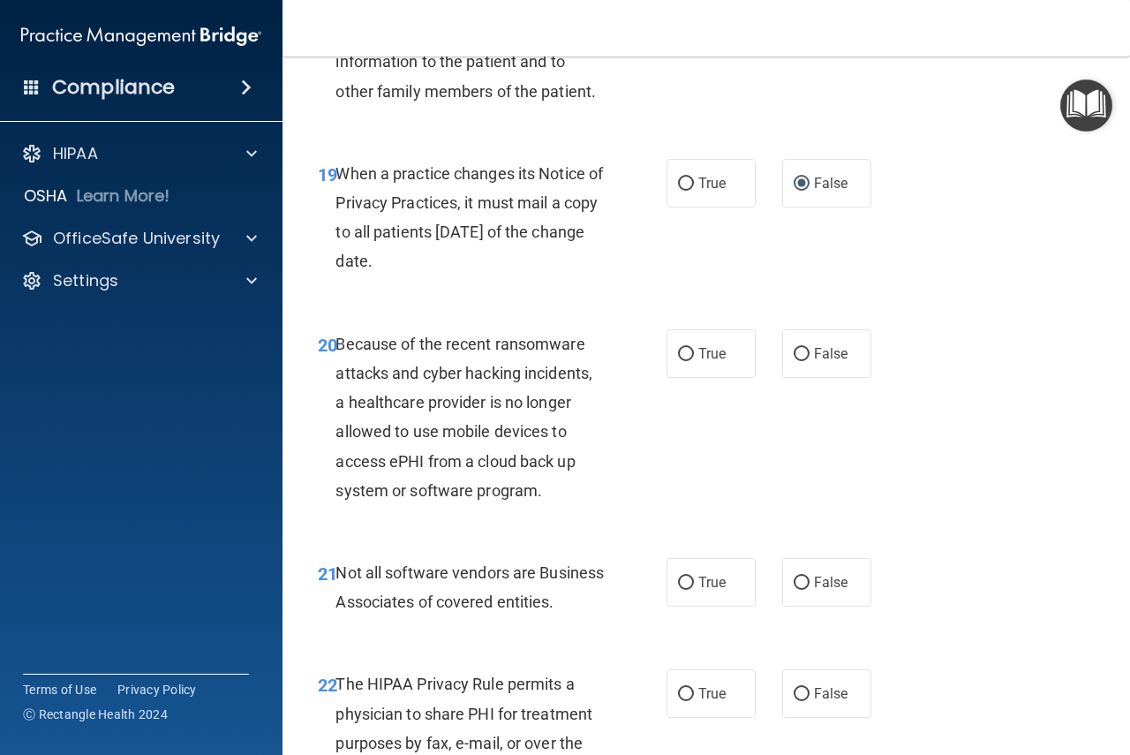
scroll to position [3407, 0]
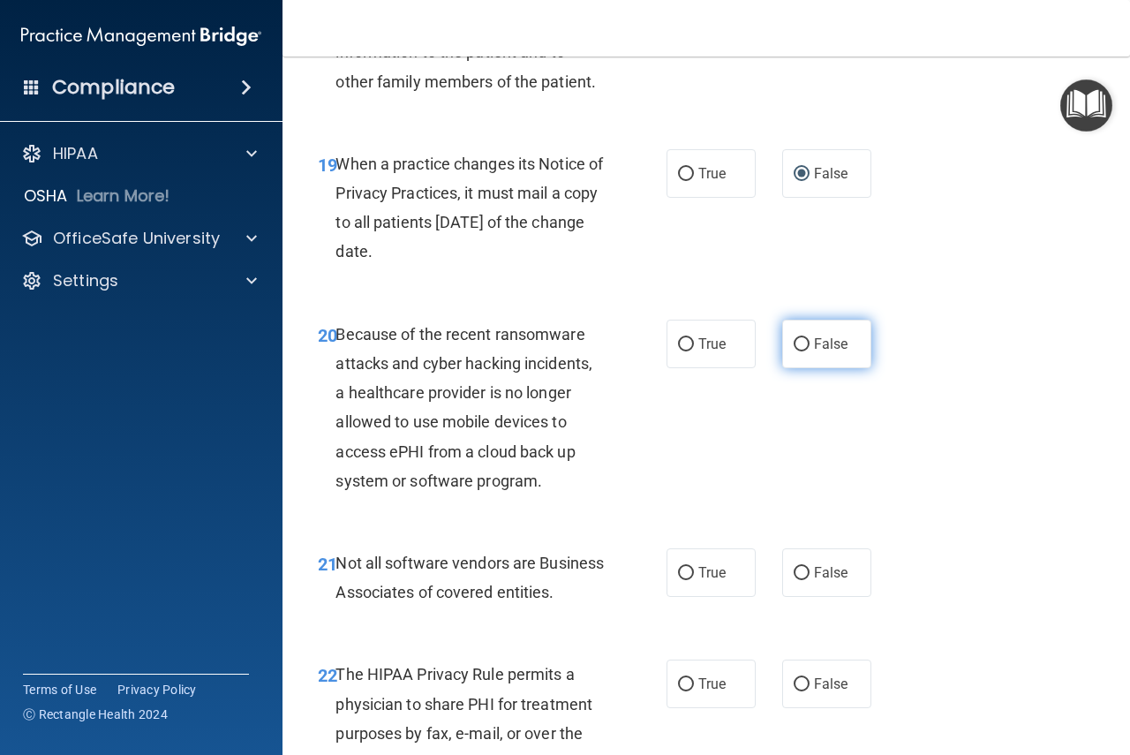
click at [806, 368] on label "False" at bounding box center [826, 344] width 89 height 49
click at [806, 351] on input "False" at bounding box center [801, 344] width 16 height 13
radio input "true"
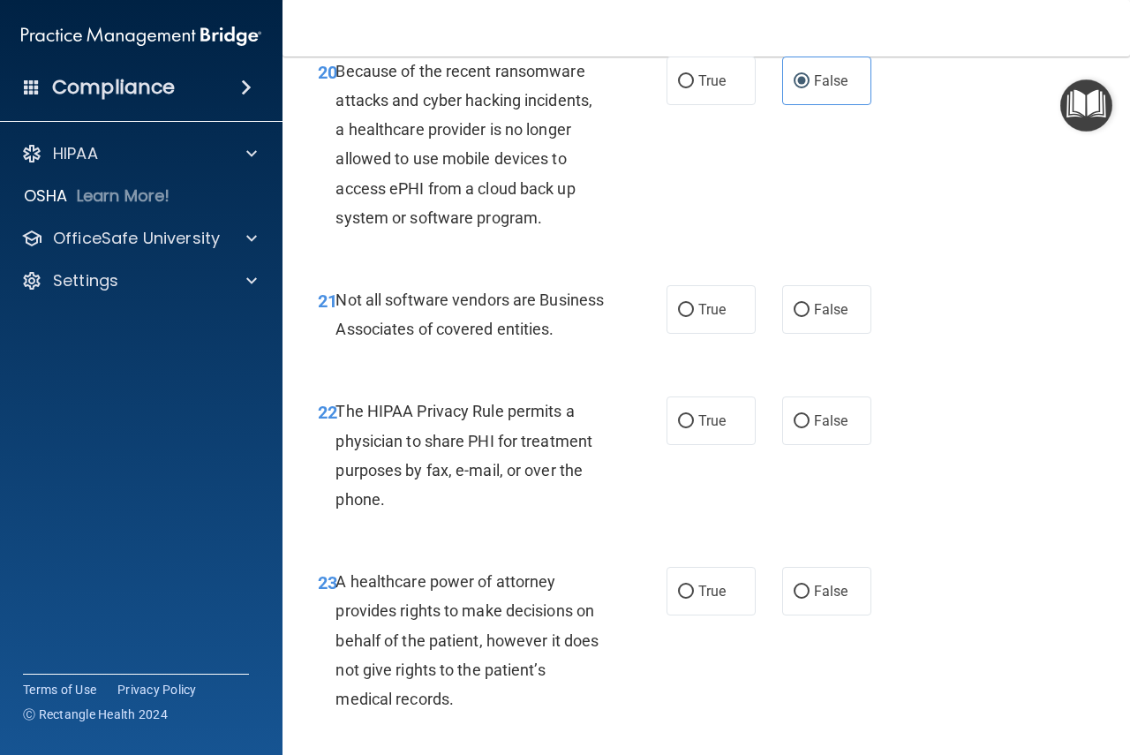
scroll to position [3672, 0]
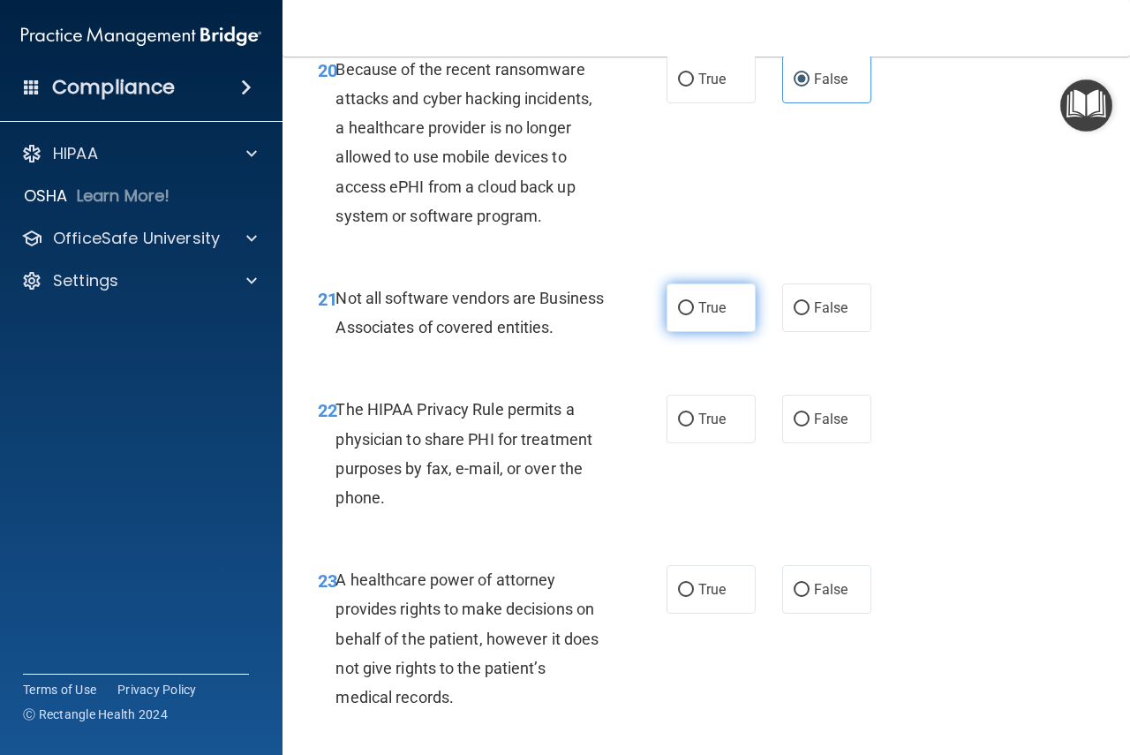
click at [698, 316] on span "True" at bounding box center [711, 307] width 27 height 17
click at [694, 315] on input "True" at bounding box center [686, 308] width 16 height 13
radio input "true"
click at [689, 443] on label "True" at bounding box center [710, 419] width 89 height 49
click at [689, 426] on input "True" at bounding box center [686, 419] width 16 height 13
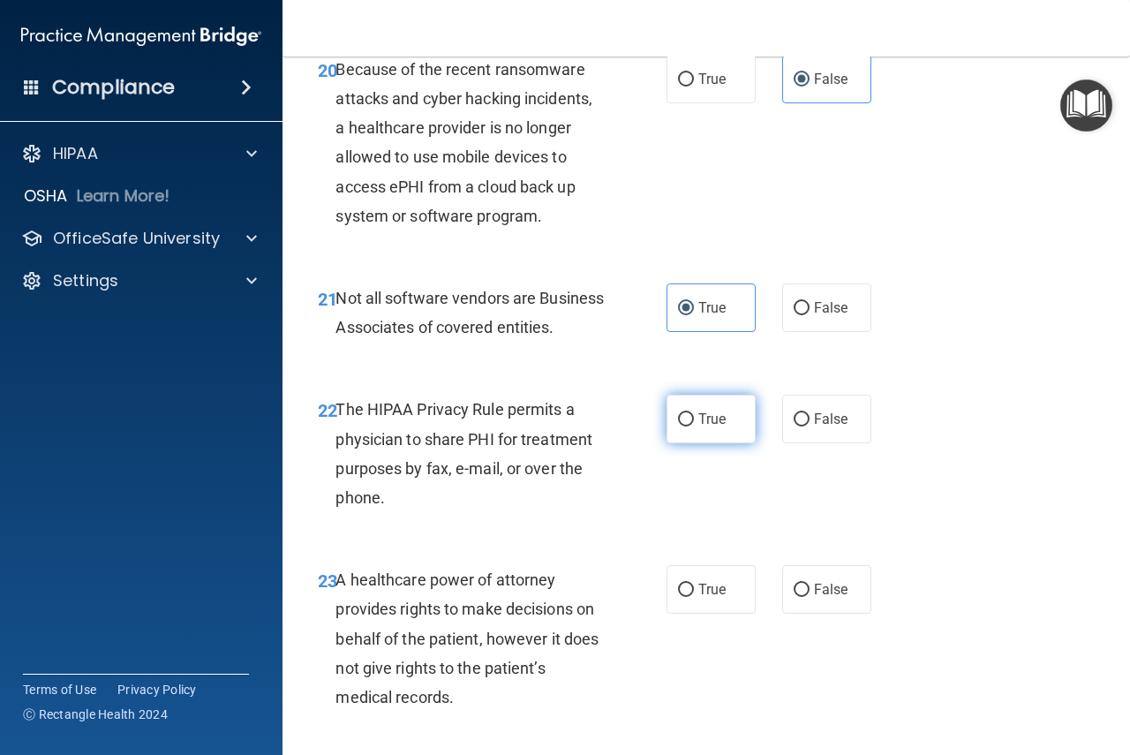
radio input "true"
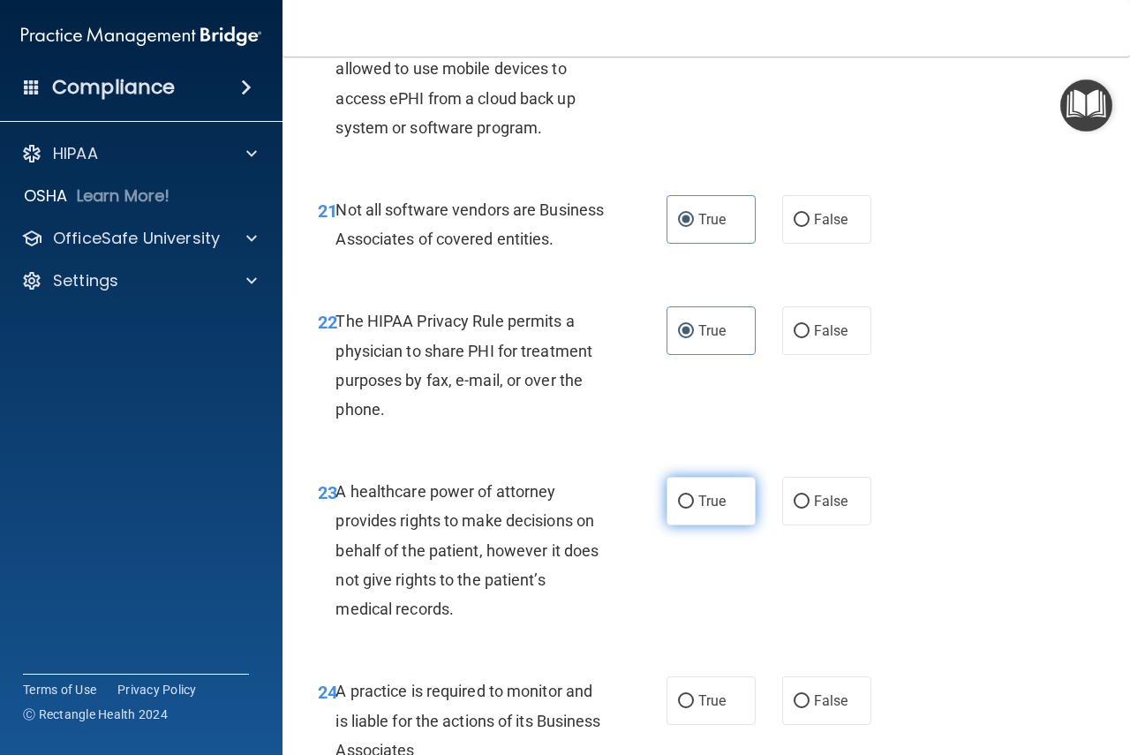
scroll to position [3848, 0]
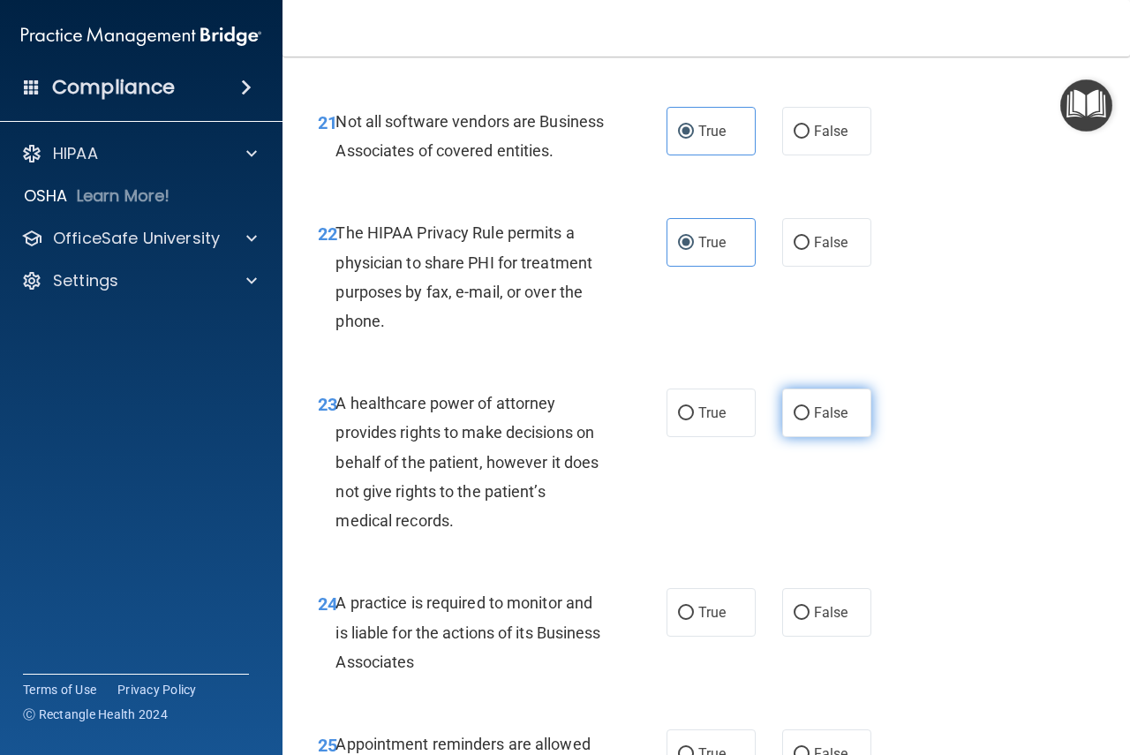
click at [802, 437] on label "False" at bounding box center [826, 412] width 89 height 49
click at [802, 420] on input "False" at bounding box center [801, 413] width 16 height 13
radio input "true"
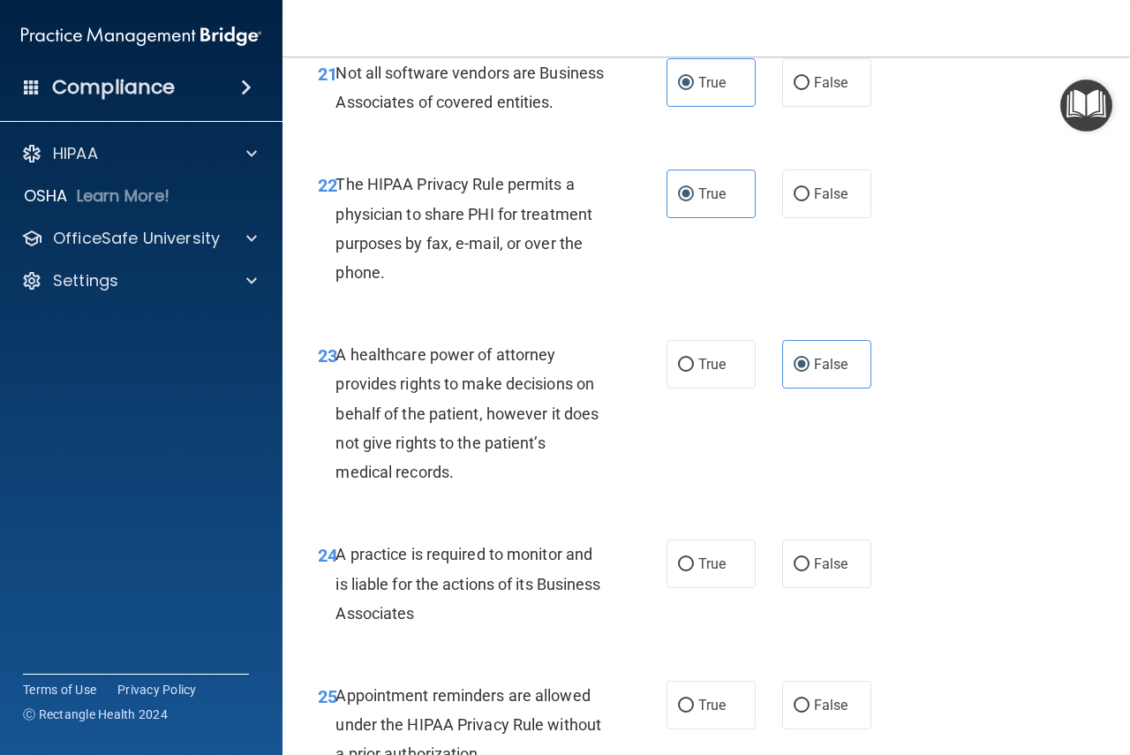
scroll to position [4201, 0]
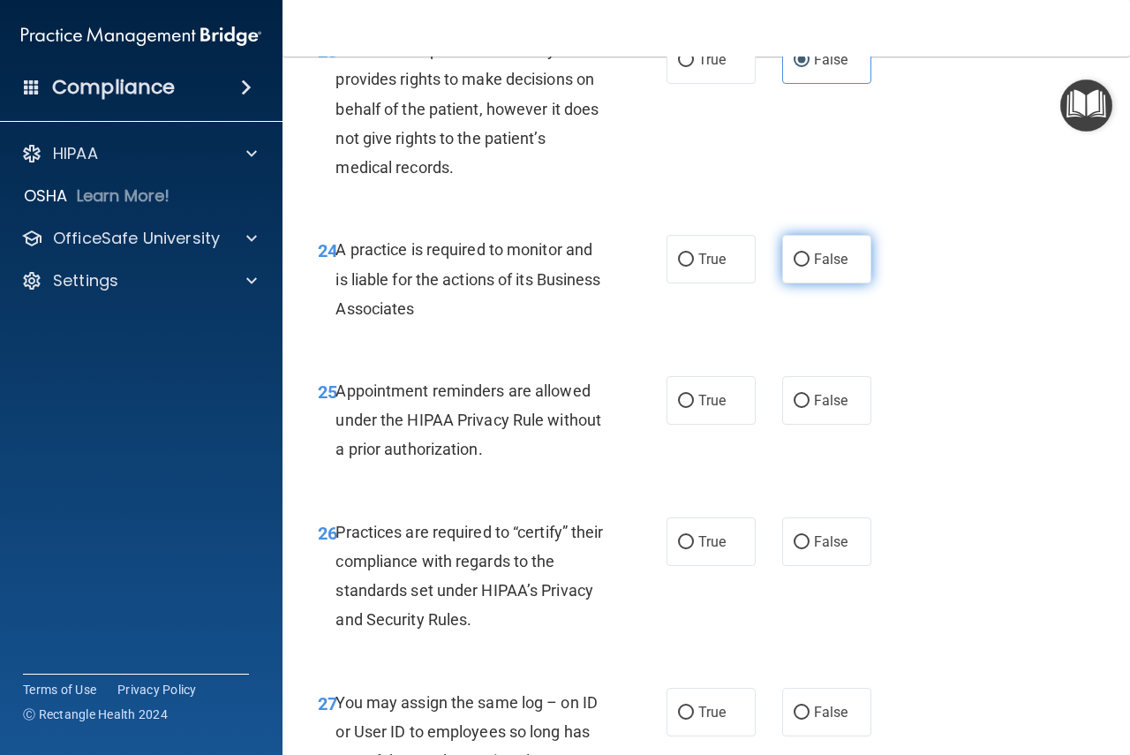
click at [793, 267] on input "False" at bounding box center [801, 259] width 16 height 13
radio input "true"
click at [706, 409] on span "True" at bounding box center [711, 400] width 27 height 17
click at [694, 408] on input "True" at bounding box center [686, 401] width 16 height 13
radio input "true"
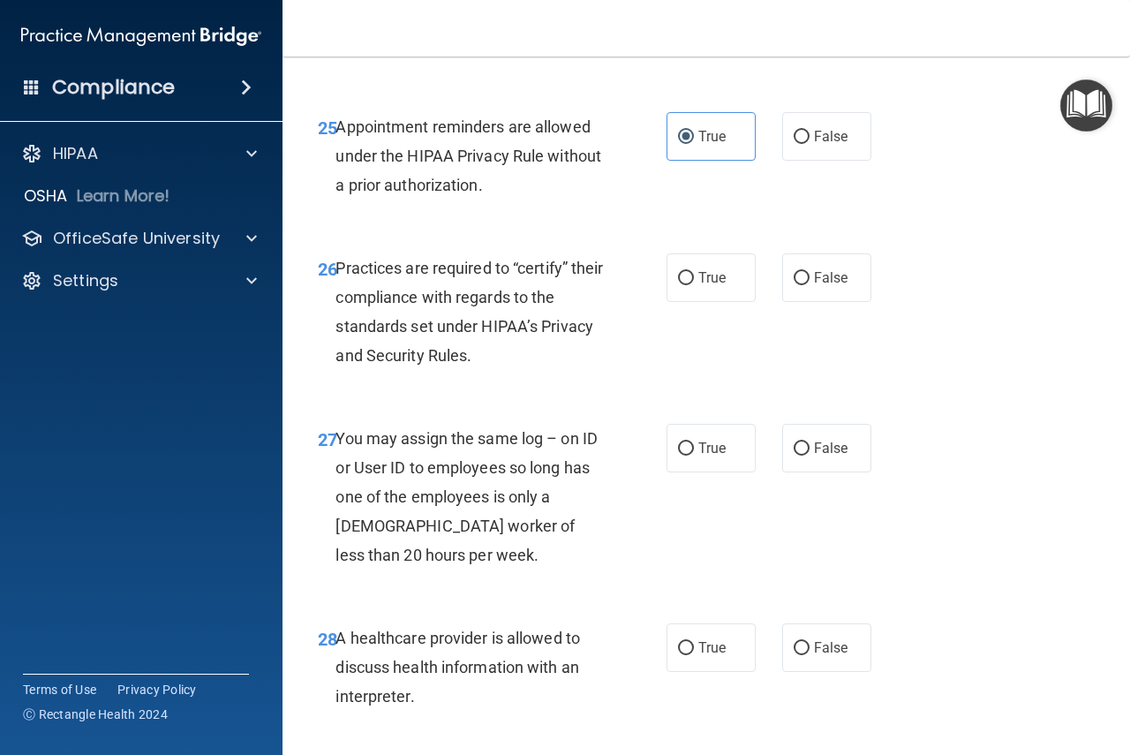
scroll to position [4466, 0]
click at [804, 301] on label "False" at bounding box center [826, 276] width 89 height 49
click at [804, 284] on input "False" at bounding box center [801, 277] width 16 height 13
radio input "true"
click at [814, 455] on span "False" at bounding box center [831, 447] width 34 height 17
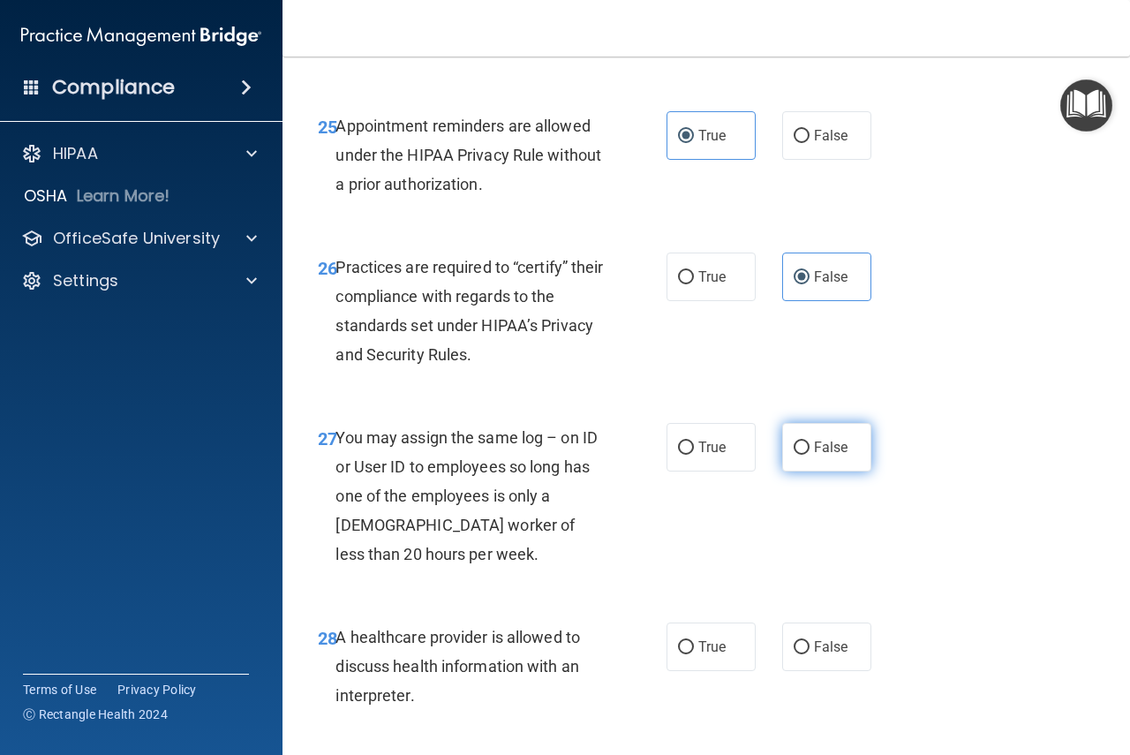
click at [808, 455] on input "False" at bounding box center [801, 447] width 16 height 13
radio input "true"
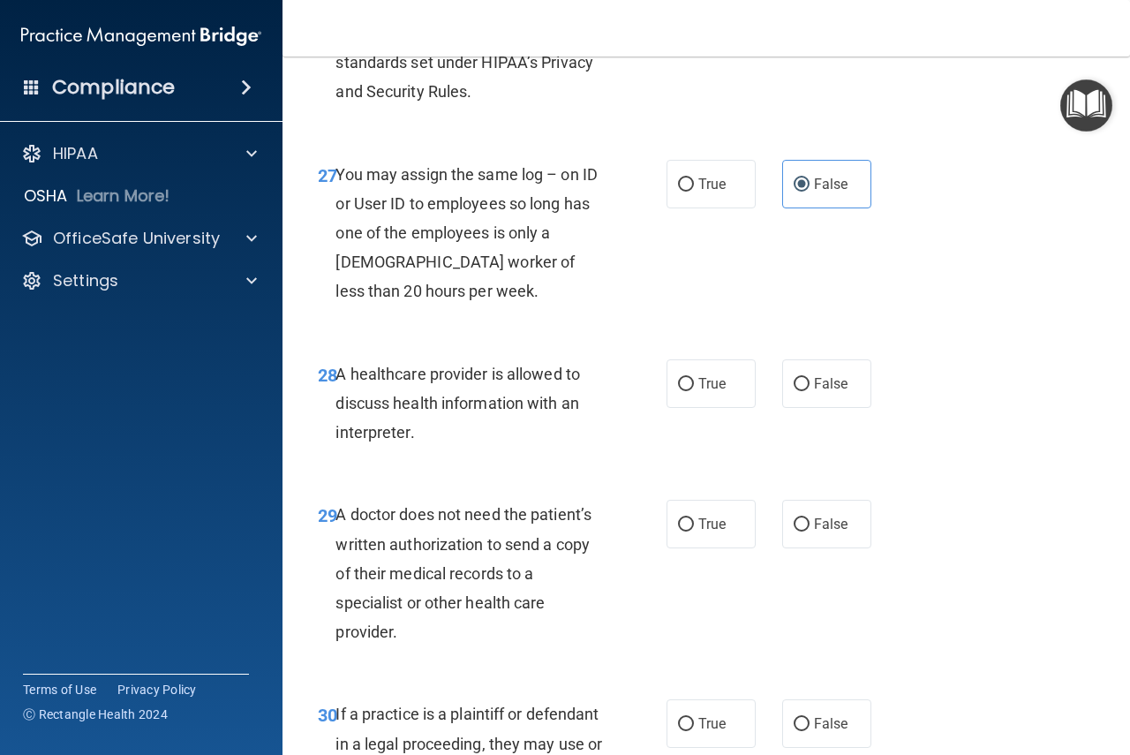
scroll to position [4731, 0]
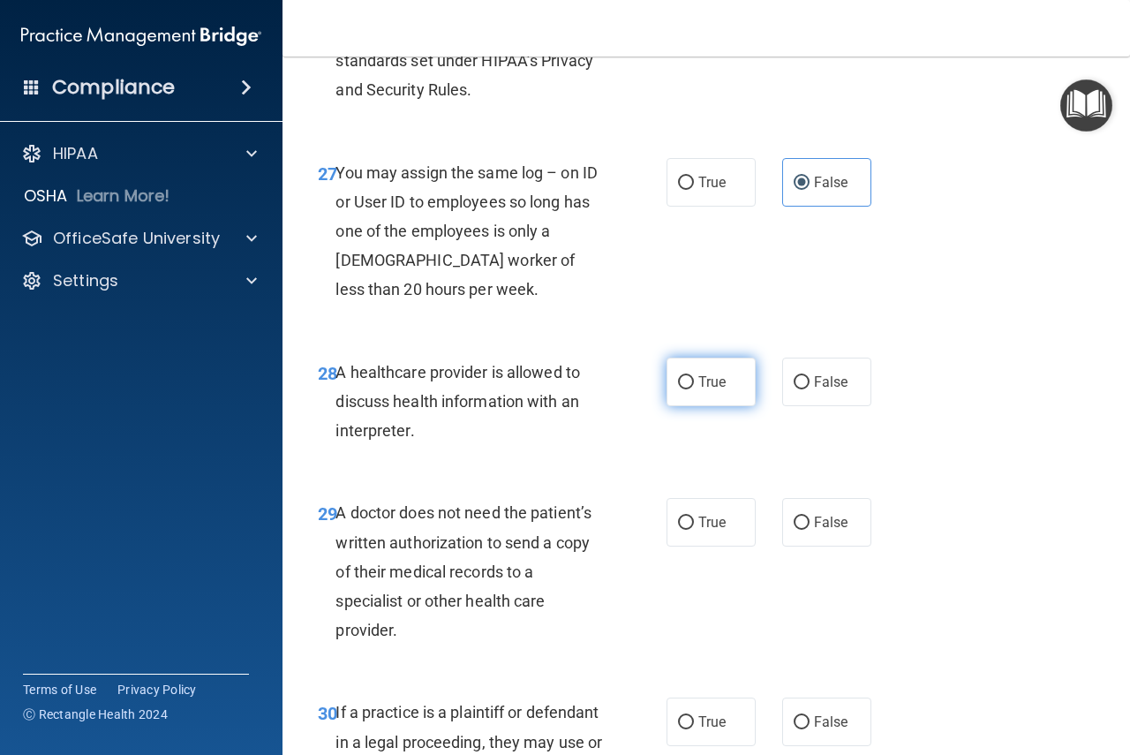
click at [701, 390] on span "True" at bounding box center [711, 381] width 27 height 17
click at [694, 389] on input "True" at bounding box center [686, 382] width 16 height 13
radio input "true"
click at [689, 546] on label "True" at bounding box center [710, 522] width 89 height 49
click at [689, 530] on input "True" at bounding box center [686, 522] width 16 height 13
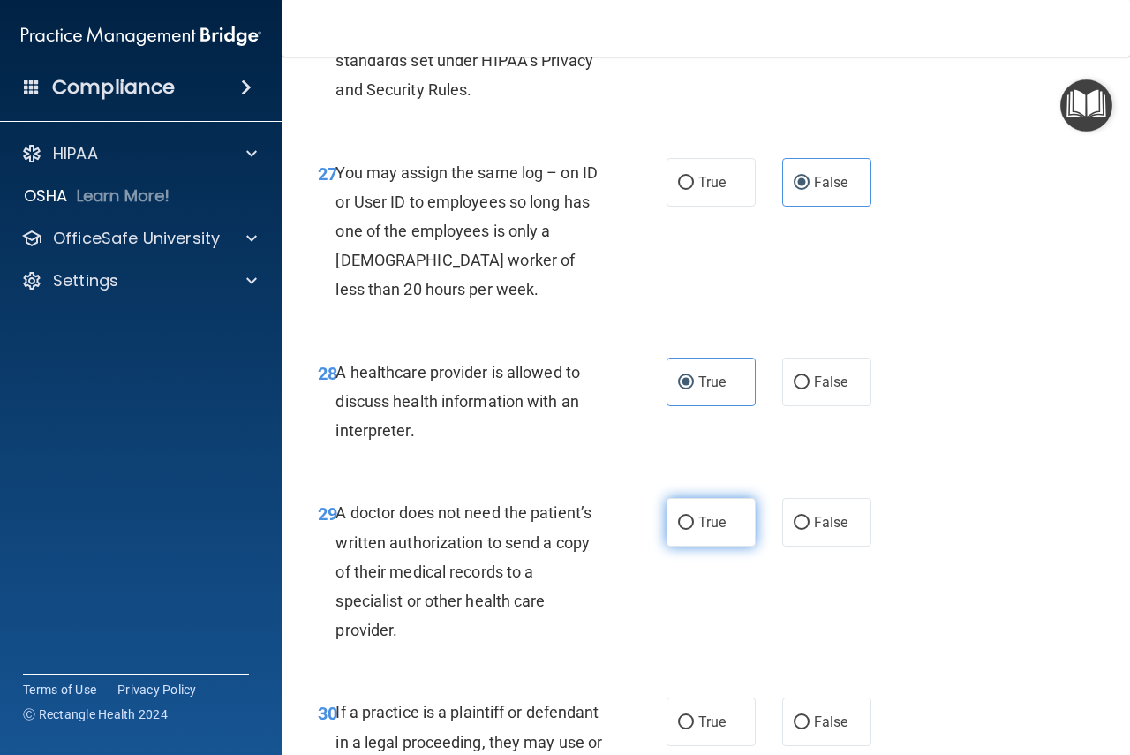
radio input "true"
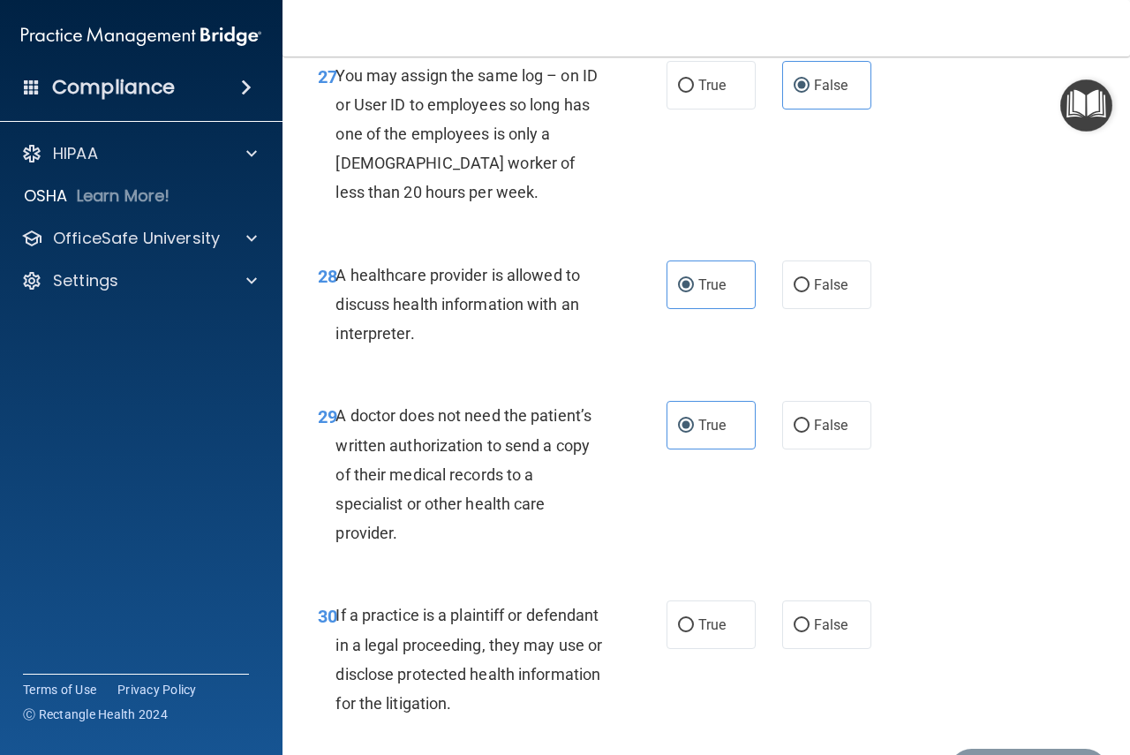
scroll to position [4996, 0]
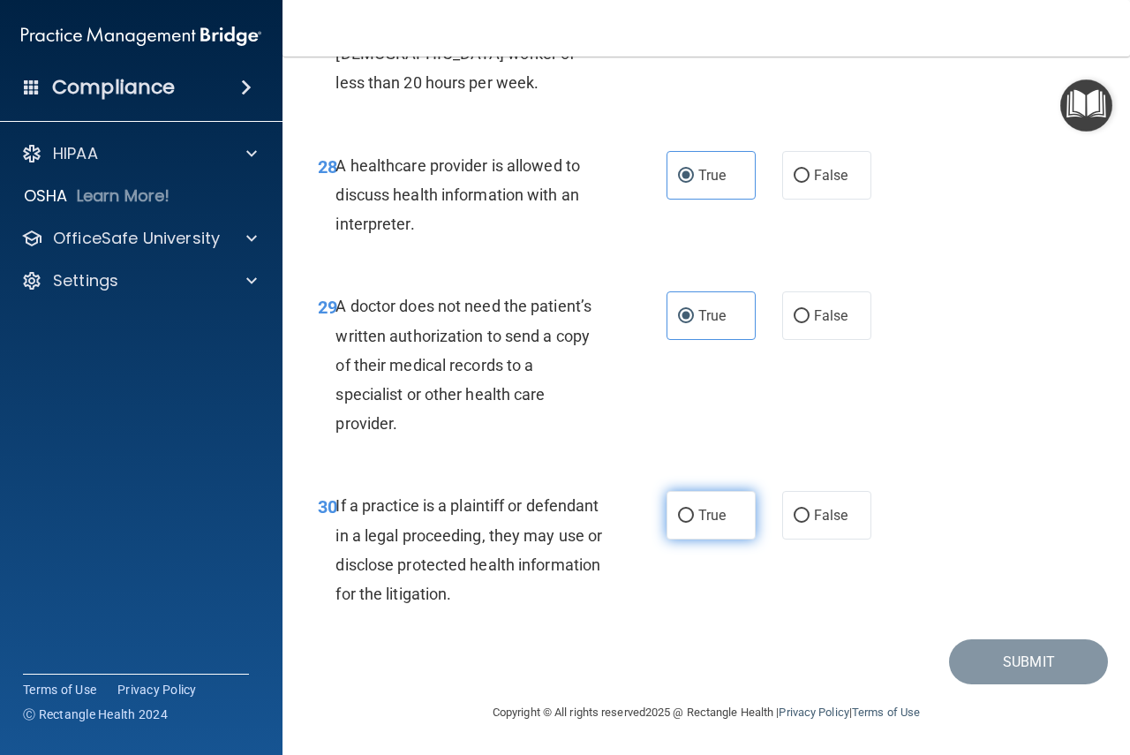
click at [690, 516] on label "True" at bounding box center [710, 515] width 89 height 49
click at [690, 516] on input "True" at bounding box center [686, 515] width 16 height 13
radio input "true"
click at [1035, 661] on button "Submit" at bounding box center [1028, 661] width 159 height 45
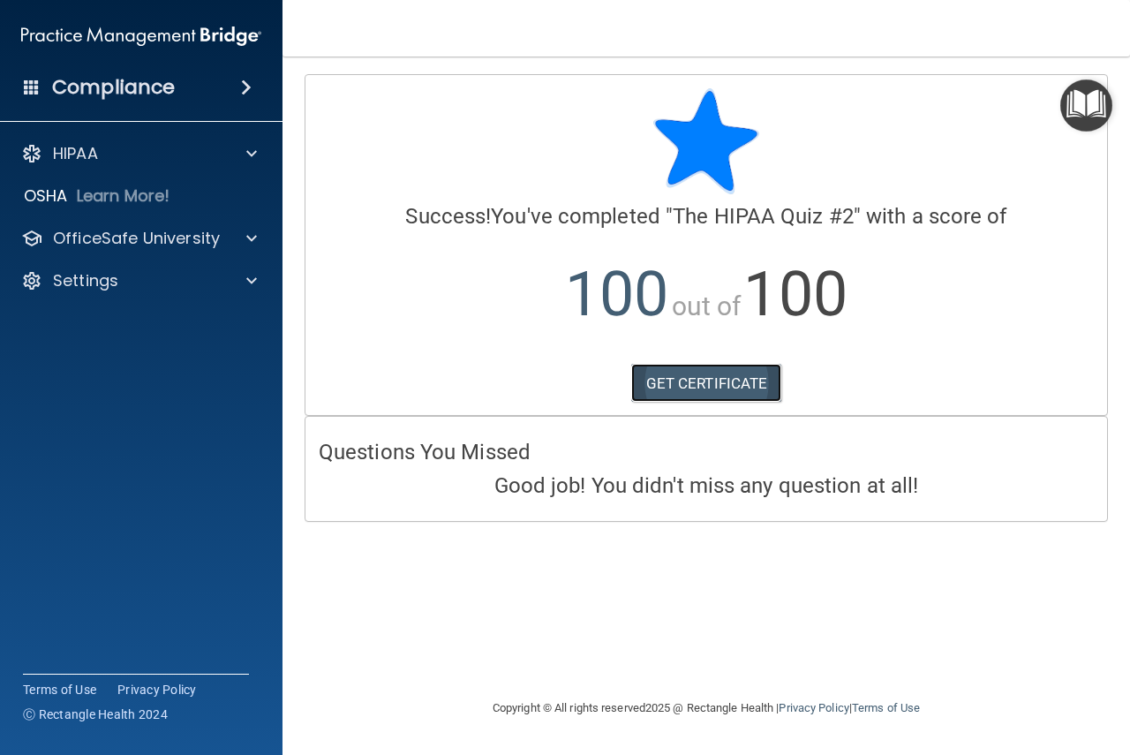
click at [671, 384] on link "GET CERTIFICATE" at bounding box center [706, 383] width 151 height 39
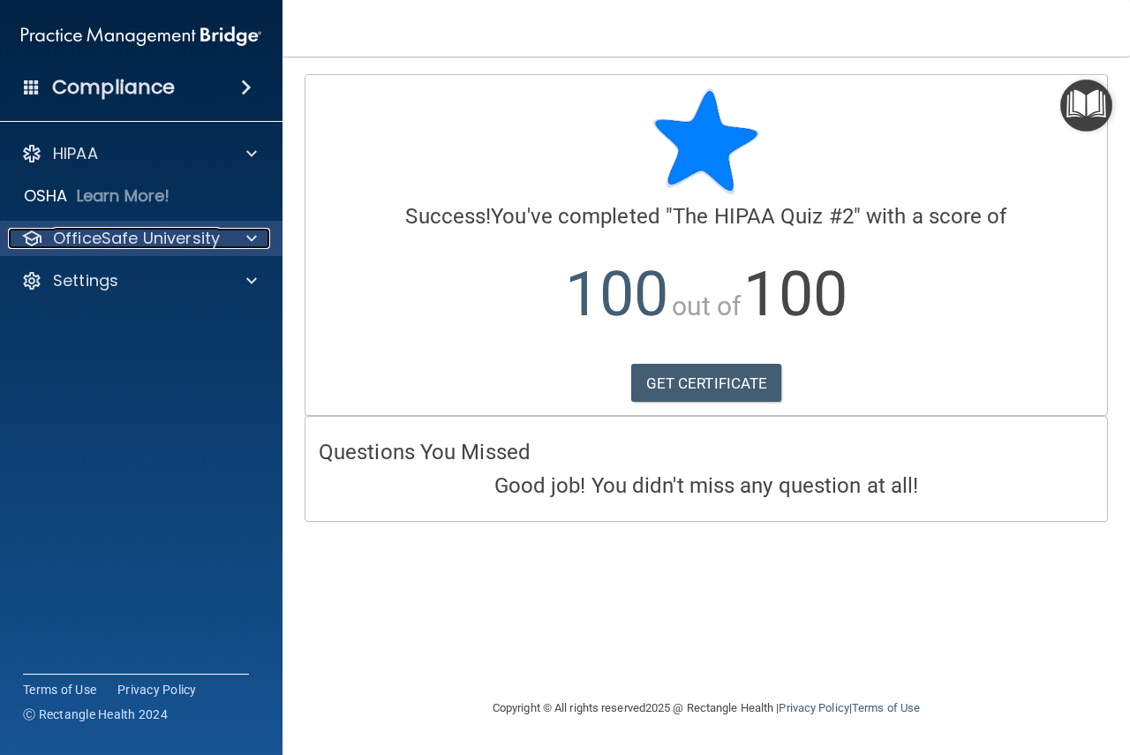
click at [113, 229] on p "OfficeSafe University" at bounding box center [136, 238] width 167 height 21
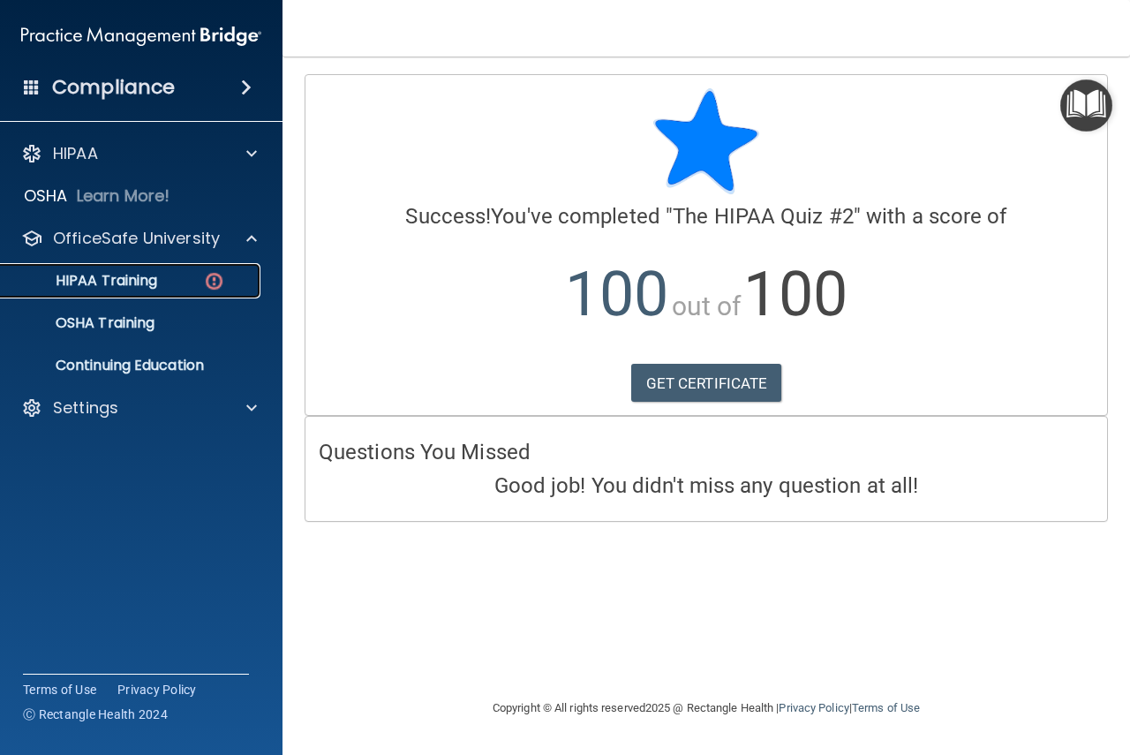
click at [138, 274] on p "HIPAA Training" at bounding box center [84, 281] width 146 height 18
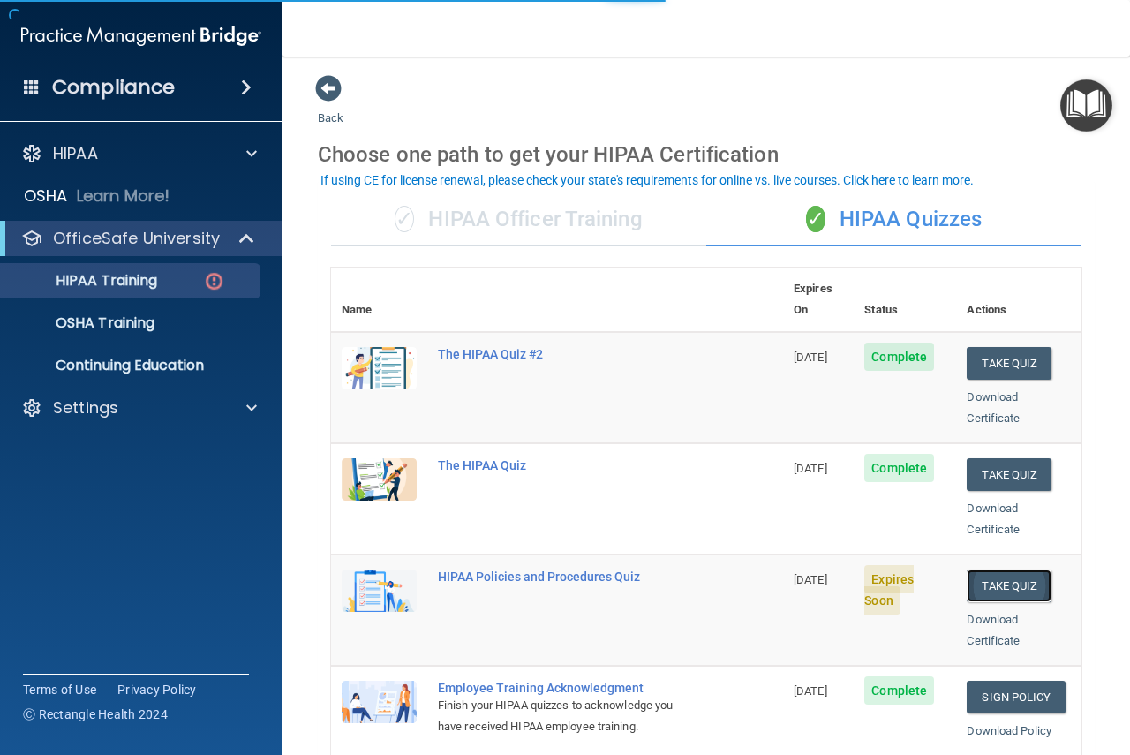
click at [1000, 569] on button "Take Quiz" at bounding box center [1008, 585] width 85 height 33
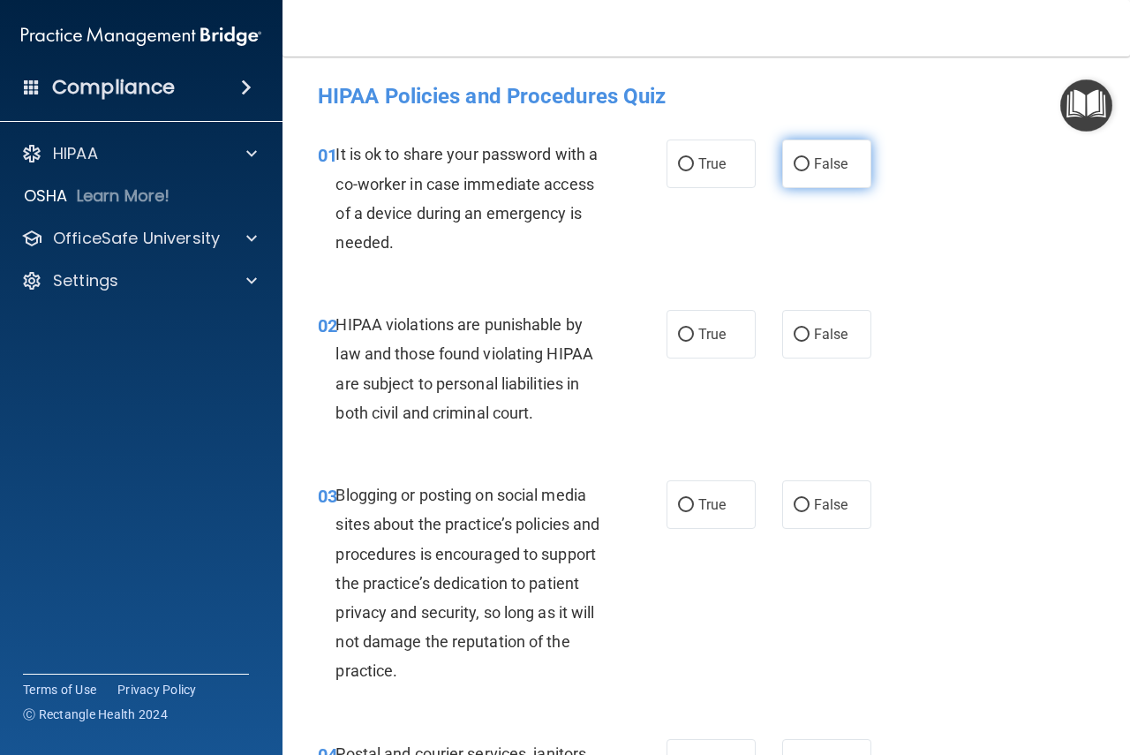
click at [803, 162] on label "False" at bounding box center [826, 163] width 89 height 49
click at [803, 162] on input "False" at bounding box center [801, 164] width 16 height 13
radio input "true"
click at [673, 347] on label "True" at bounding box center [710, 334] width 89 height 49
click at [678, 342] on input "True" at bounding box center [686, 334] width 16 height 13
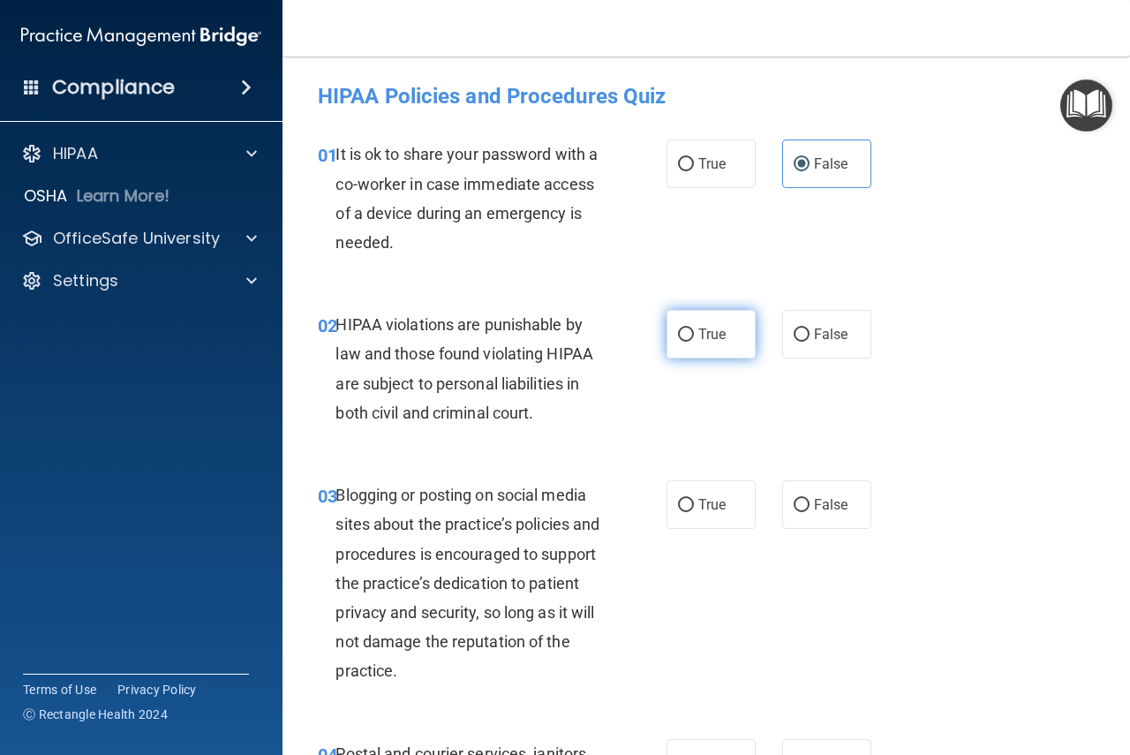
radio input "true"
click at [796, 502] on input "False" at bounding box center [801, 505] width 16 height 13
radio input "true"
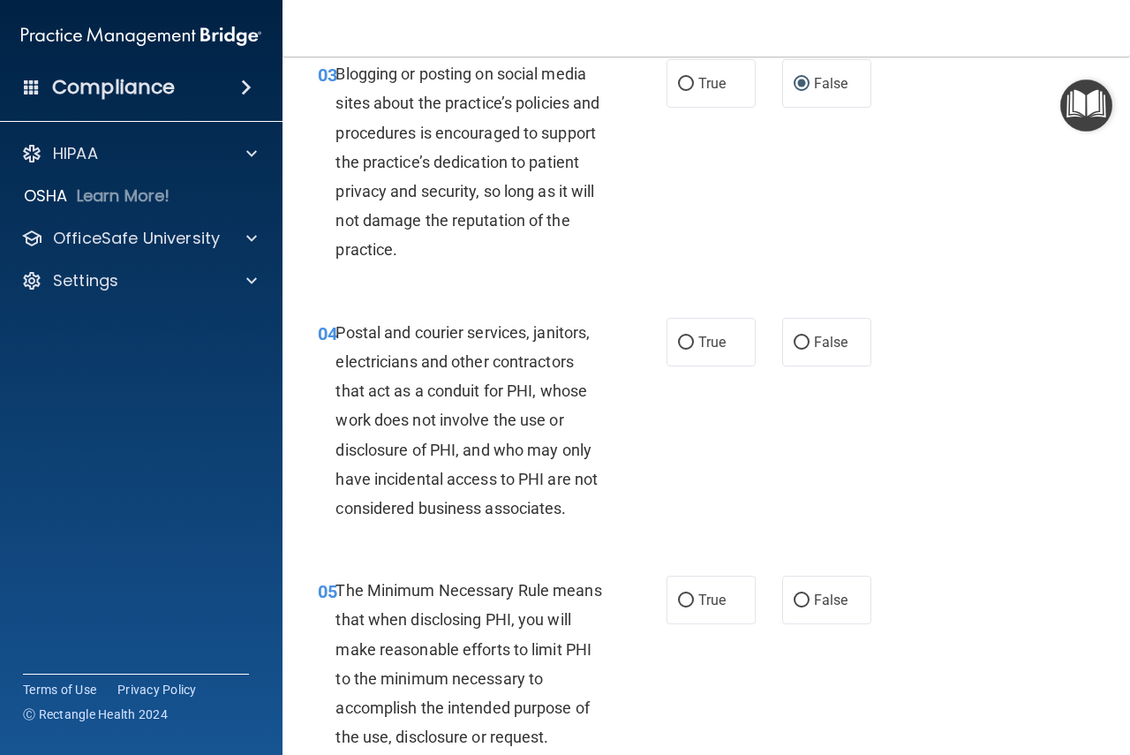
scroll to position [441, 0]
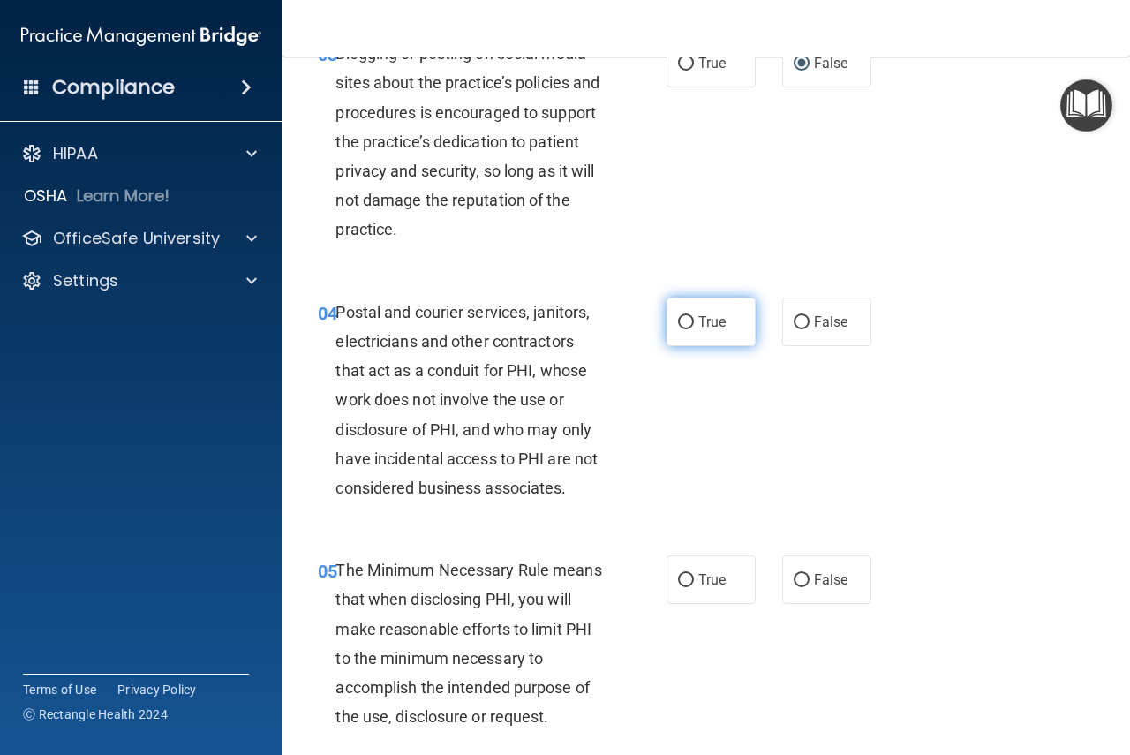
click at [688, 334] on label "True" at bounding box center [710, 321] width 89 height 49
click at [688, 329] on input "True" at bounding box center [686, 322] width 16 height 13
radio input "true"
click at [683, 581] on input "True" at bounding box center [686, 580] width 16 height 13
radio input "true"
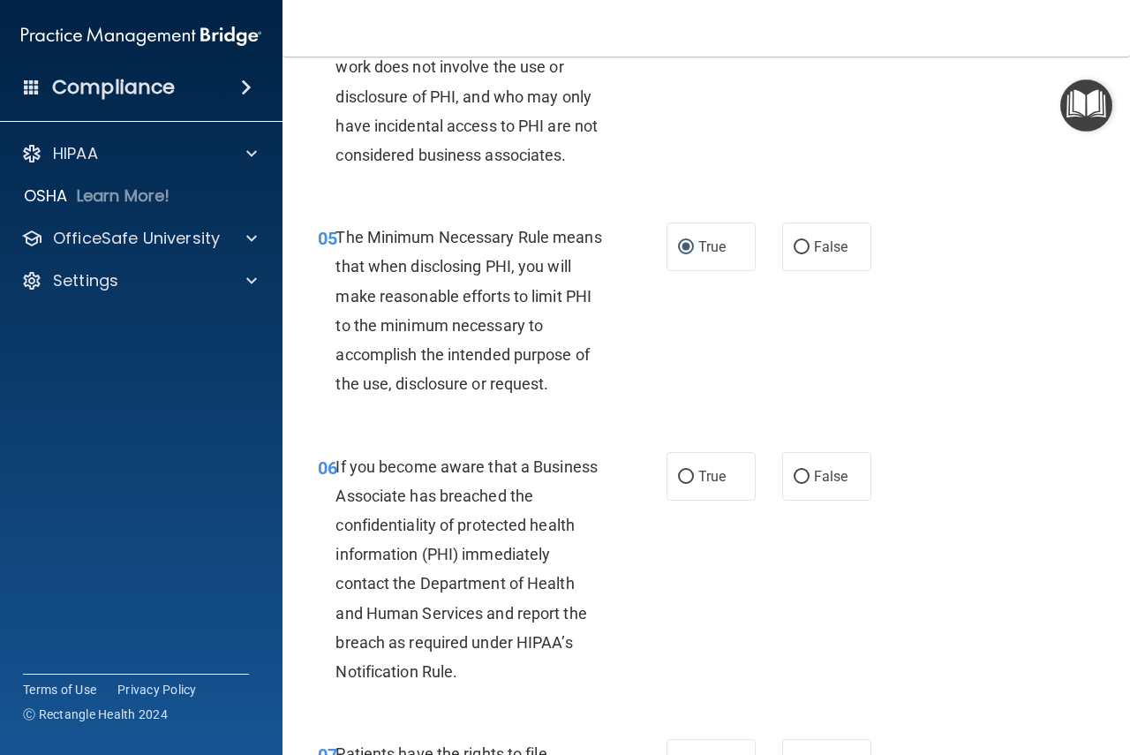
scroll to position [883, 0]
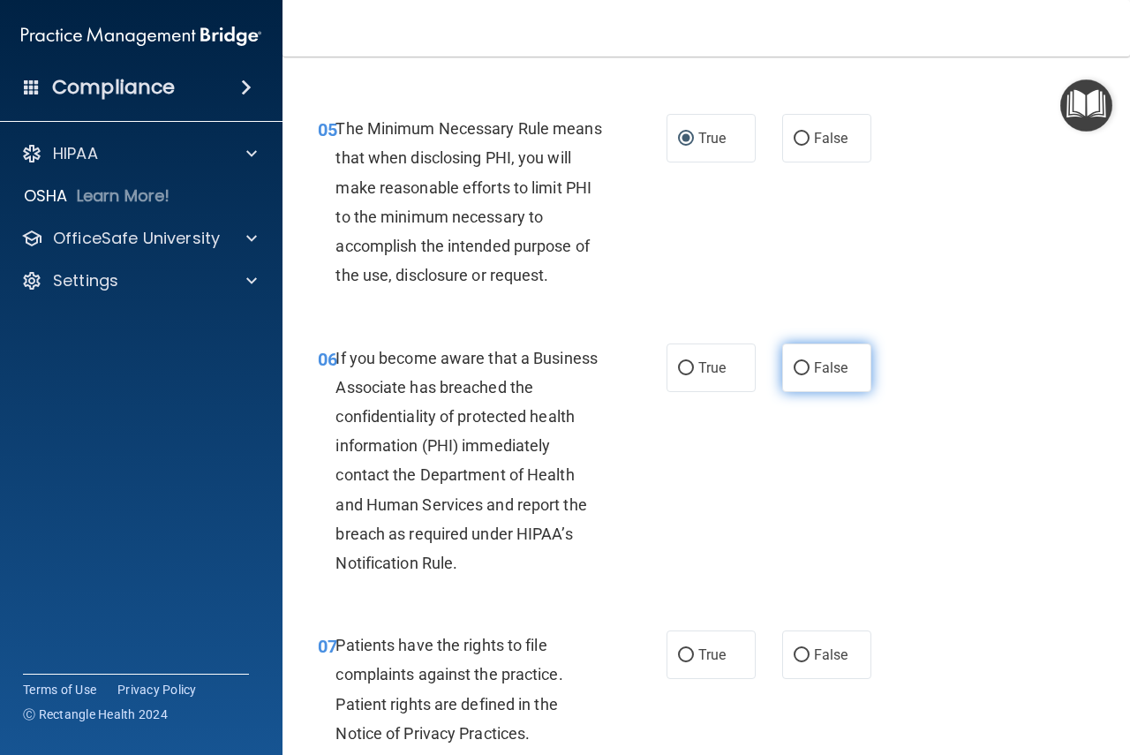
click at [819, 380] on label "False" at bounding box center [826, 367] width 89 height 49
click at [809, 375] on input "False" at bounding box center [801, 368] width 16 height 13
radio input "true"
click at [690, 659] on label "True" at bounding box center [710, 654] width 89 height 49
click at [690, 659] on input "True" at bounding box center [686, 655] width 16 height 13
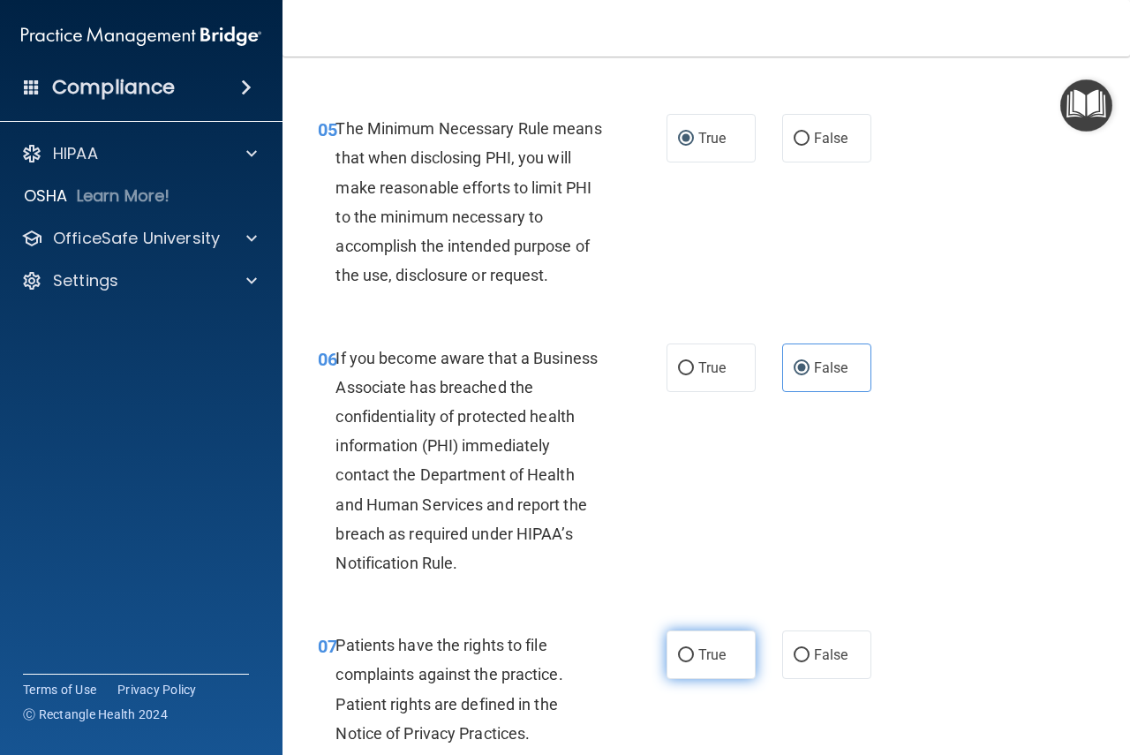
radio input "true"
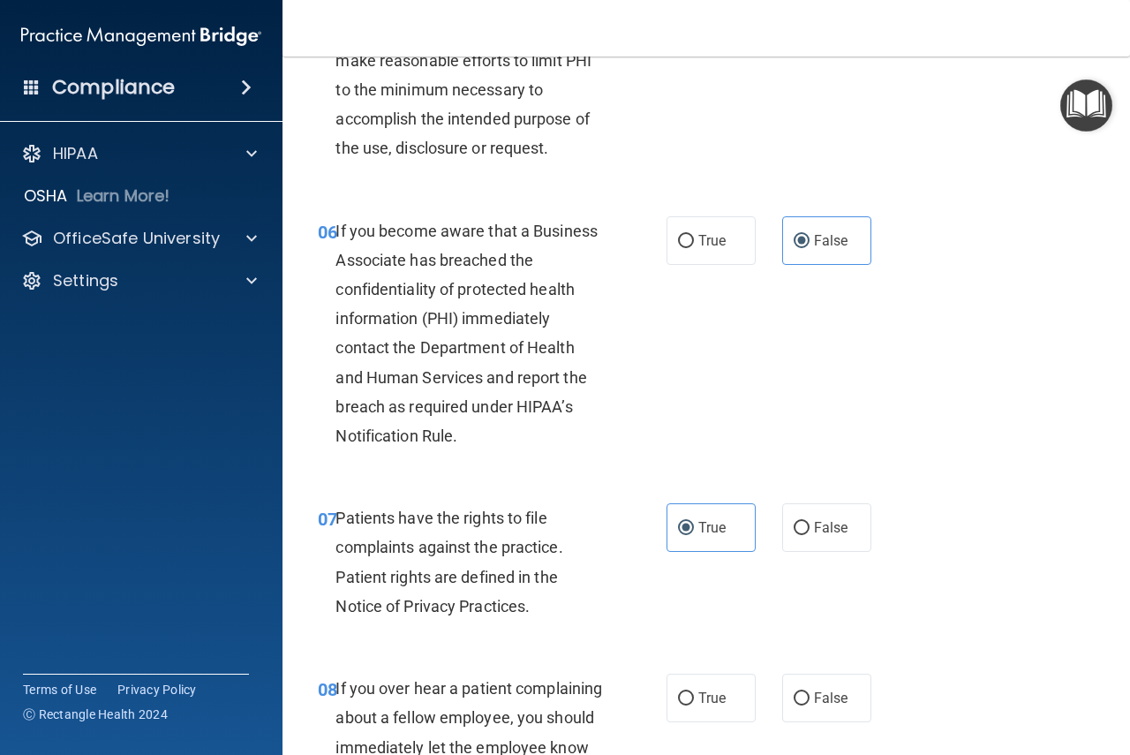
scroll to position [1147, 0]
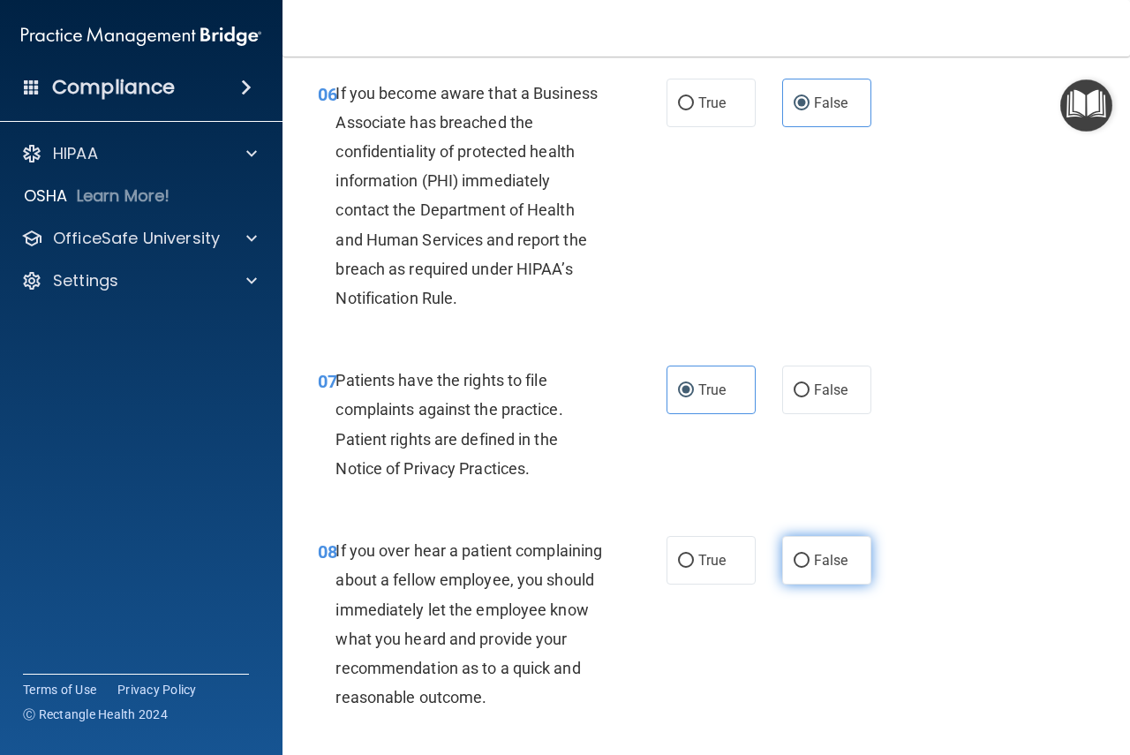
click at [795, 558] on input "False" at bounding box center [801, 560] width 16 height 13
radio input "true"
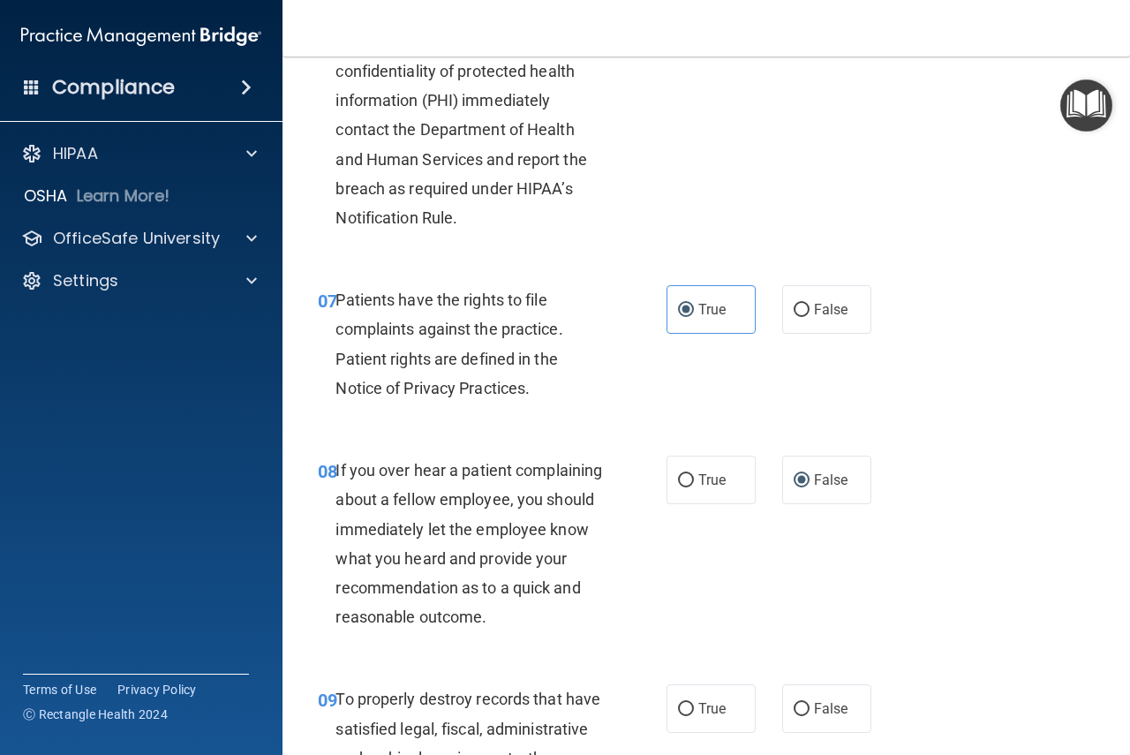
scroll to position [1324, 0]
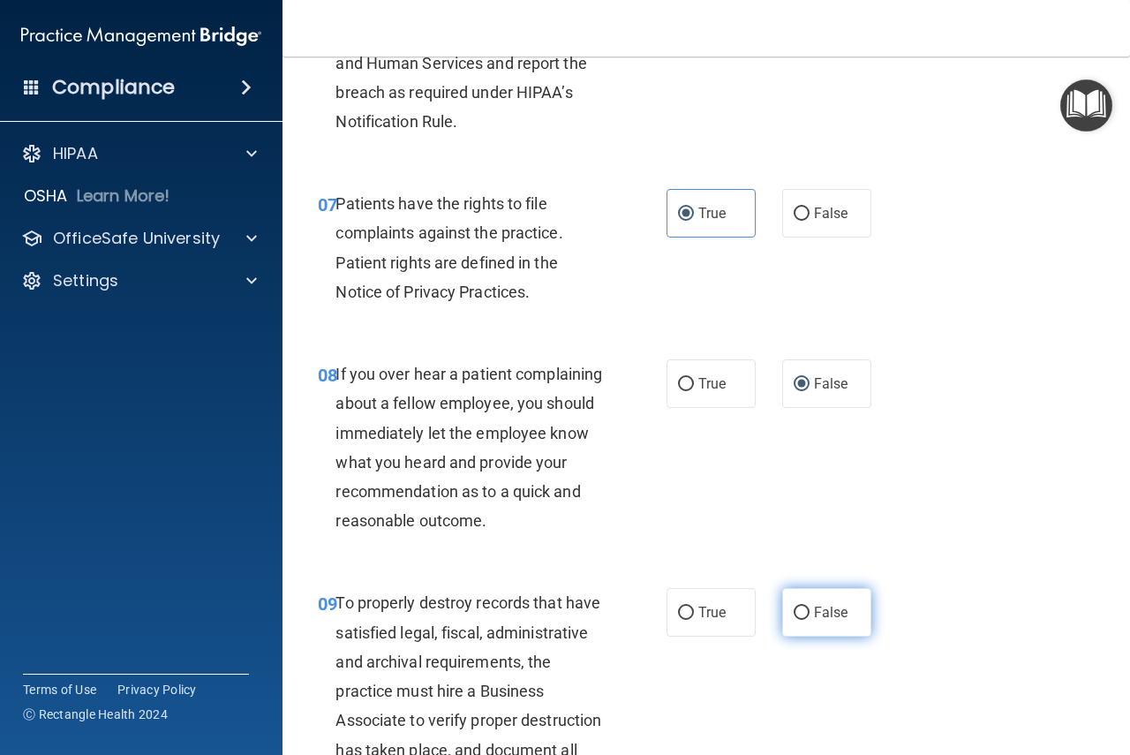
click at [819, 620] on span "False" at bounding box center [831, 612] width 34 height 17
click at [809, 620] on input "False" at bounding box center [801, 612] width 16 height 13
radio input "true"
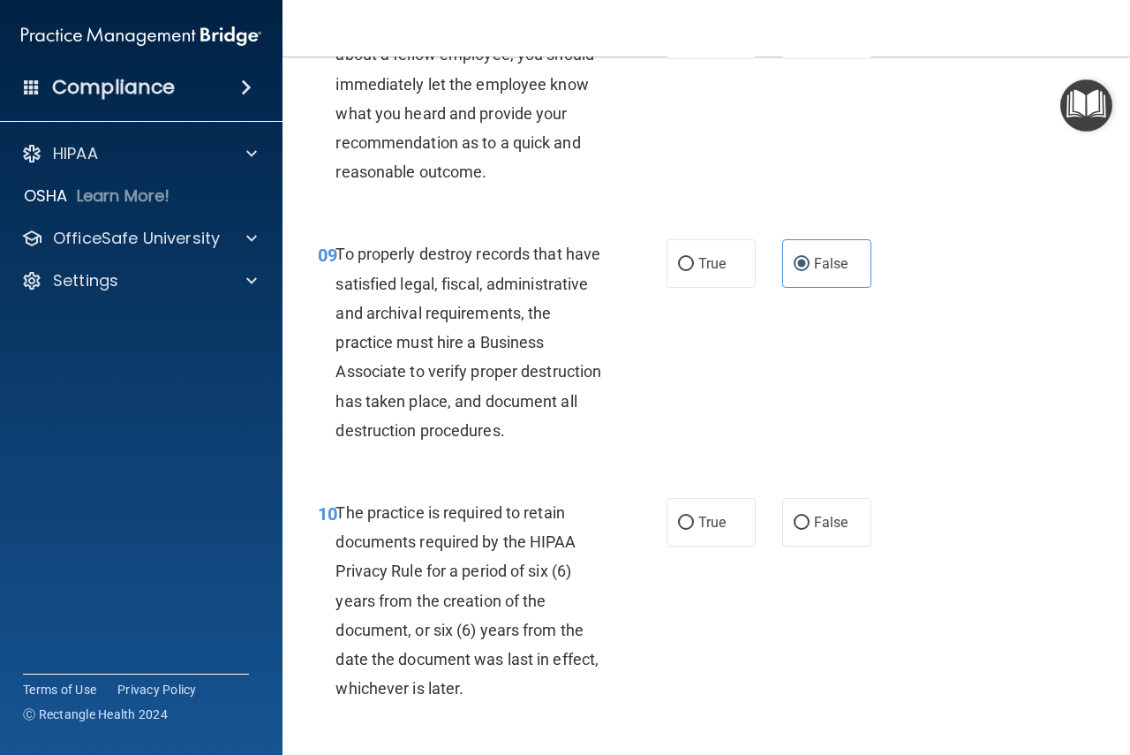
scroll to position [1677, 0]
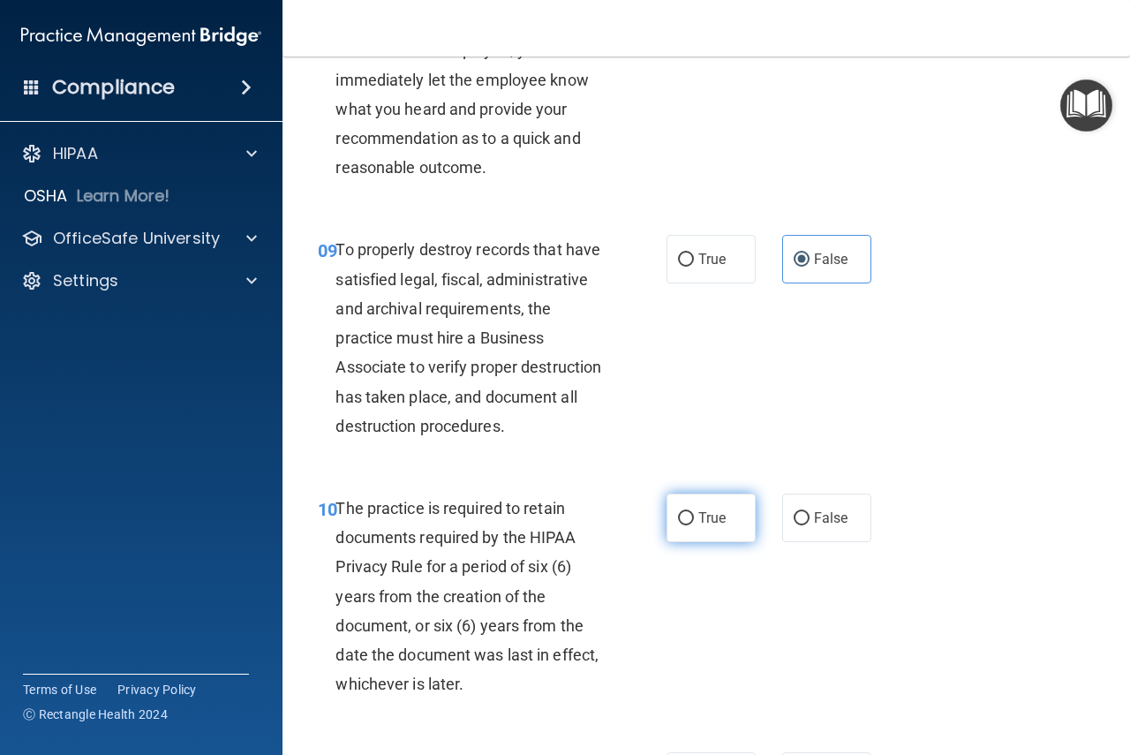
click at [703, 526] on span "True" at bounding box center [711, 517] width 27 height 17
click at [694, 525] on input "True" at bounding box center [686, 518] width 16 height 13
radio input "true"
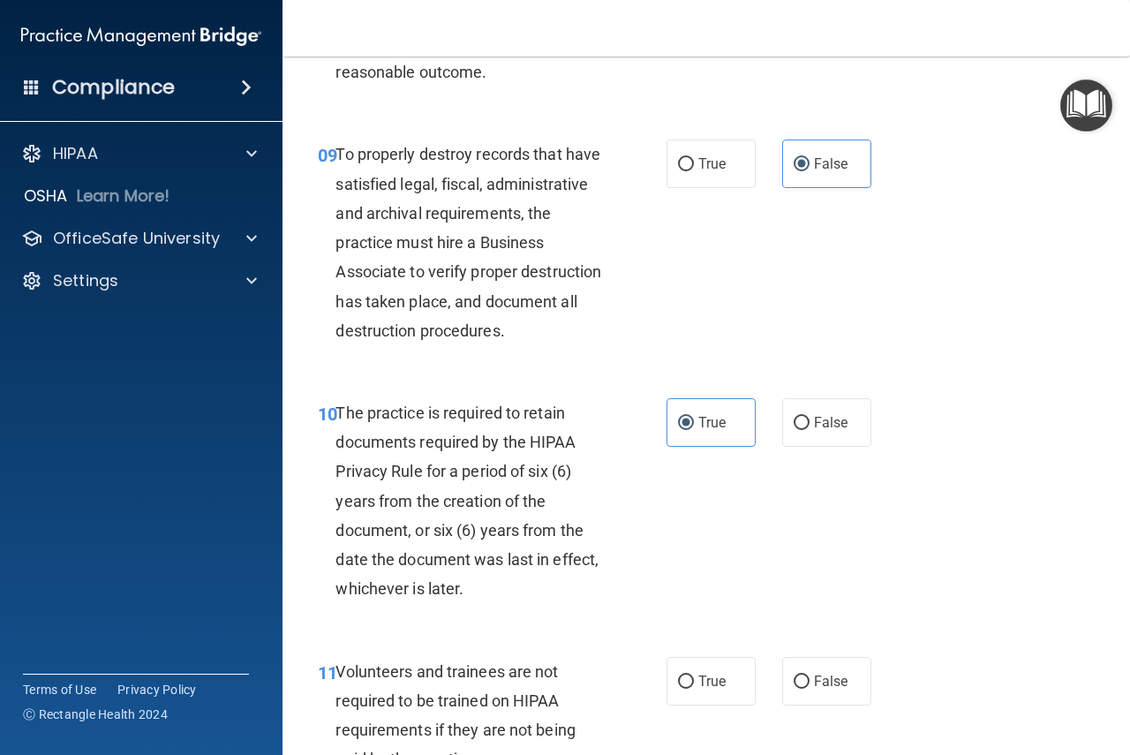
scroll to position [2030, 0]
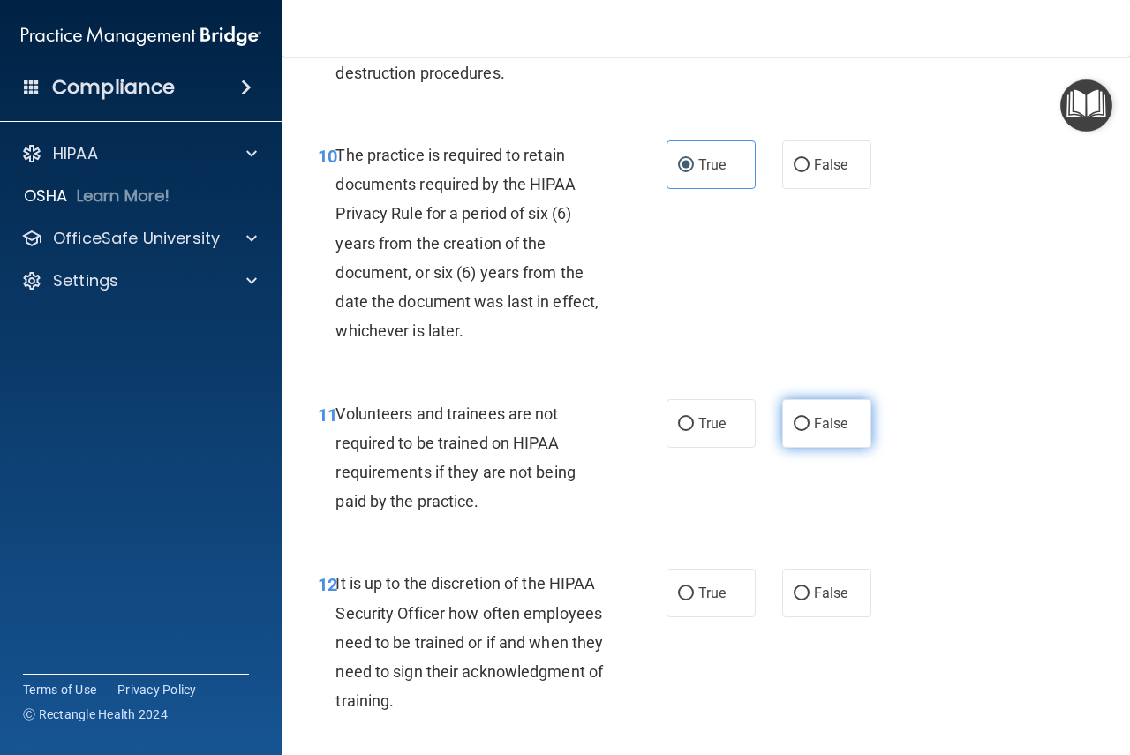
click at [824, 432] on span "False" at bounding box center [831, 423] width 34 height 17
click at [809, 431] on input "False" at bounding box center [801, 423] width 16 height 13
radio input "true"
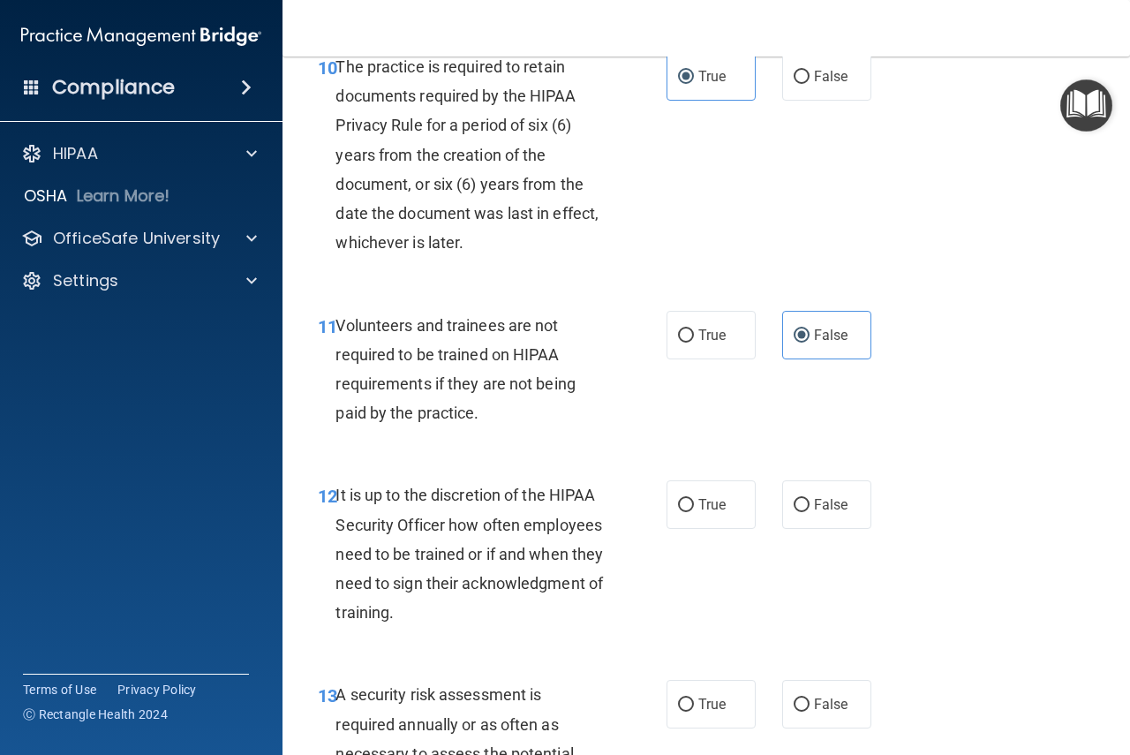
scroll to position [2207, 0]
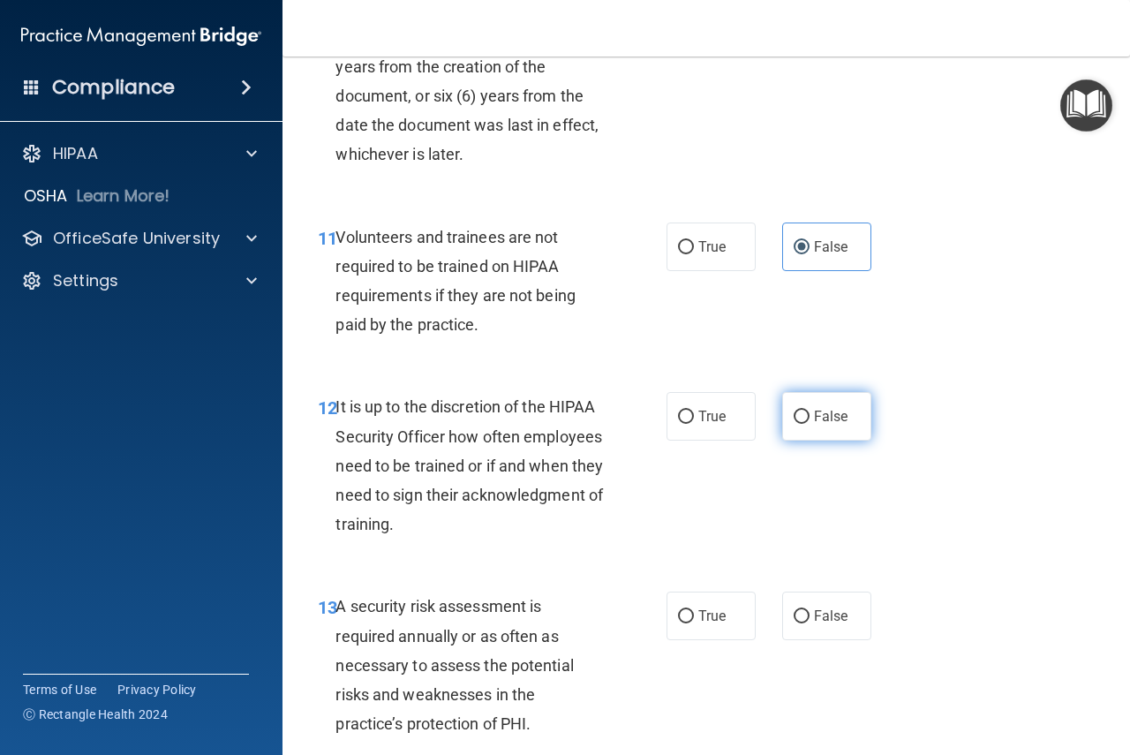
click at [818, 425] on span "False" at bounding box center [831, 416] width 34 height 17
click at [809, 424] on input "False" at bounding box center [801, 416] width 16 height 13
radio input "true"
click at [666, 640] on label "True" at bounding box center [710, 615] width 89 height 49
click at [678, 623] on input "True" at bounding box center [686, 616] width 16 height 13
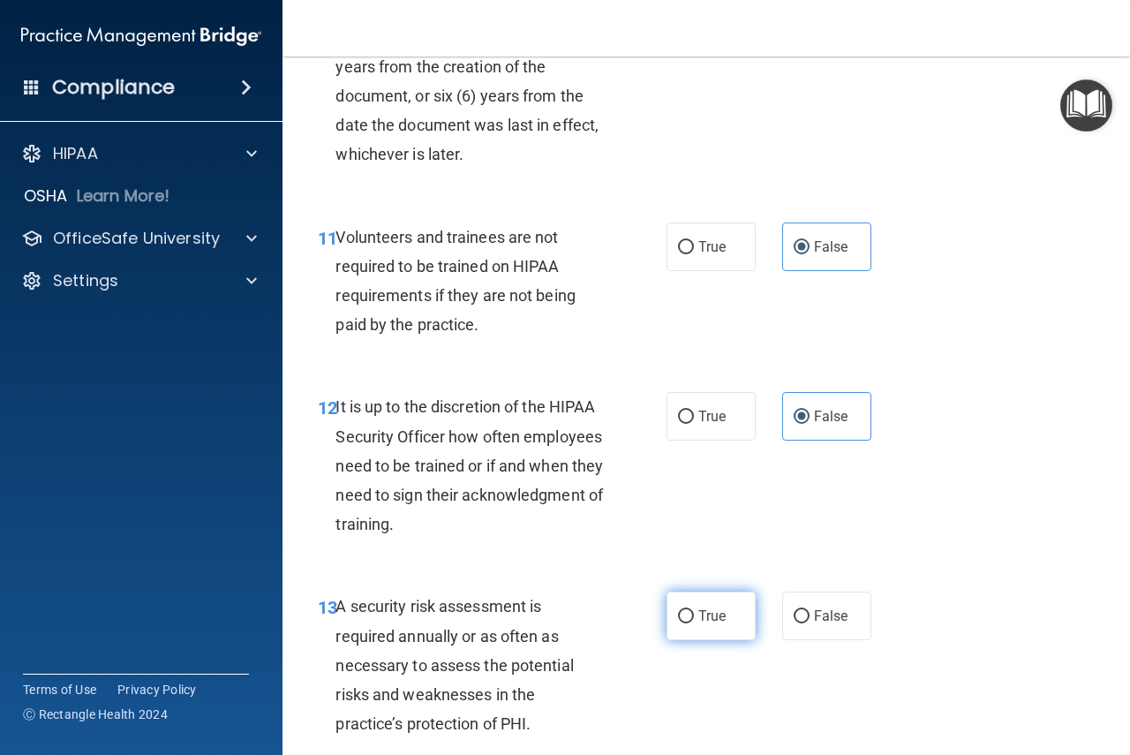
radio input "true"
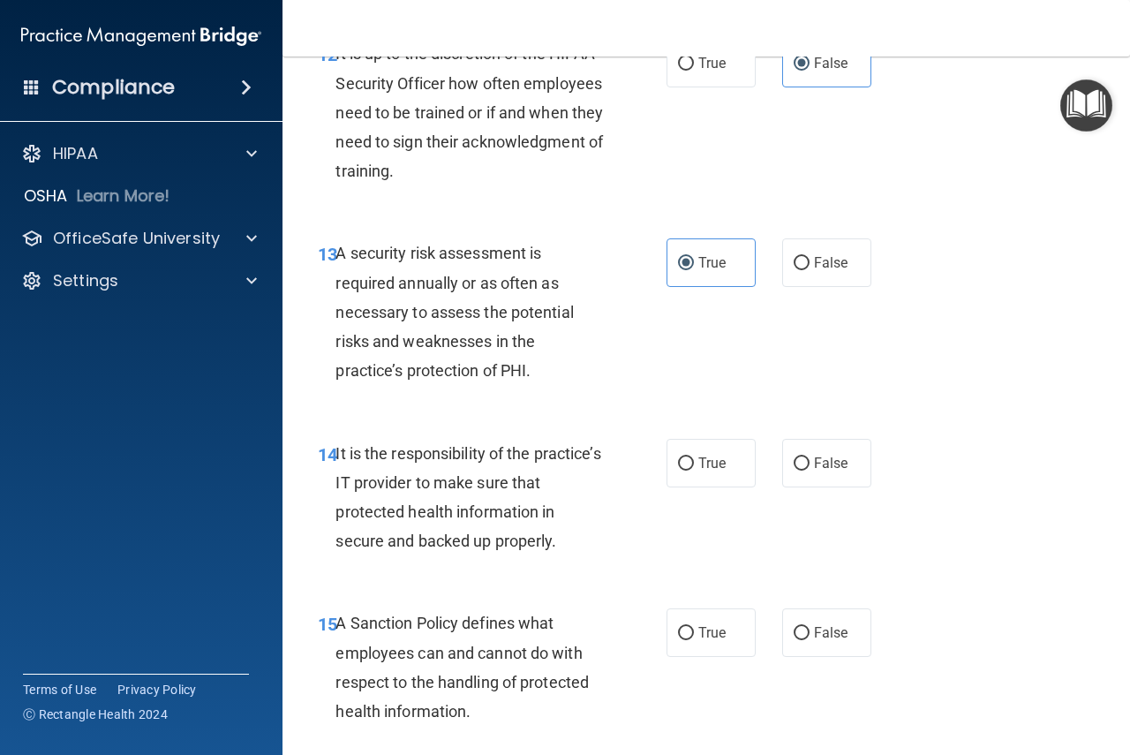
scroll to position [2824, 0]
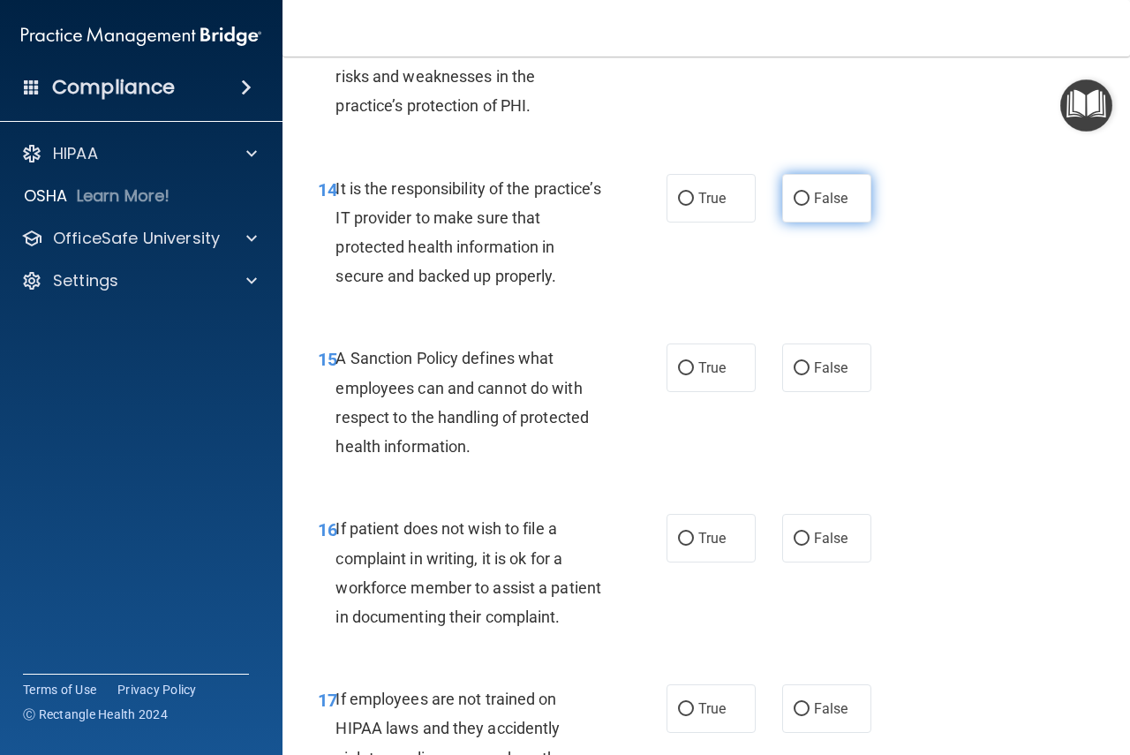
click at [802, 222] on label "False" at bounding box center [826, 198] width 89 height 49
click at [802, 206] on input "False" at bounding box center [801, 198] width 16 height 13
radio input "true"
click at [814, 376] on span "False" at bounding box center [831, 367] width 34 height 17
click at [808, 375] on input "False" at bounding box center [801, 368] width 16 height 13
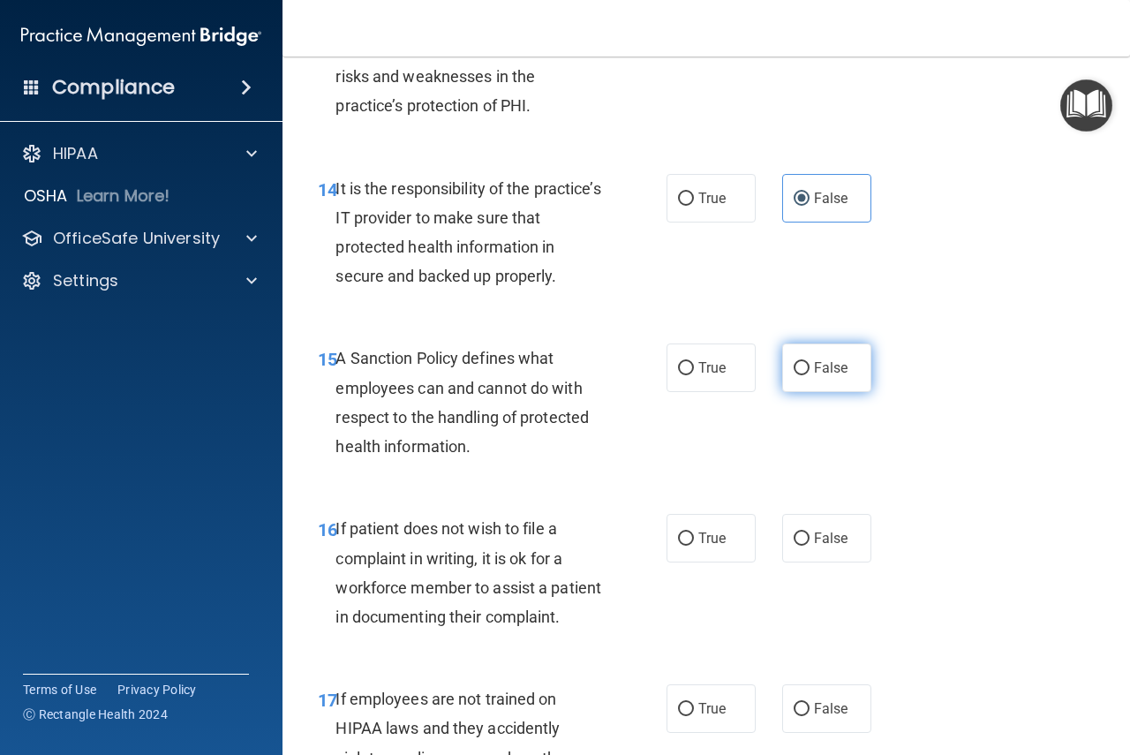
radio input "true"
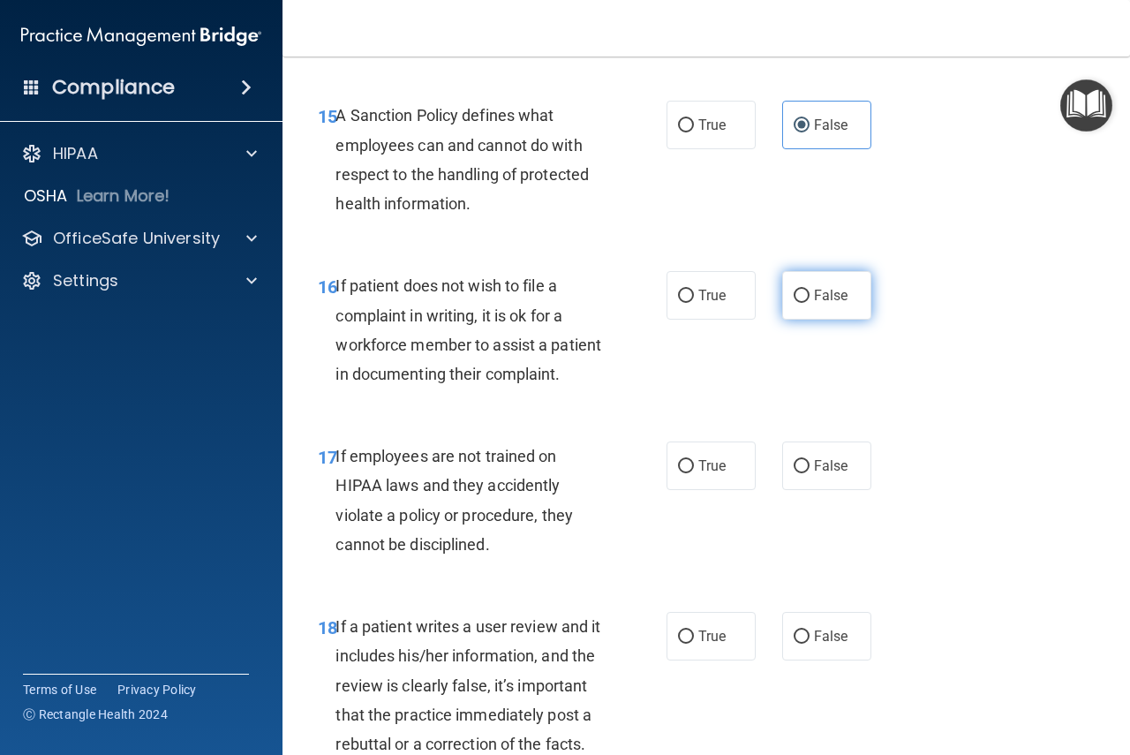
scroll to position [3089, 0]
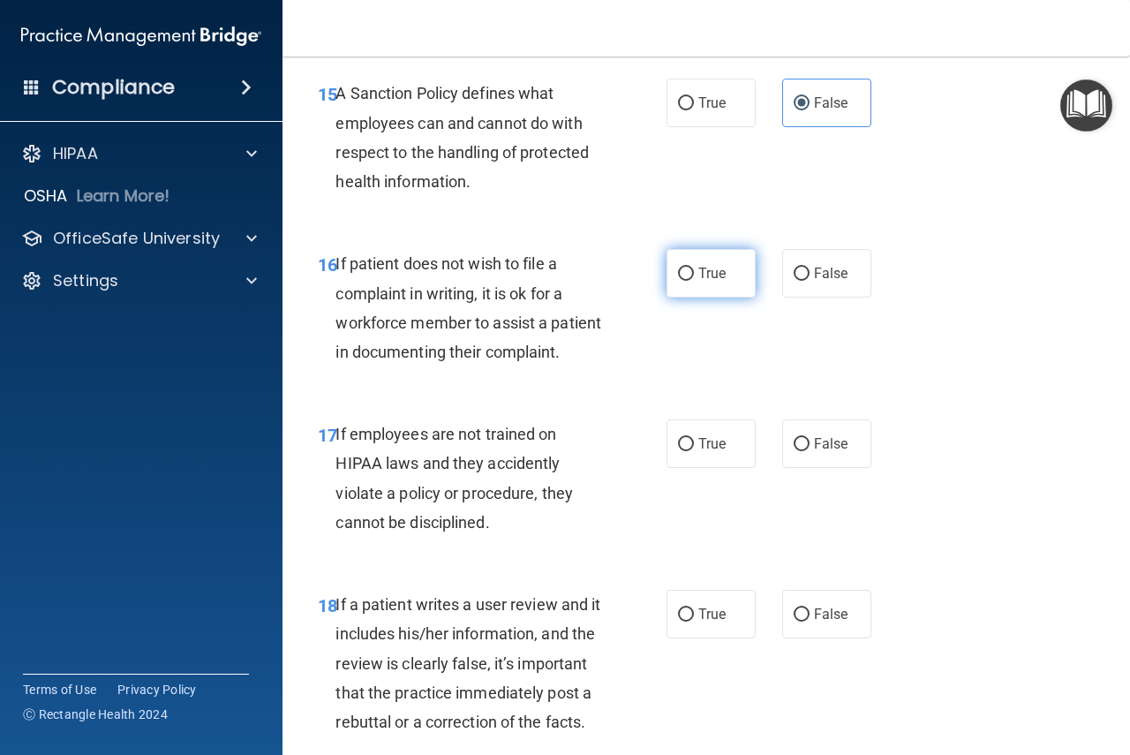
click at [683, 297] on label "True" at bounding box center [710, 273] width 89 height 49
click at [683, 281] on input "True" at bounding box center [686, 273] width 16 height 13
radio input "true"
click at [814, 452] on span "False" at bounding box center [831, 443] width 34 height 17
click at [809, 451] on input "False" at bounding box center [801, 444] width 16 height 13
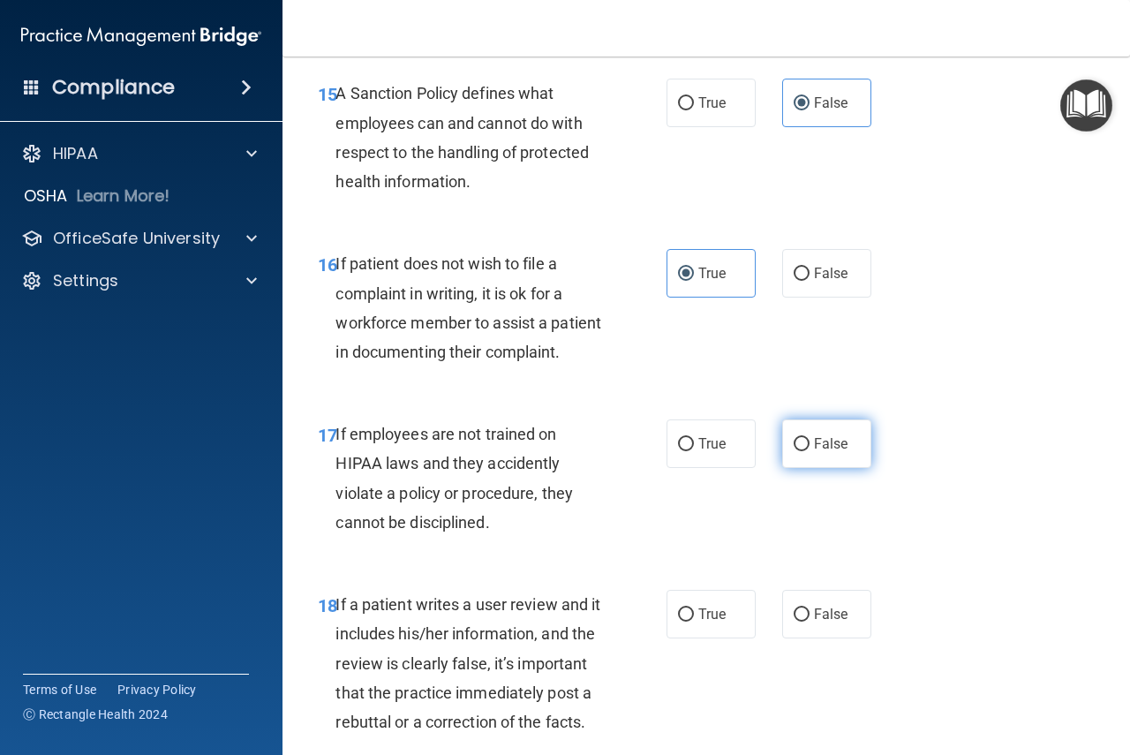
radio input "true"
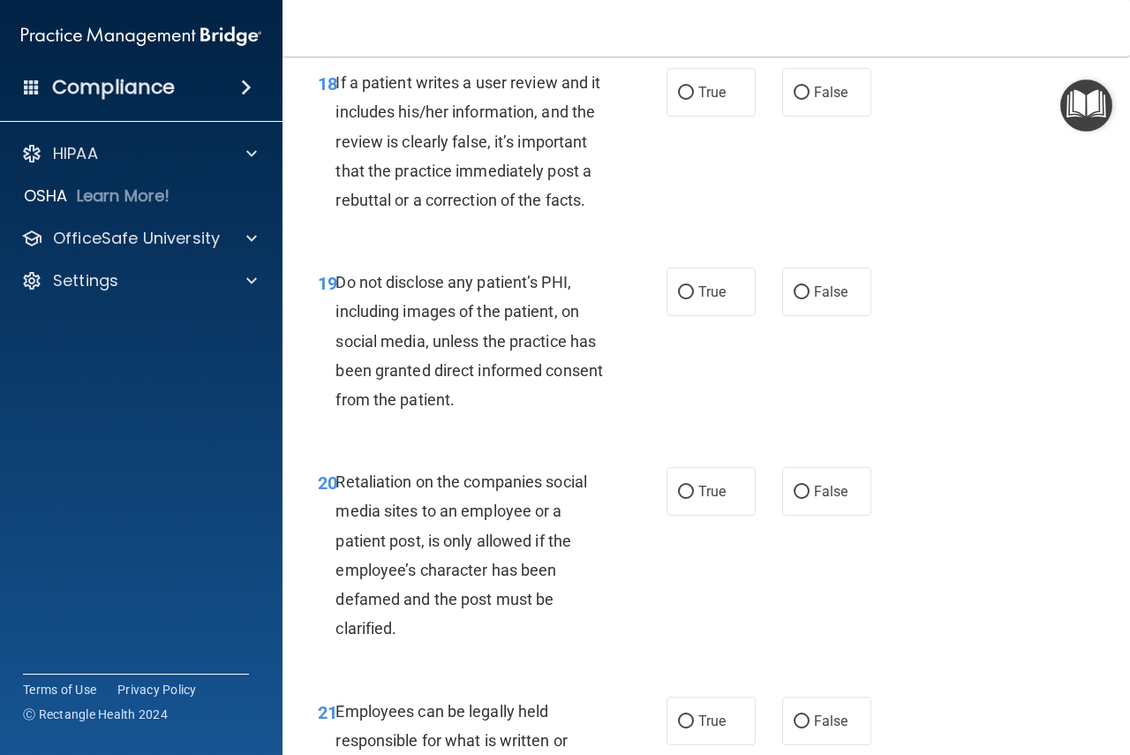
scroll to position [3619, 0]
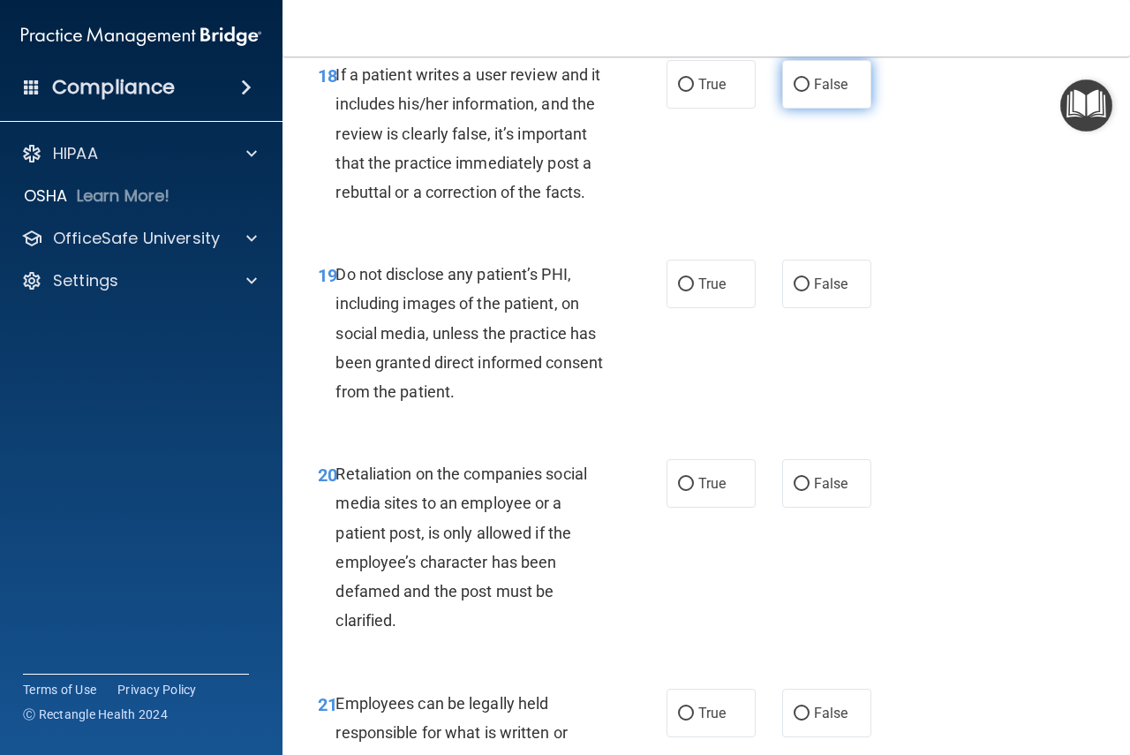
click at [789, 109] on label "False" at bounding box center [826, 84] width 89 height 49
click at [793, 92] on input "False" at bounding box center [801, 85] width 16 height 13
radio input "true"
click at [679, 291] on input "True" at bounding box center [686, 284] width 16 height 13
radio input "true"
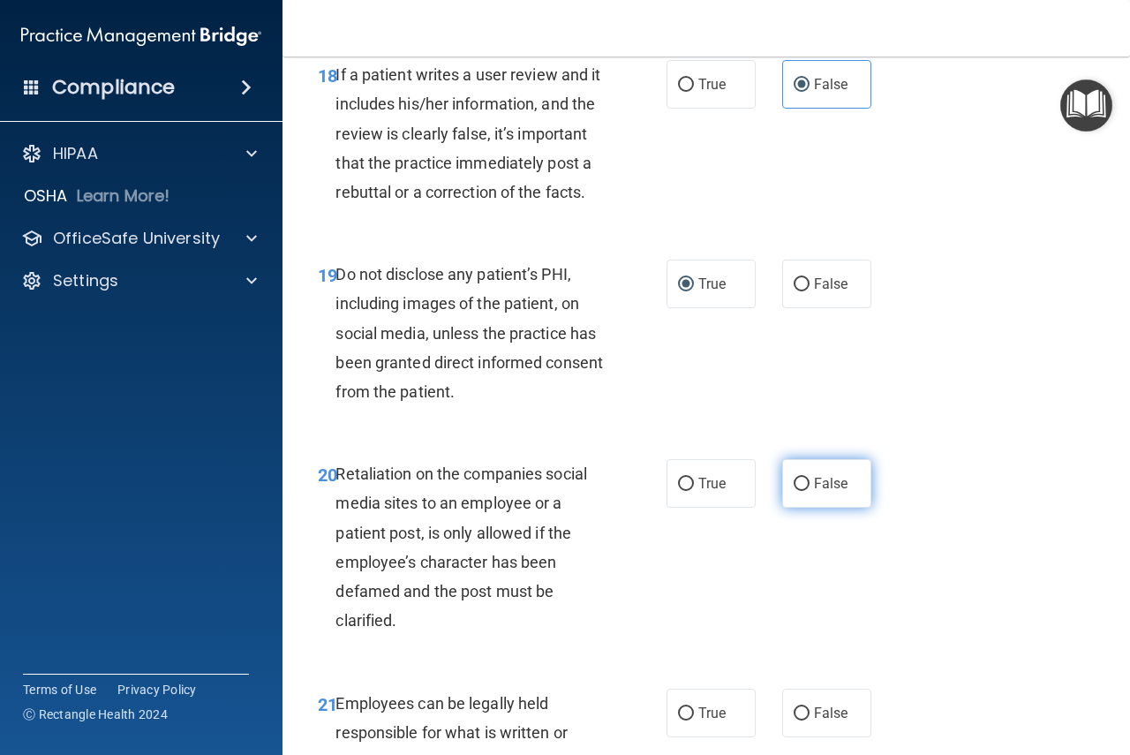
click at [821, 492] on span "False" at bounding box center [831, 483] width 34 height 17
click at [809, 491] on input "False" at bounding box center [801, 484] width 16 height 13
radio input "true"
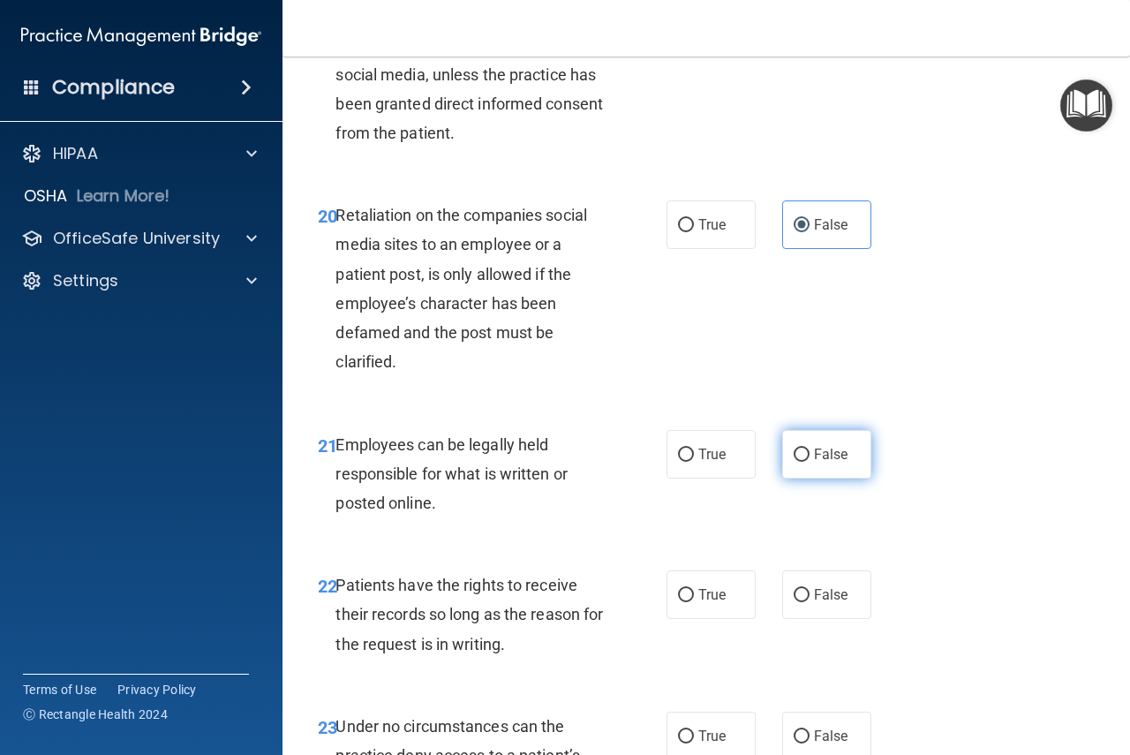
scroll to position [3884, 0]
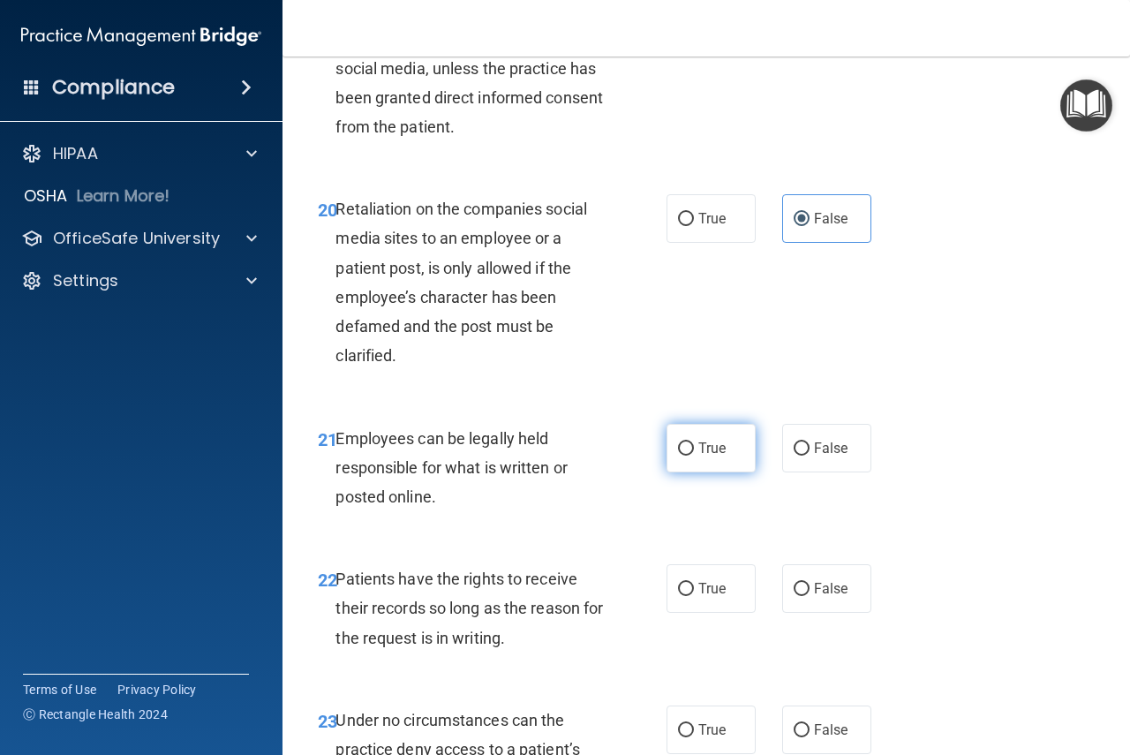
click at [690, 472] on label "True" at bounding box center [710, 448] width 89 height 49
click at [690, 455] on input "True" at bounding box center [686, 448] width 16 height 13
radio input "true"
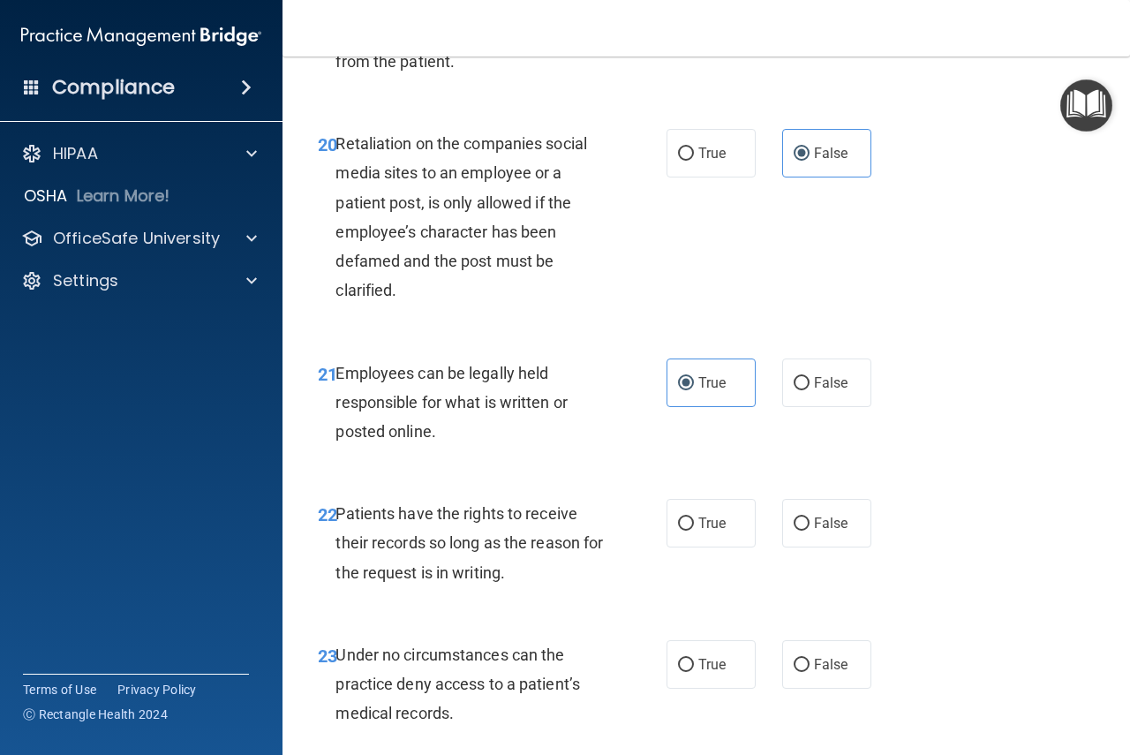
scroll to position [4237, 0]
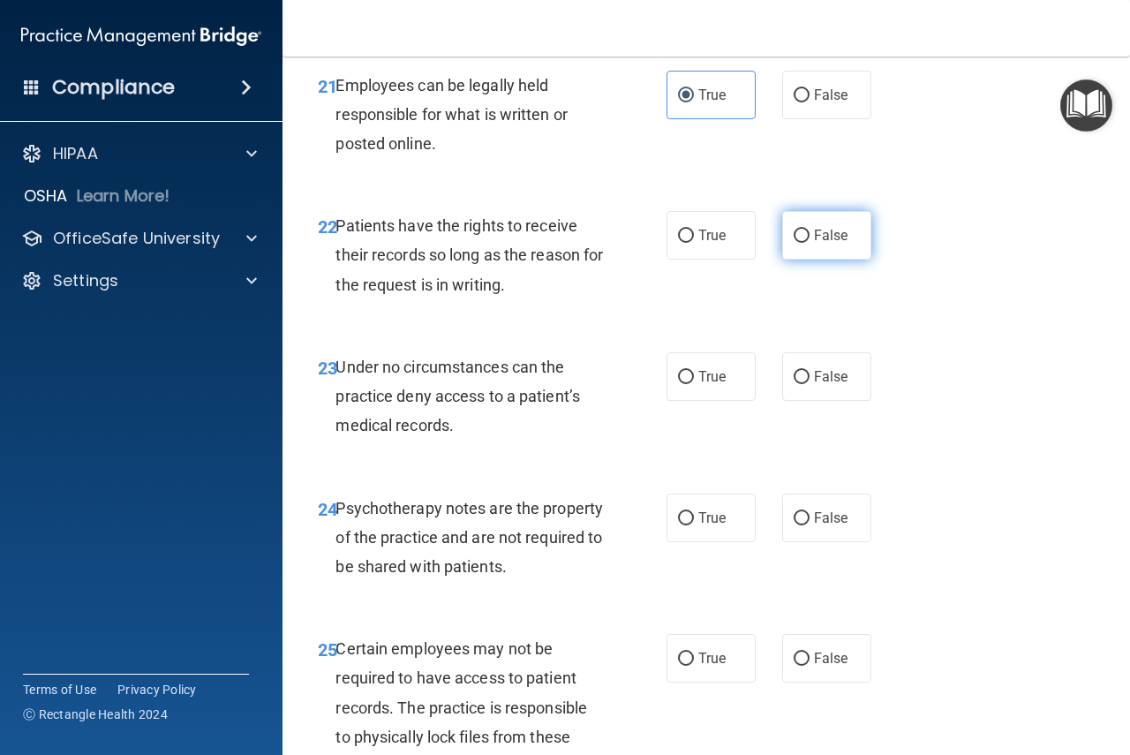
click at [787, 259] on label "False" at bounding box center [826, 235] width 89 height 49
click at [793, 243] on input "False" at bounding box center [801, 235] width 16 height 13
radio input "true"
click at [800, 384] on input "False" at bounding box center [801, 377] width 16 height 13
radio input "true"
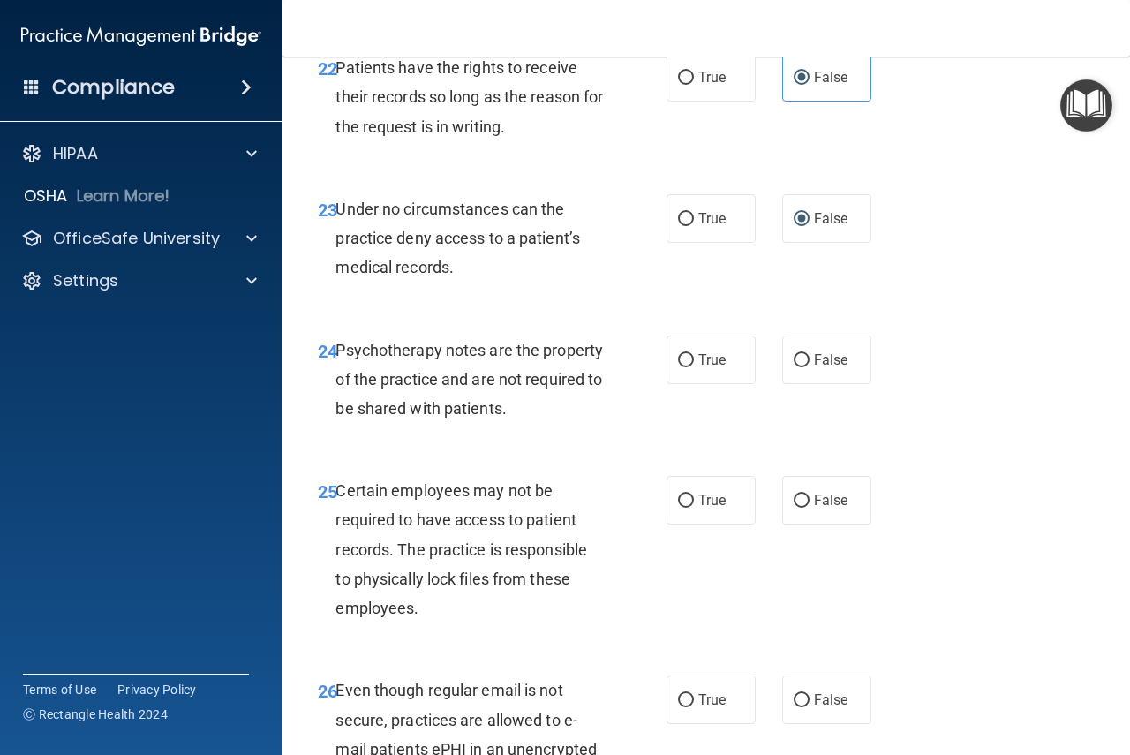
scroll to position [4413, 0]
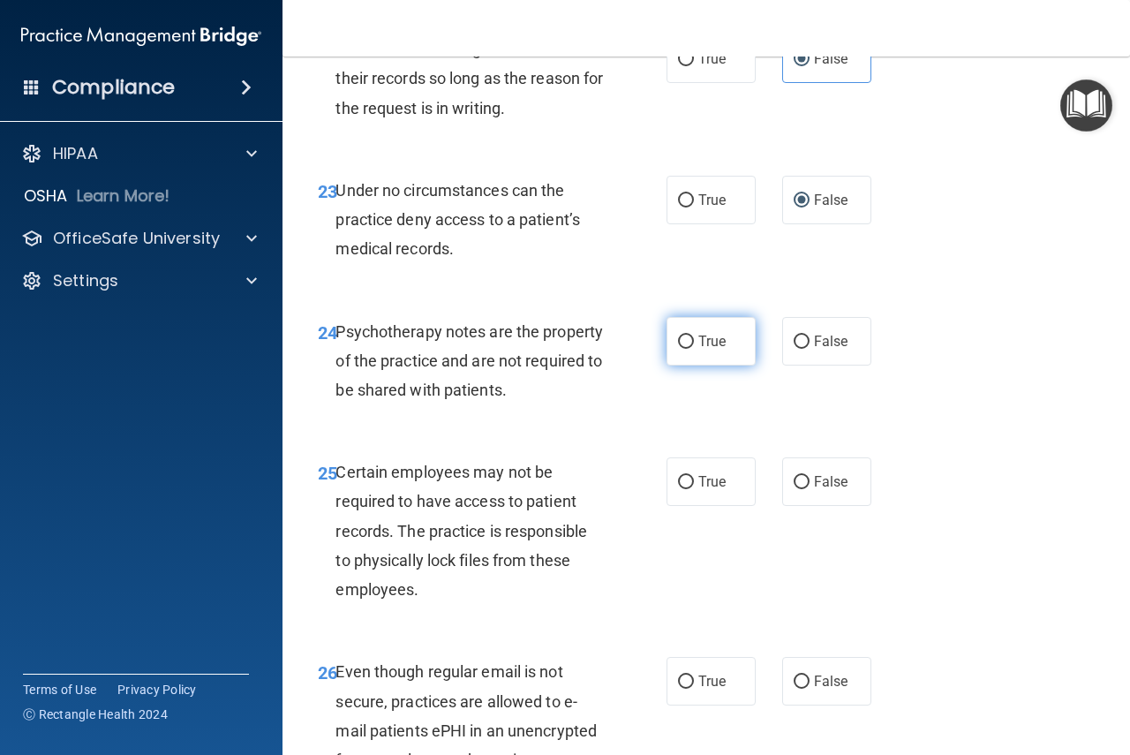
click at [703, 350] on span "True" at bounding box center [711, 341] width 27 height 17
click at [694, 349] on input "True" at bounding box center [686, 341] width 16 height 13
radio input "true"
click at [698, 490] on span "True" at bounding box center [711, 481] width 27 height 17
click at [694, 489] on input "True" at bounding box center [686, 482] width 16 height 13
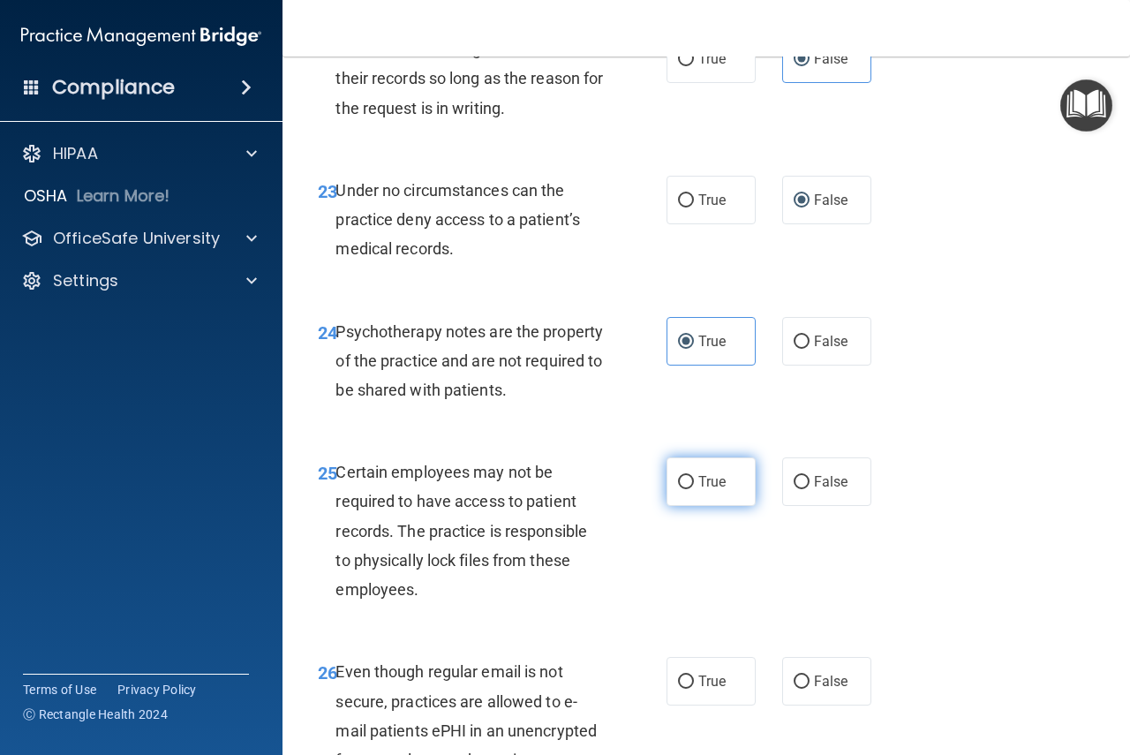
radio input "true"
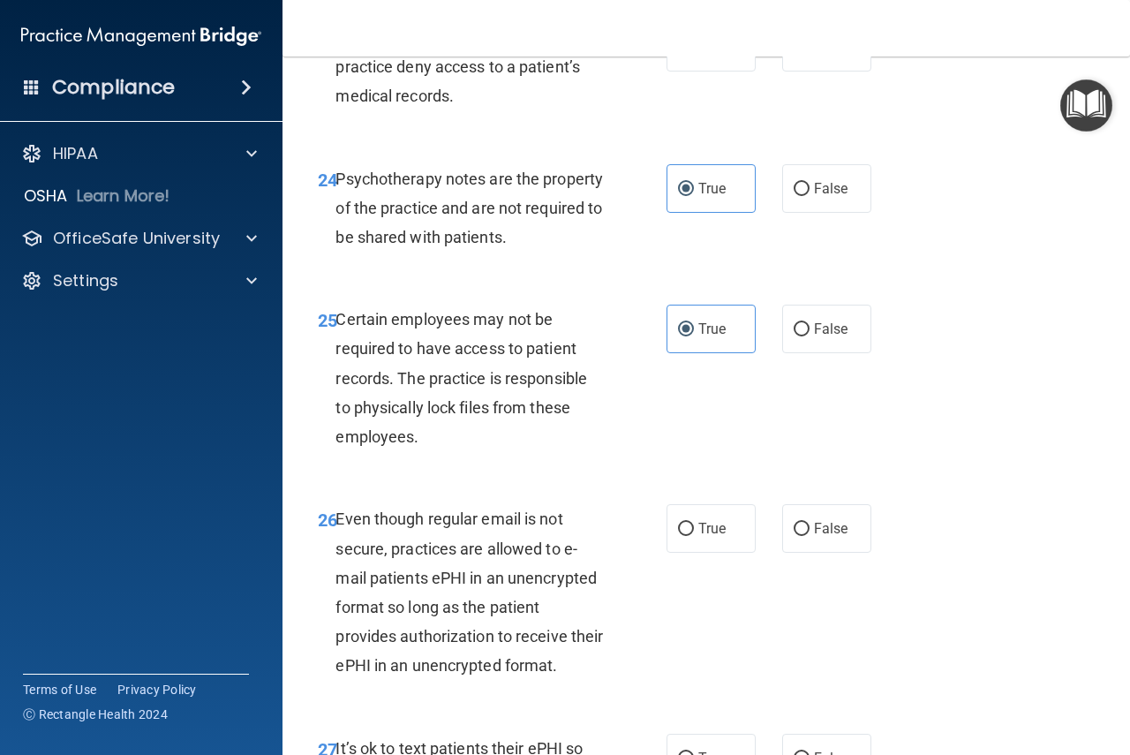
scroll to position [4678, 0]
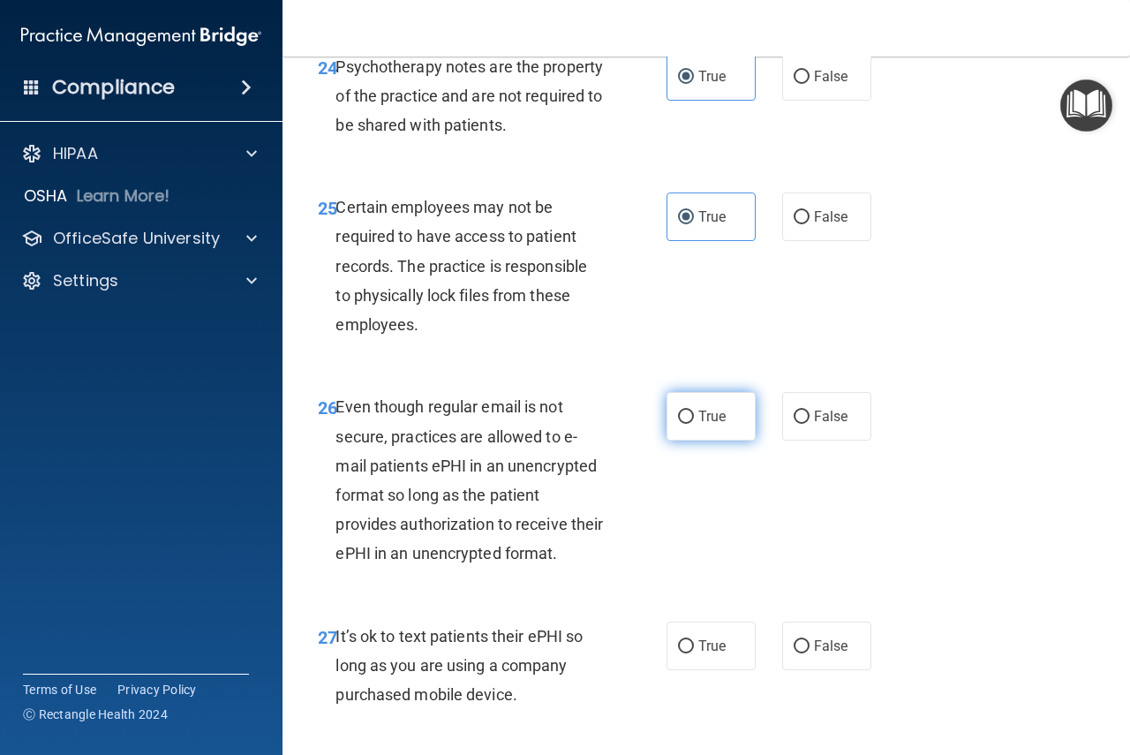
click at [678, 424] on input "True" at bounding box center [686, 416] width 16 height 13
radio input "true"
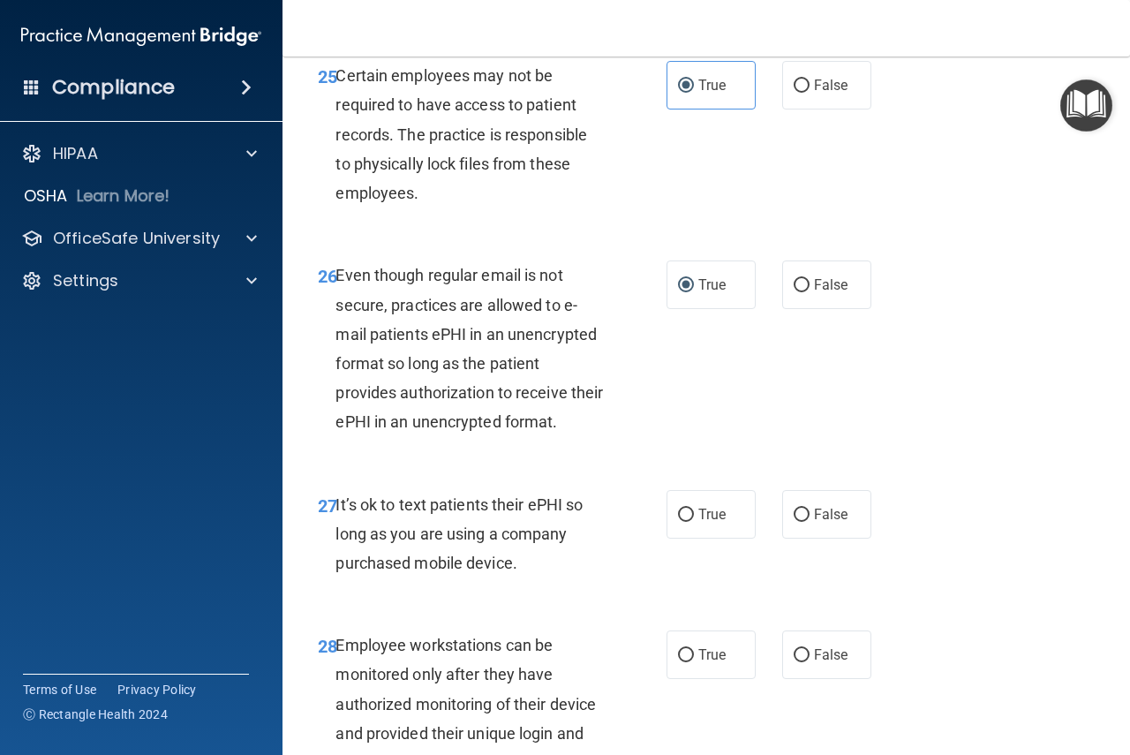
scroll to position [4943, 0]
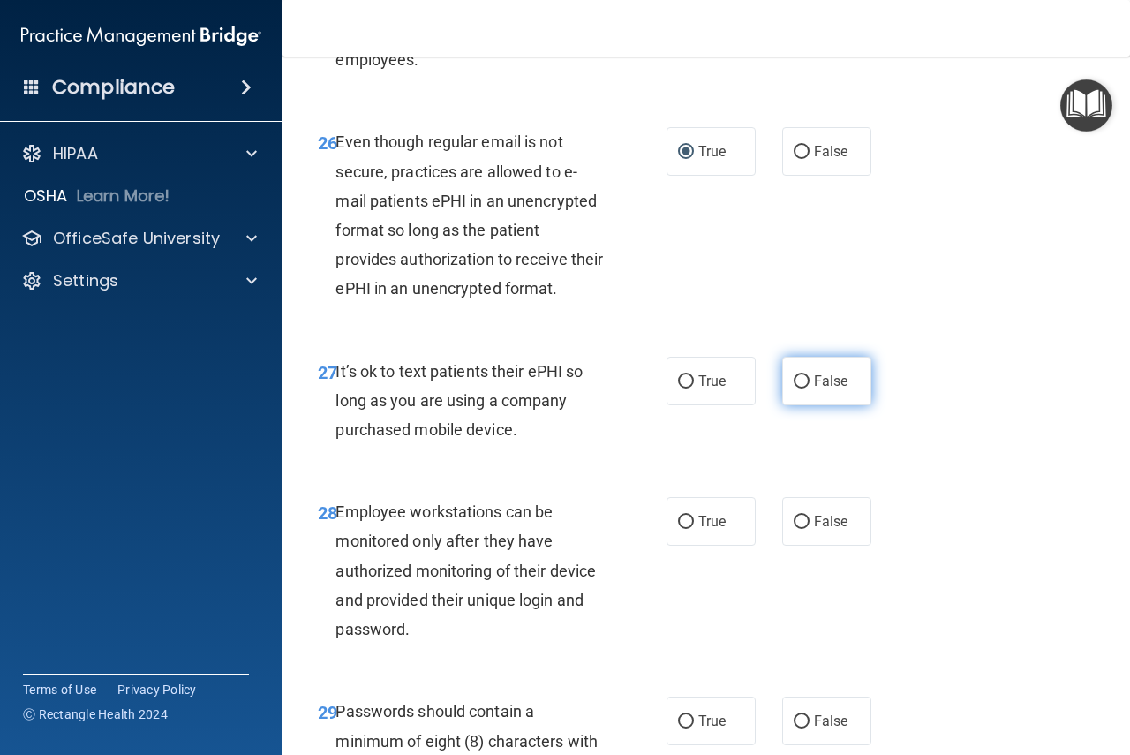
click at [823, 389] on span "False" at bounding box center [831, 380] width 34 height 17
click at [809, 388] on input "False" at bounding box center [801, 381] width 16 height 13
radio input "true"
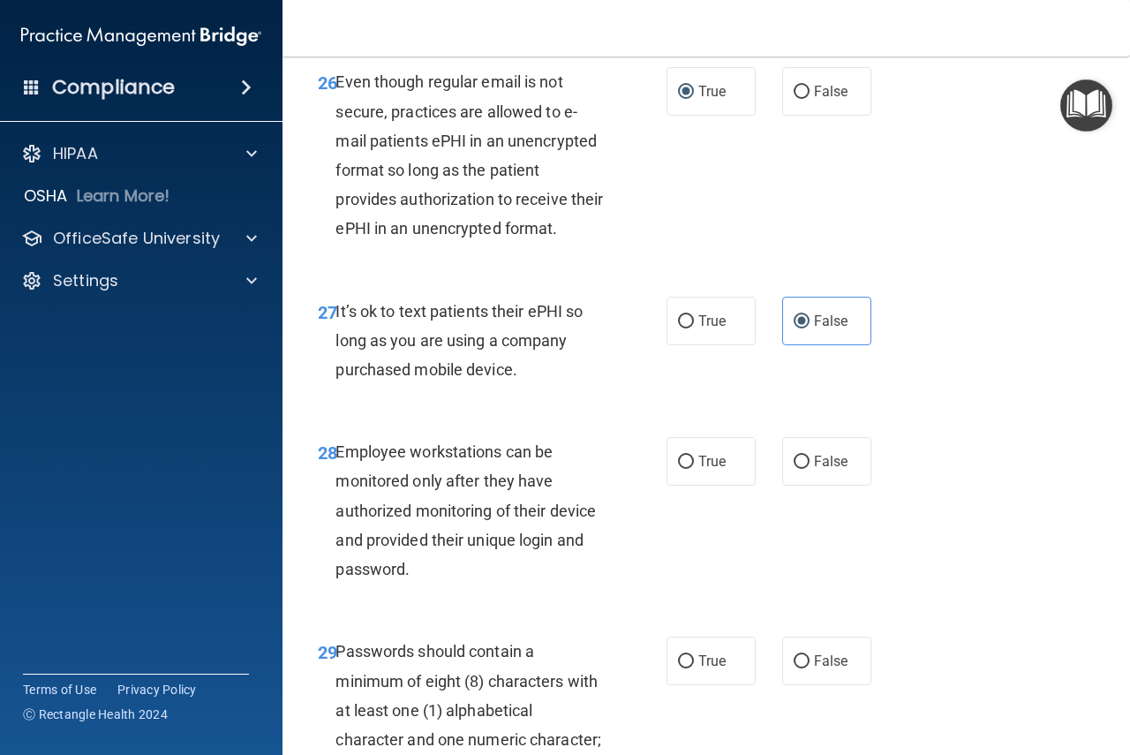
scroll to position [5119, 0]
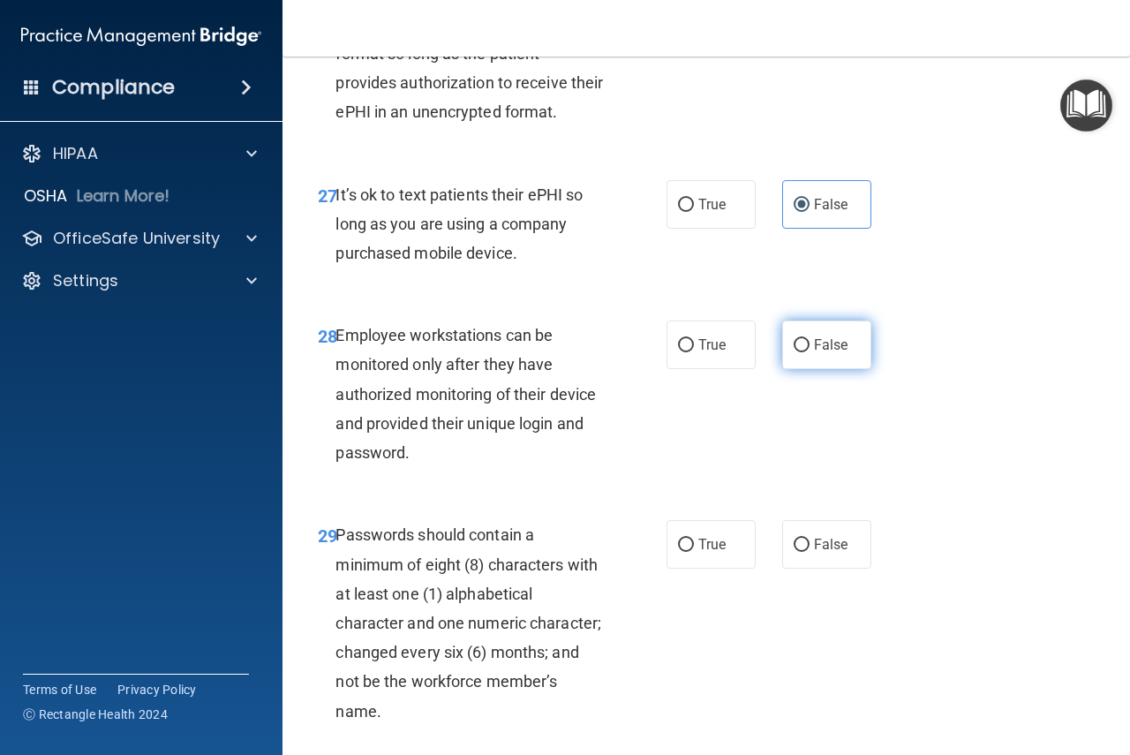
click at [823, 353] on span "False" at bounding box center [831, 344] width 34 height 17
click at [809, 352] on input "False" at bounding box center [801, 345] width 16 height 13
radio input "true"
click at [692, 568] on label "True" at bounding box center [710, 544] width 89 height 49
click at [692, 552] on input "True" at bounding box center [686, 544] width 16 height 13
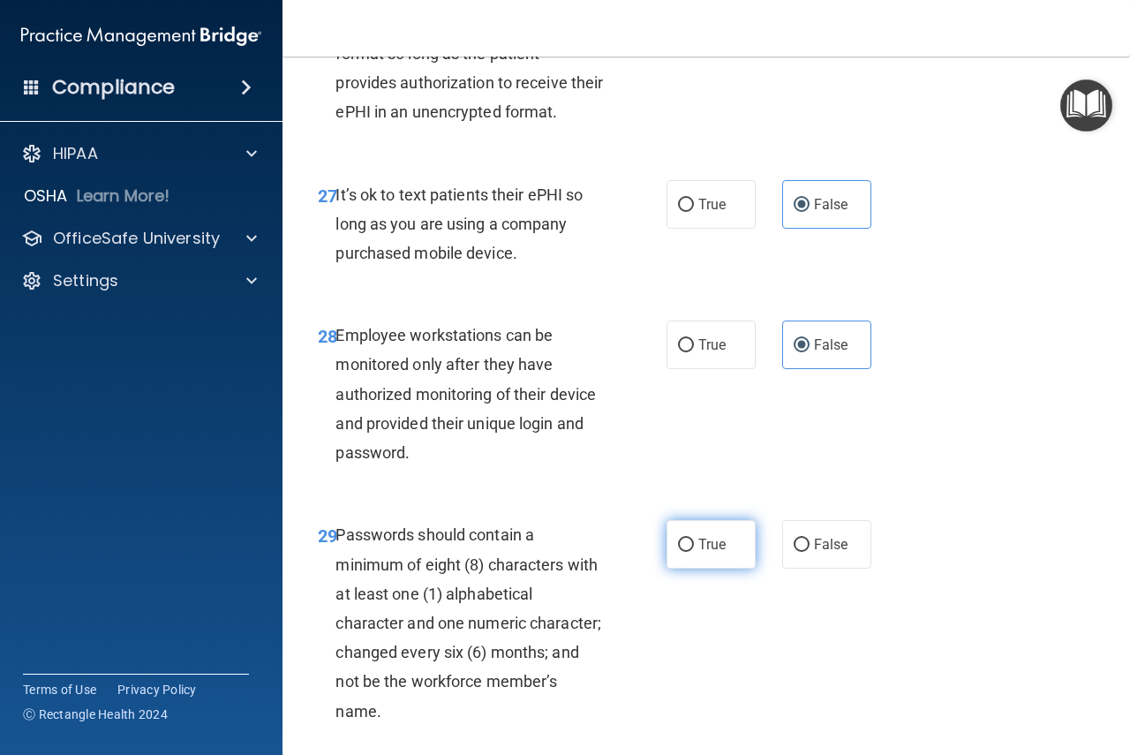
radio input "true"
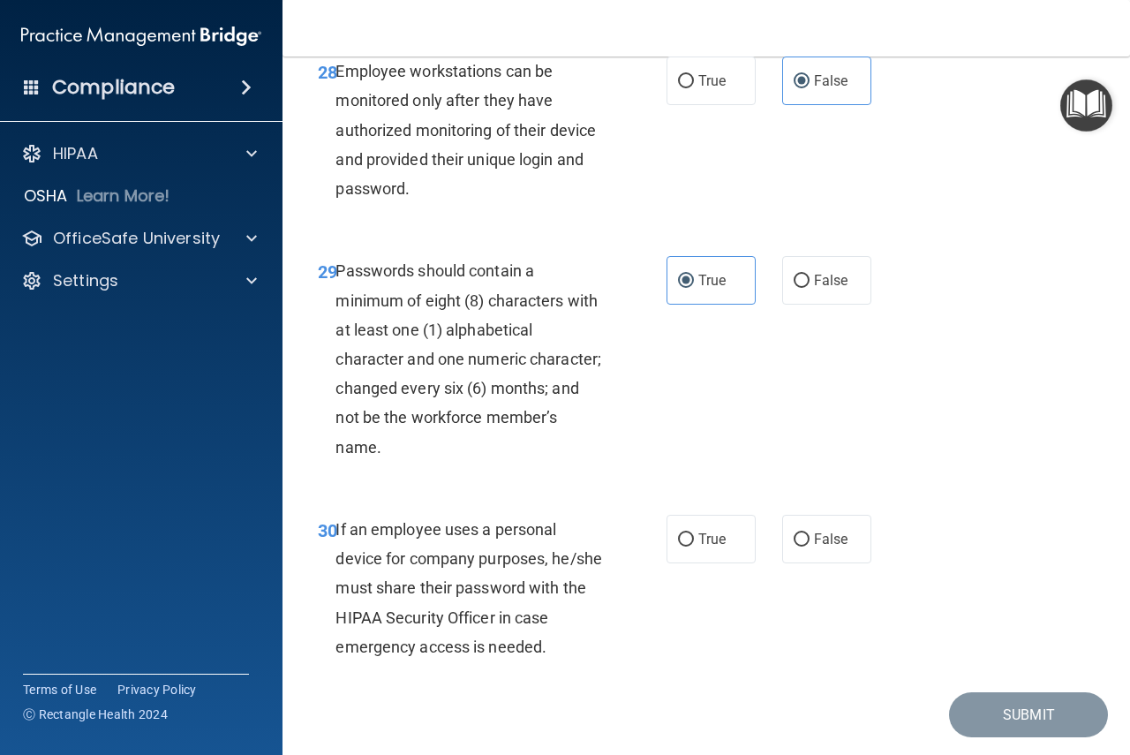
scroll to position [5384, 0]
click at [801, 545] on input "False" at bounding box center [801, 538] width 16 height 13
radio input "true"
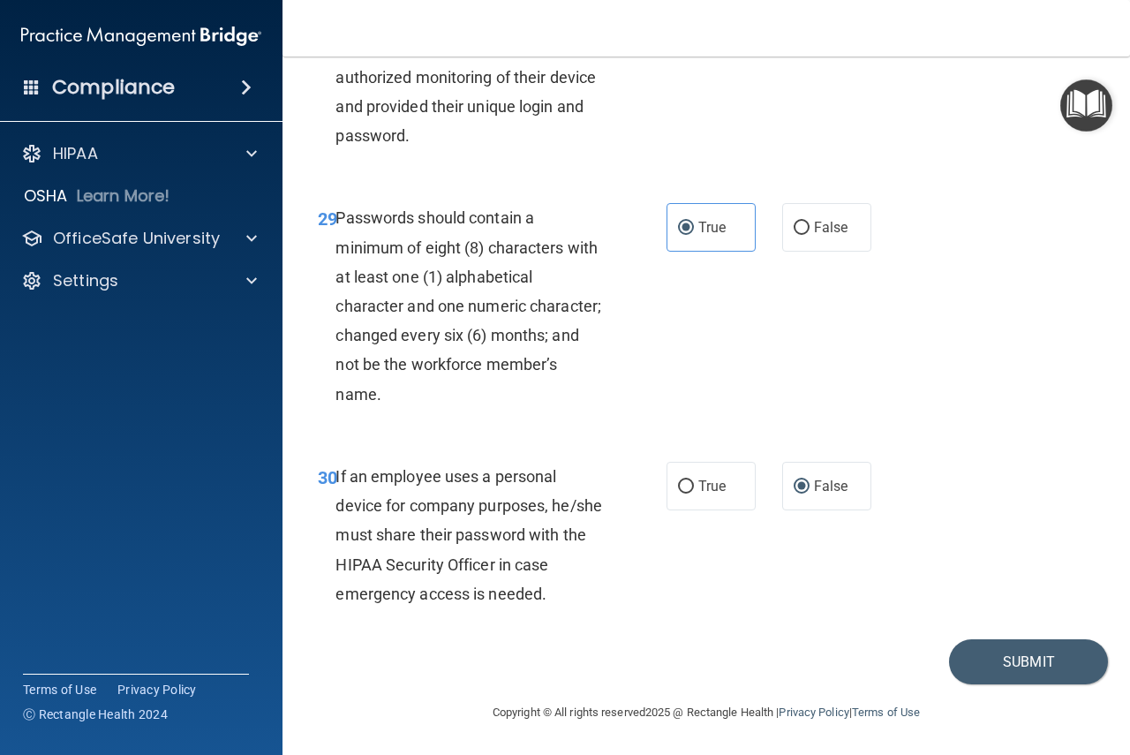
scroll to position [5553, 0]
click at [1001, 666] on button "Submit" at bounding box center [1028, 661] width 159 height 45
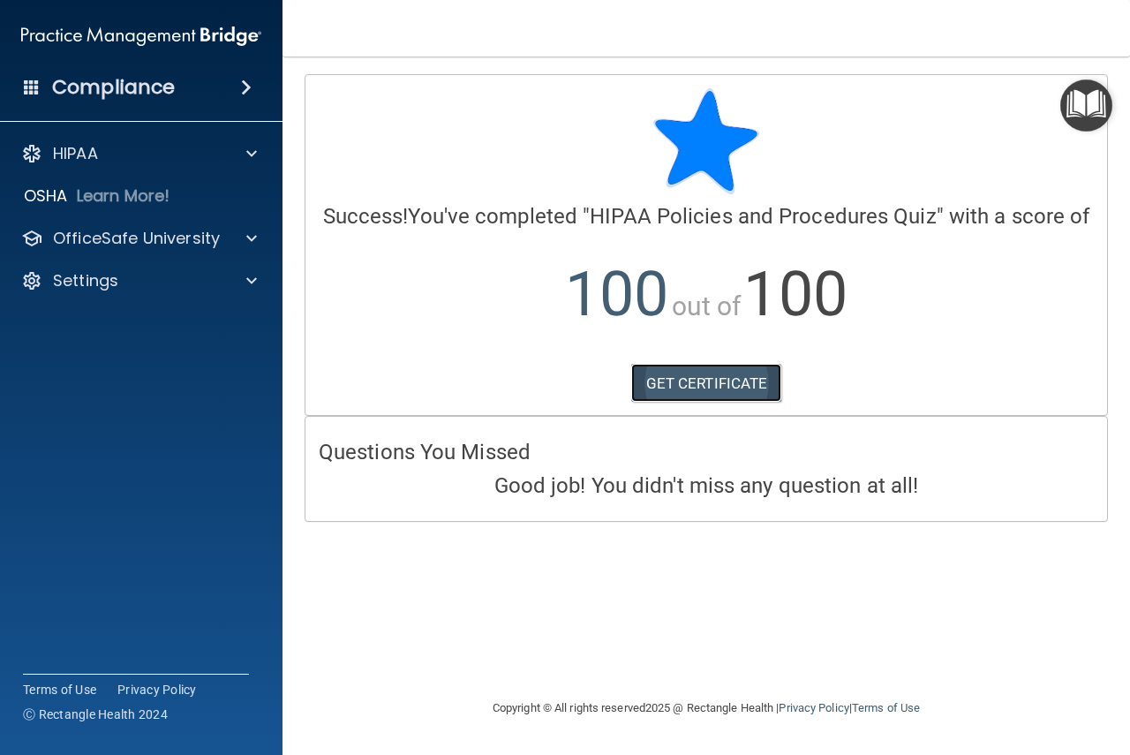
click at [682, 390] on link "GET CERTIFICATE" at bounding box center [706, 383] width 151 height 39
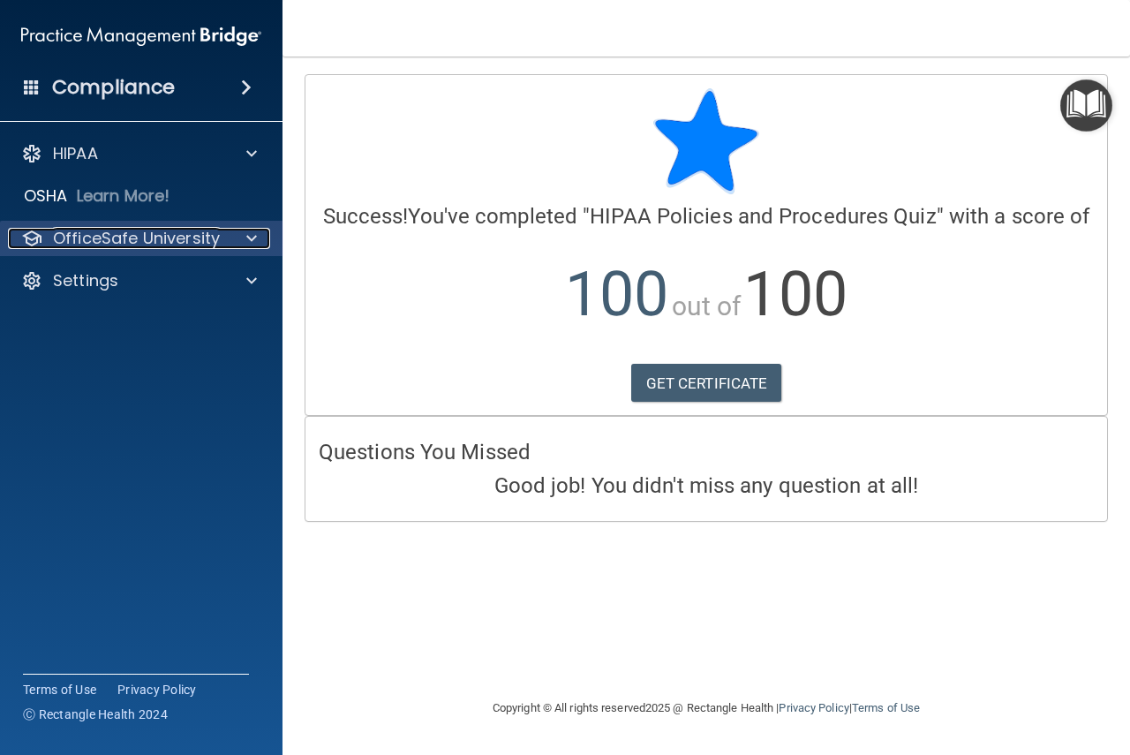
click at [94, 244] on p "OfficeSafe University" at bounding box center [136, 238] width 167 height 21
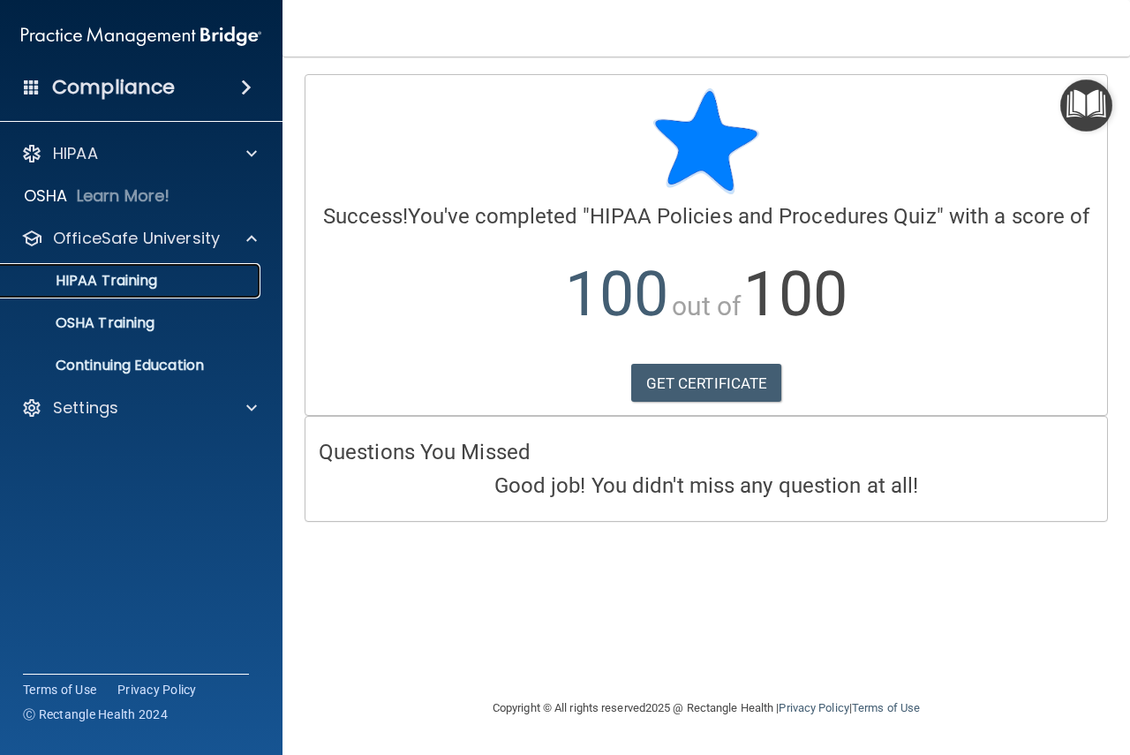
click at [98, 290] on p "HIPAA Training" at bounding box center [84, 281] width 146 height 18
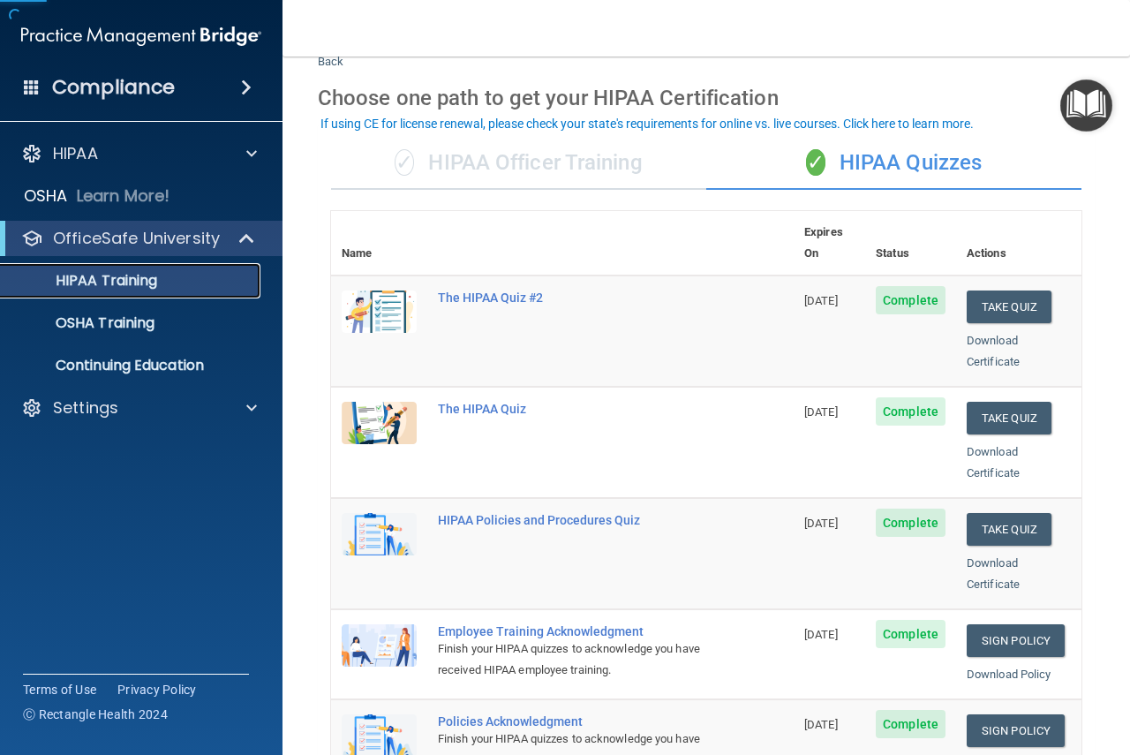
scroll to position [88, 0]
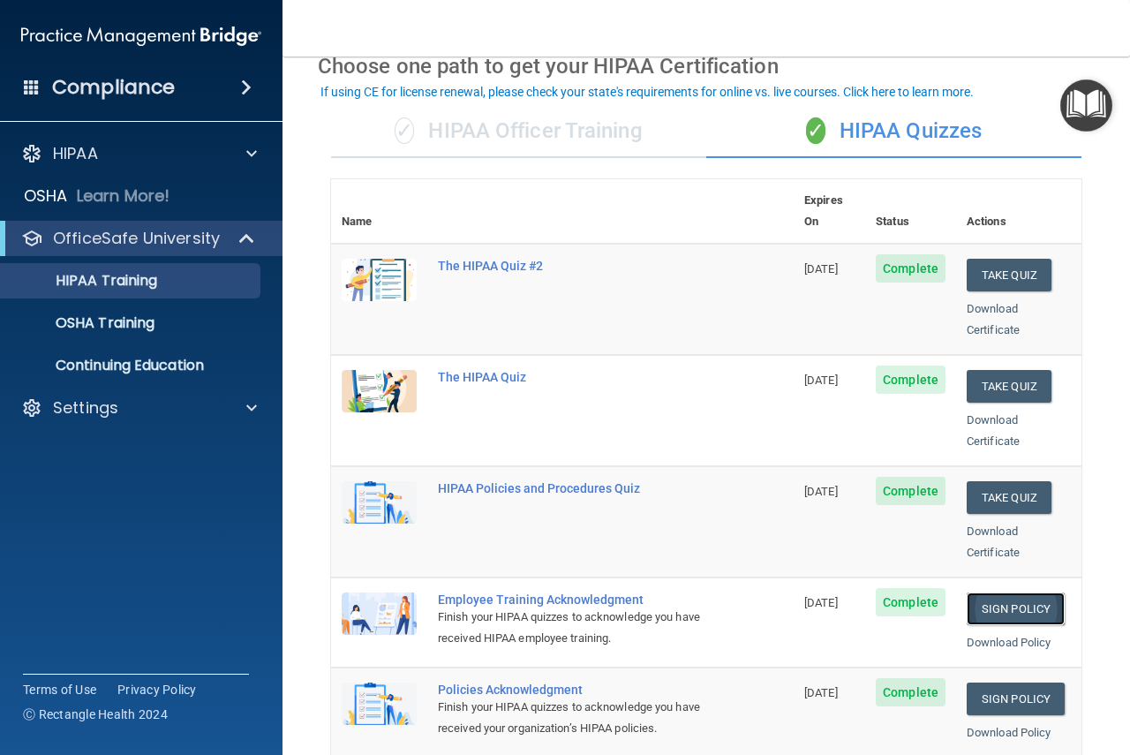
click at [999, 592] on link "Sign Policy" at bounding box center [1015, 608] width 98 height 33
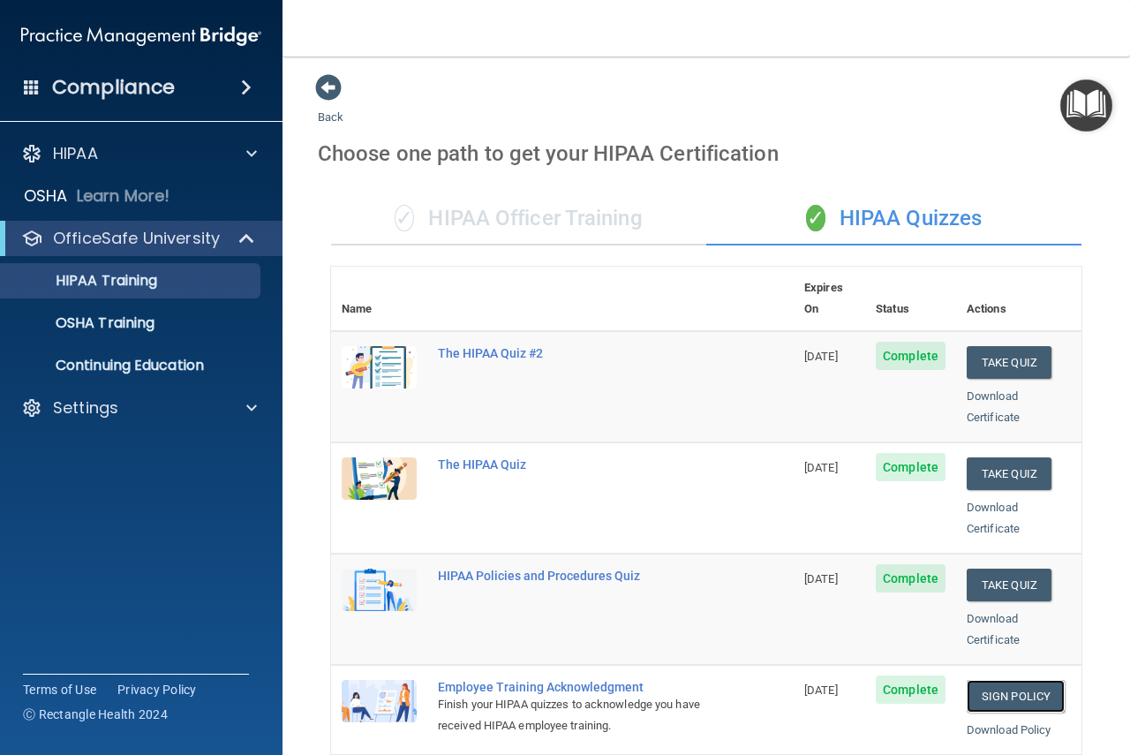
scroll to position [0, 0]
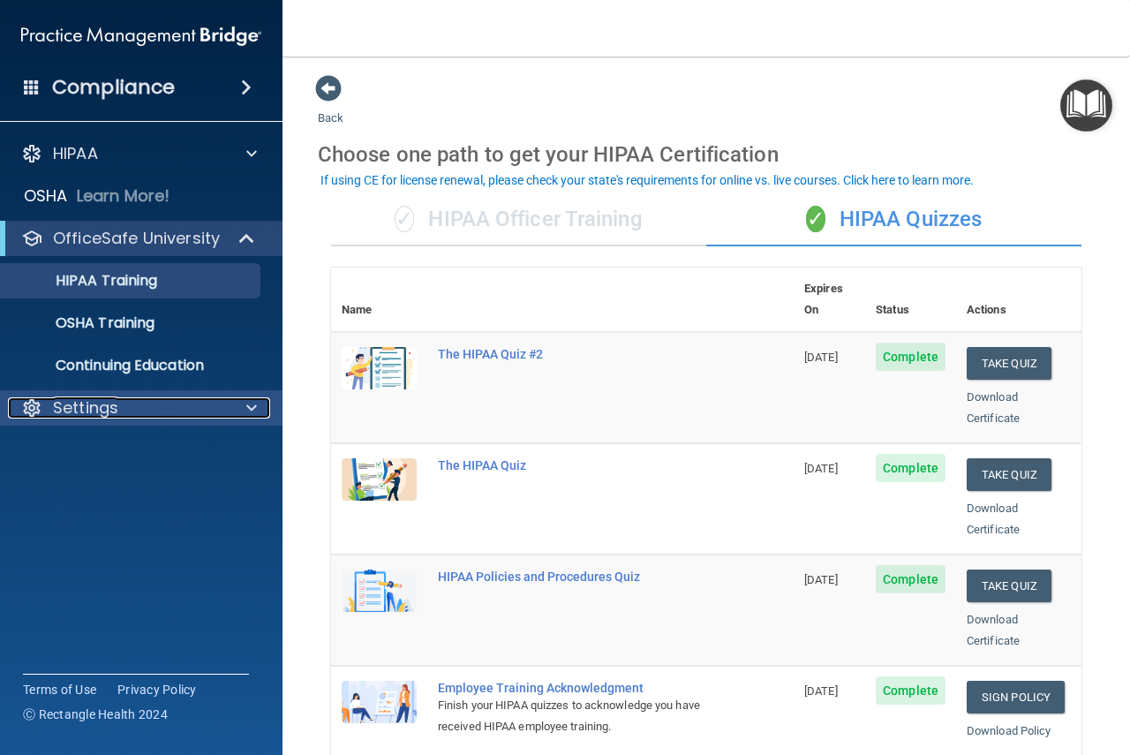
click at [132, 417] on div "Settings" at bounding box center [117, 407] width 219 height 21
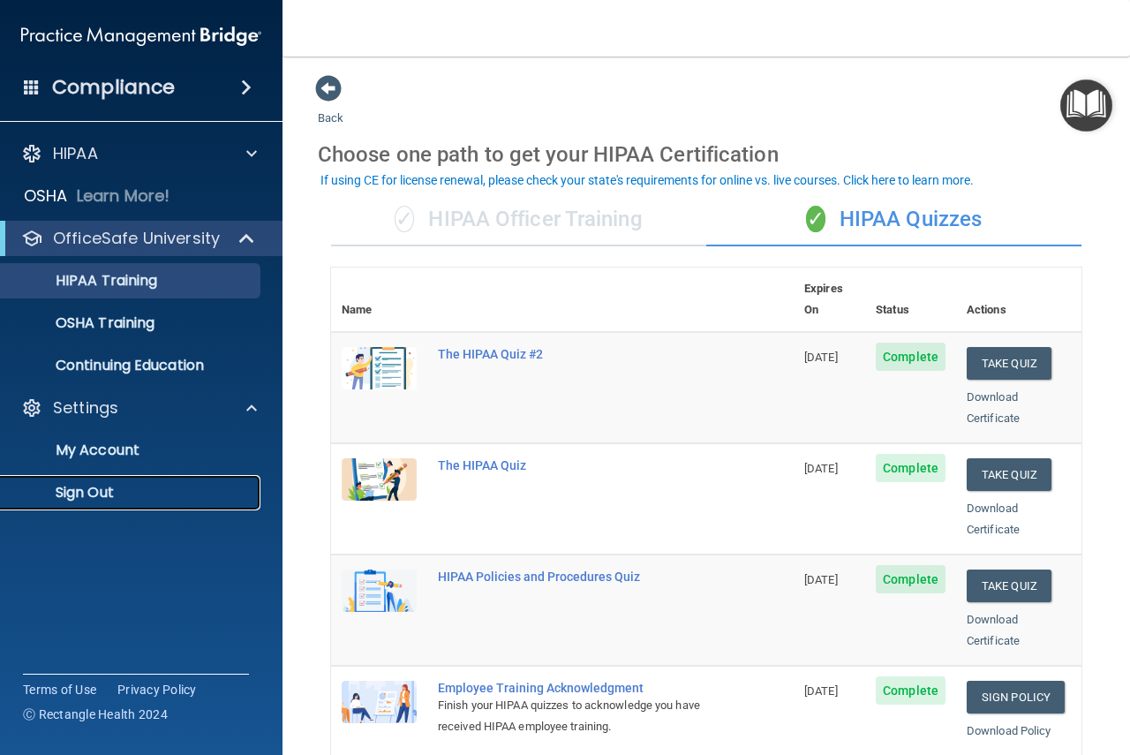
click at [120, 498] on p "Sign Out" at bounding box center [131, 493] width 241 height 18
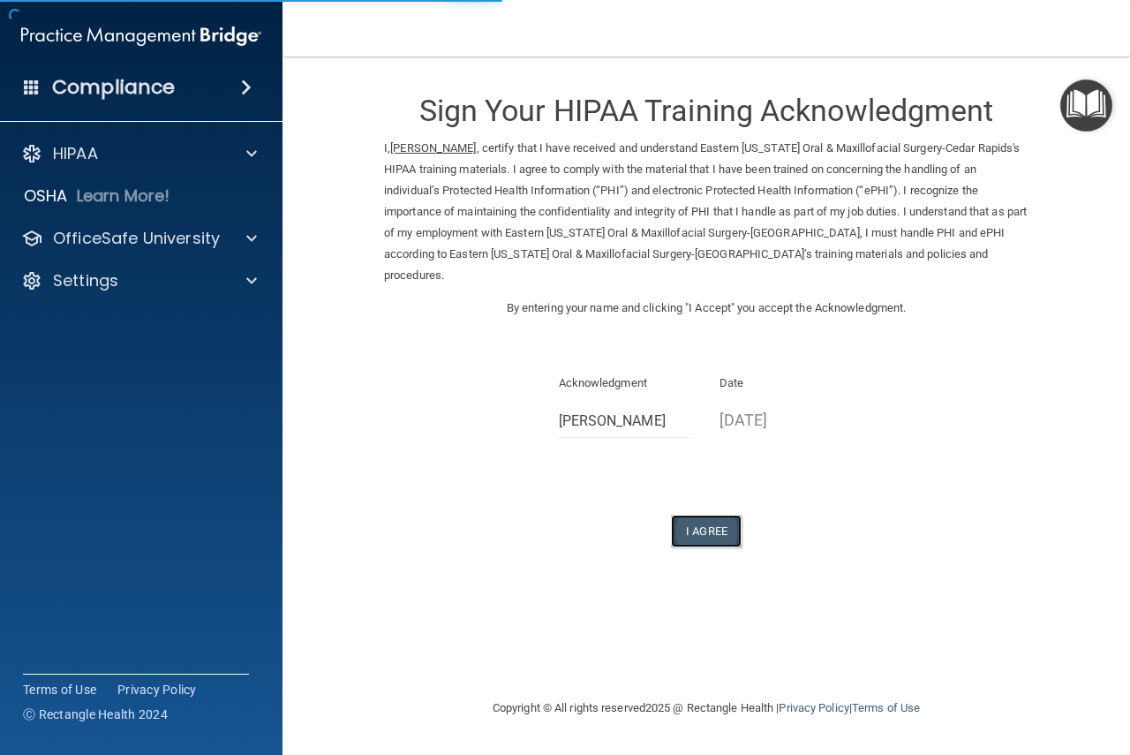
click at [704, 515] on button "I Agree" at bounding box center [706, 531] width 71 height 33
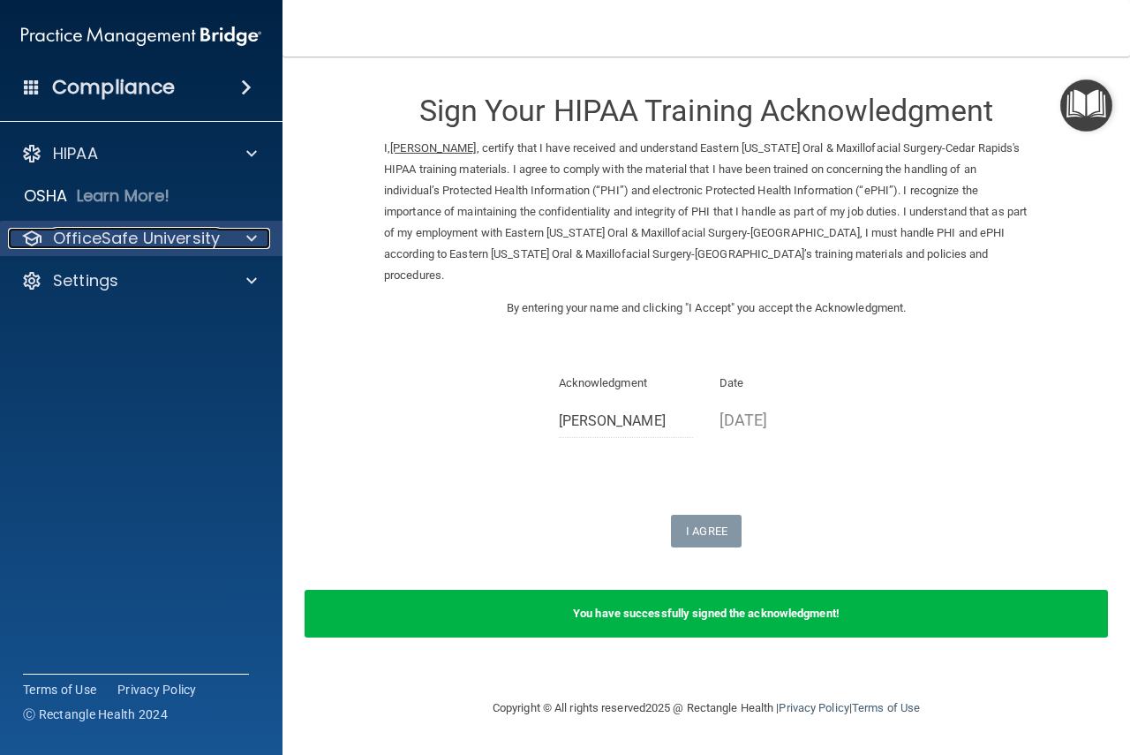
click at [141, 245] on p "OfficeSafe University" at bounding box center [136, 238] width 167 height 21
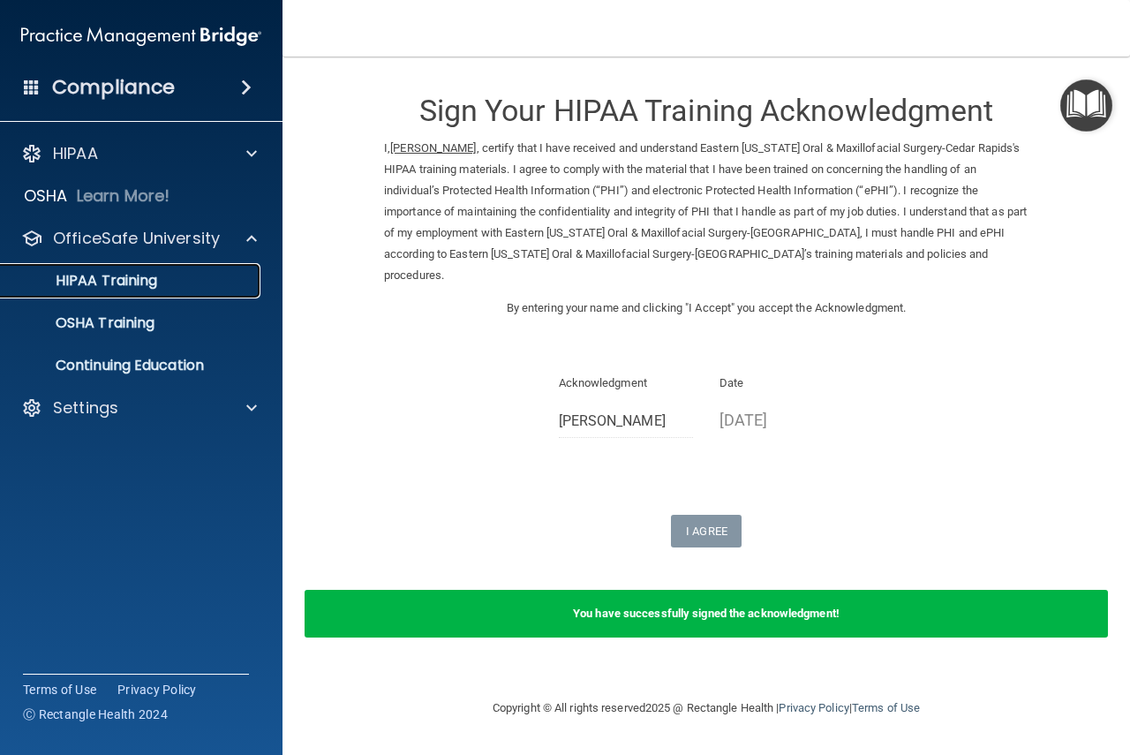
click at [141, 285] on p "HIPAA Training" at bounding box center [84, 281] width 146 height 18
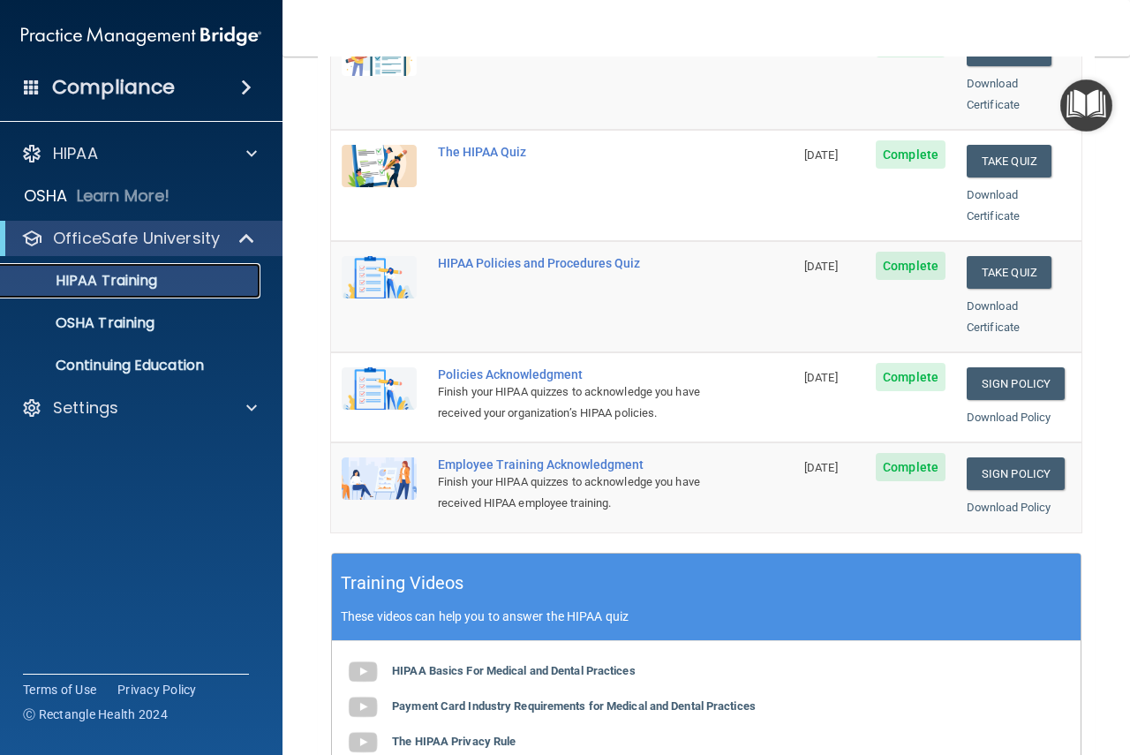
scroll to position [353, 0]
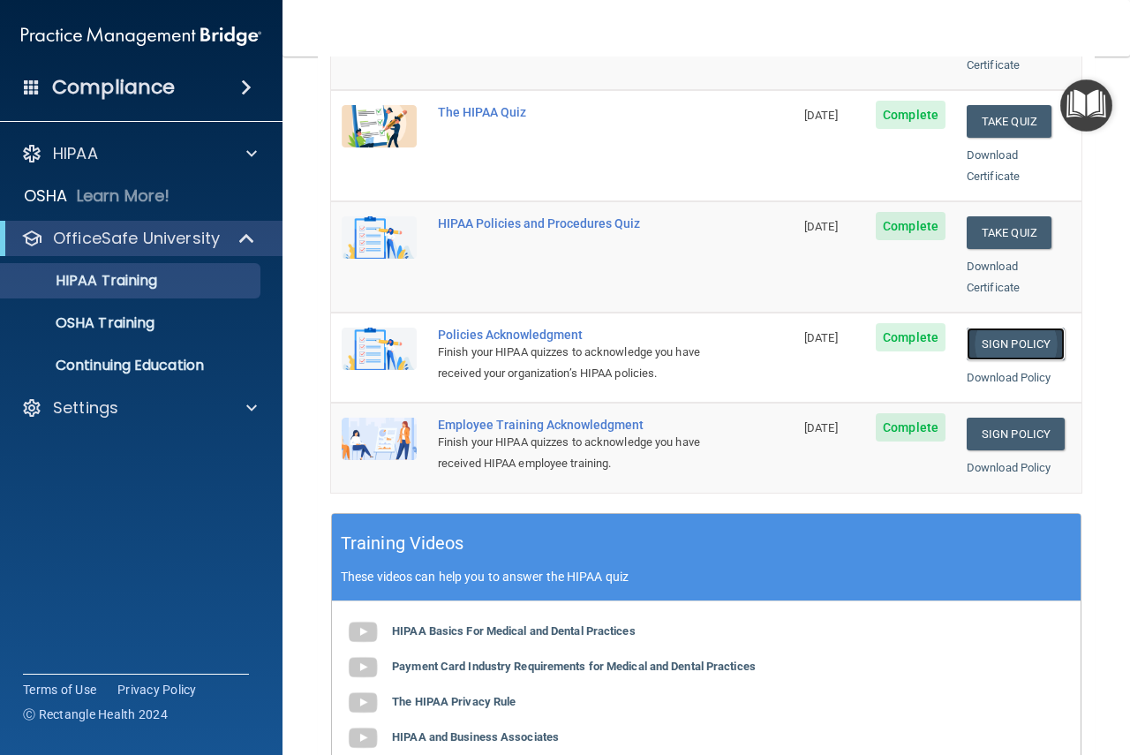
click at [999, 327] on link "Sign Policy" at bounding box center [1015, 343] width 98 height 33
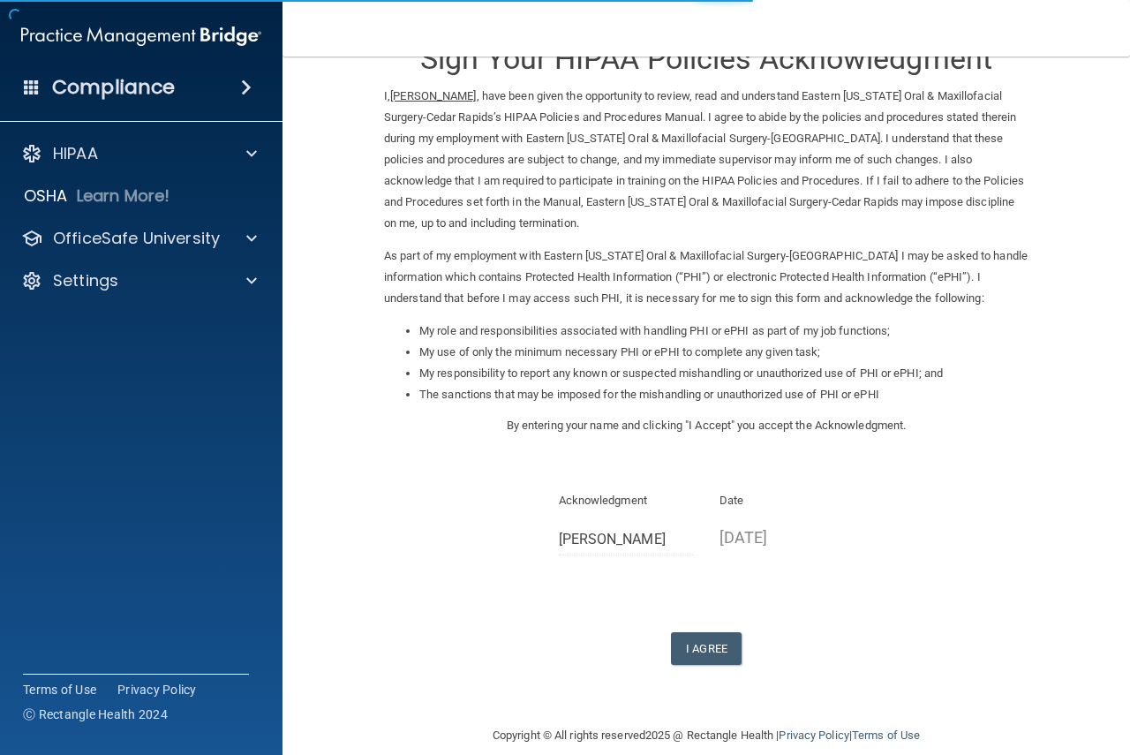
scroll to position [75, 0]
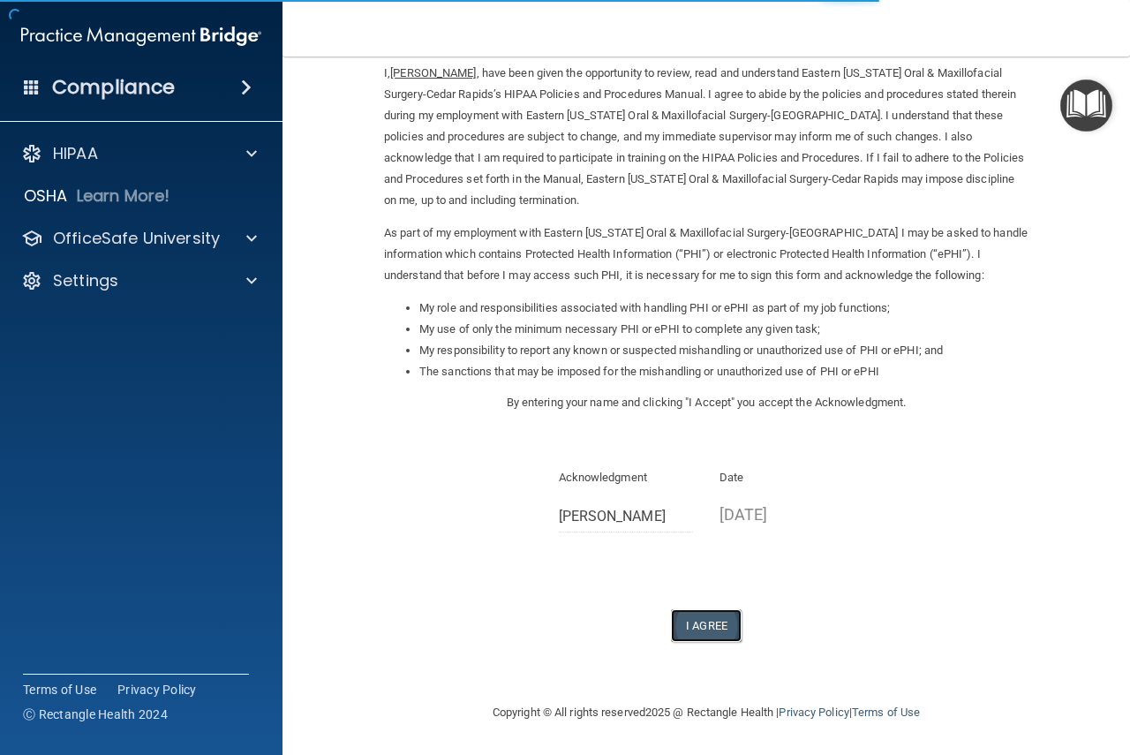
click at [716, 631] on button "I Agree" at bounding box center [706, 625] width 71 height 33
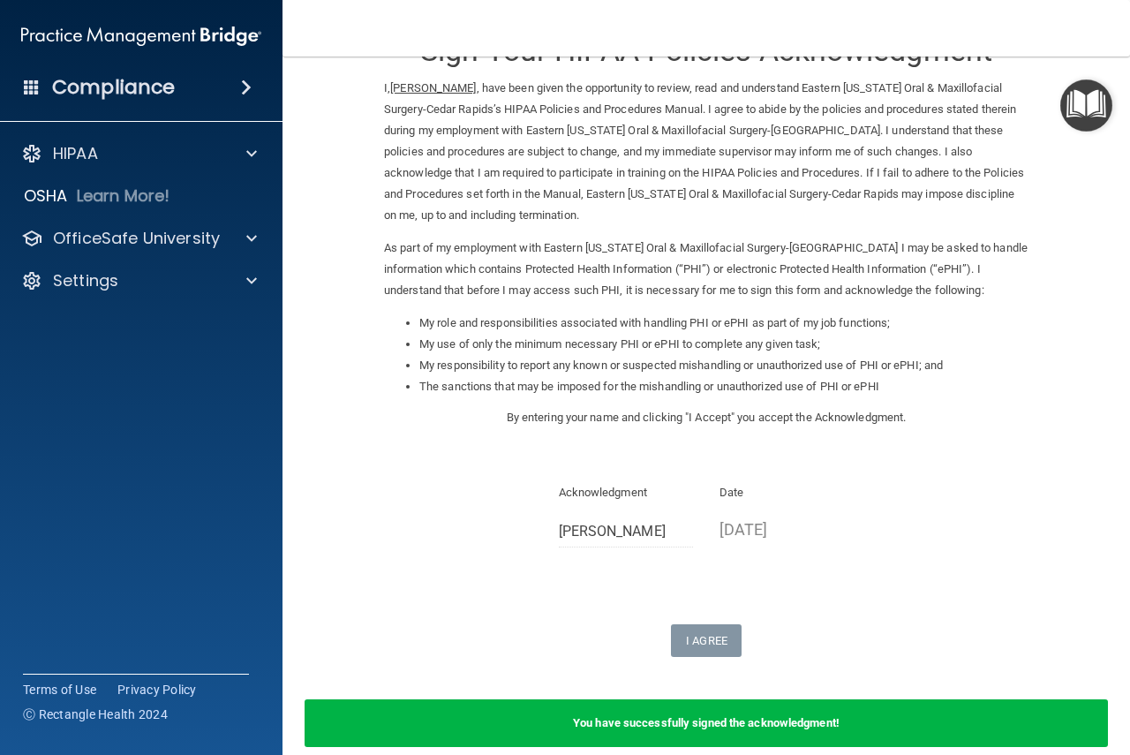
scroll to position [0, 0]
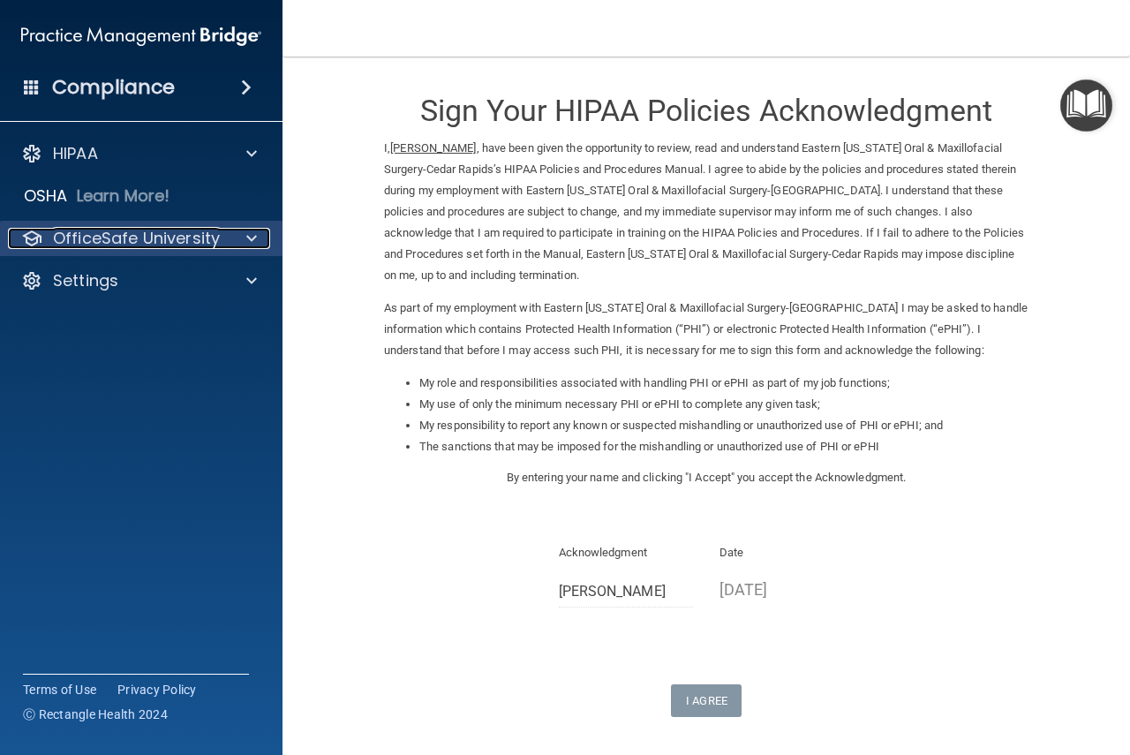
click at [112, 231] on p "OfficeSafe University" at bounding box center [136, 238] width 167 height 21
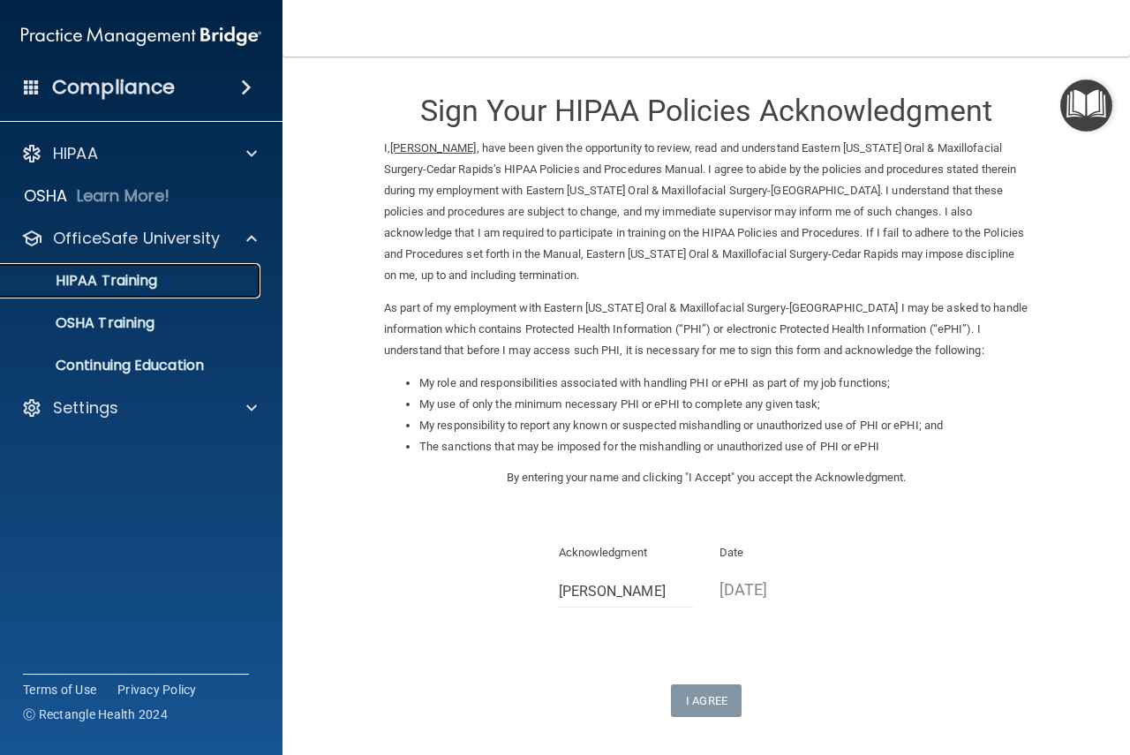
click at [105, 283] on p "HIPAA Training" at bounding box center [84, 281] width 146 height 18
